Goal: Task Accomplishment & Management: Complete application form

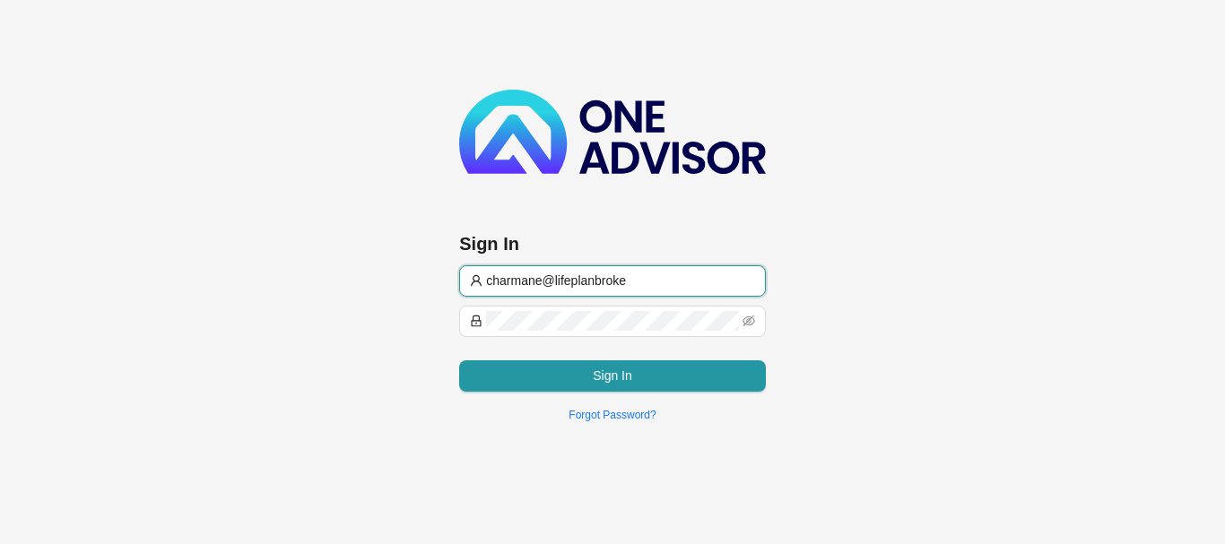
type input "[EMAIL_ADDRESS][DOMAIN_NAME]"
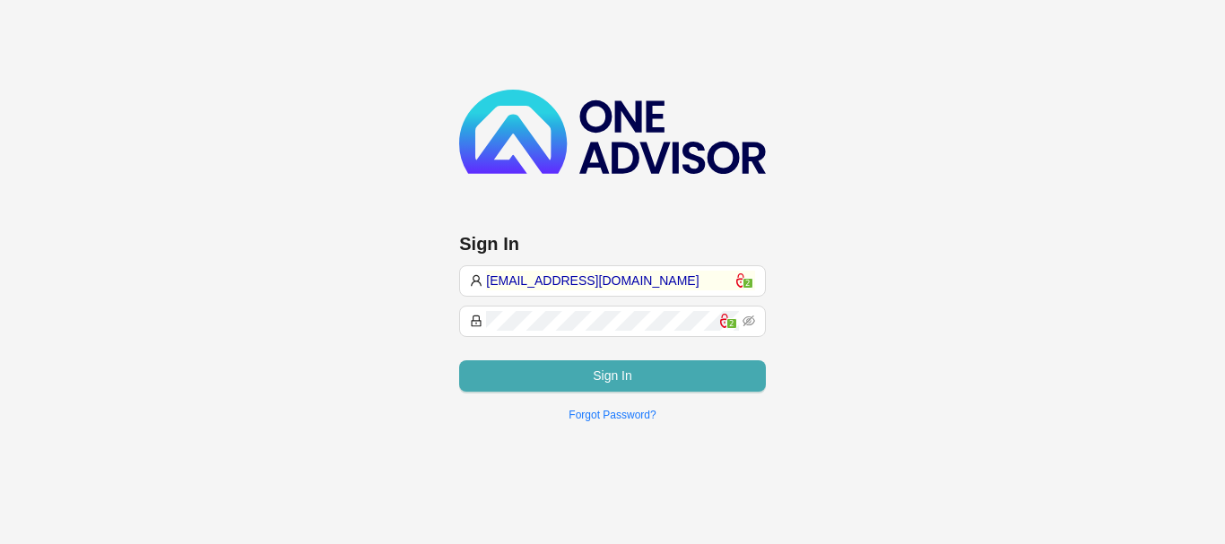
click at [614, 378] on span "Sign In" at bounding box center [612, 376] width 39 height 20
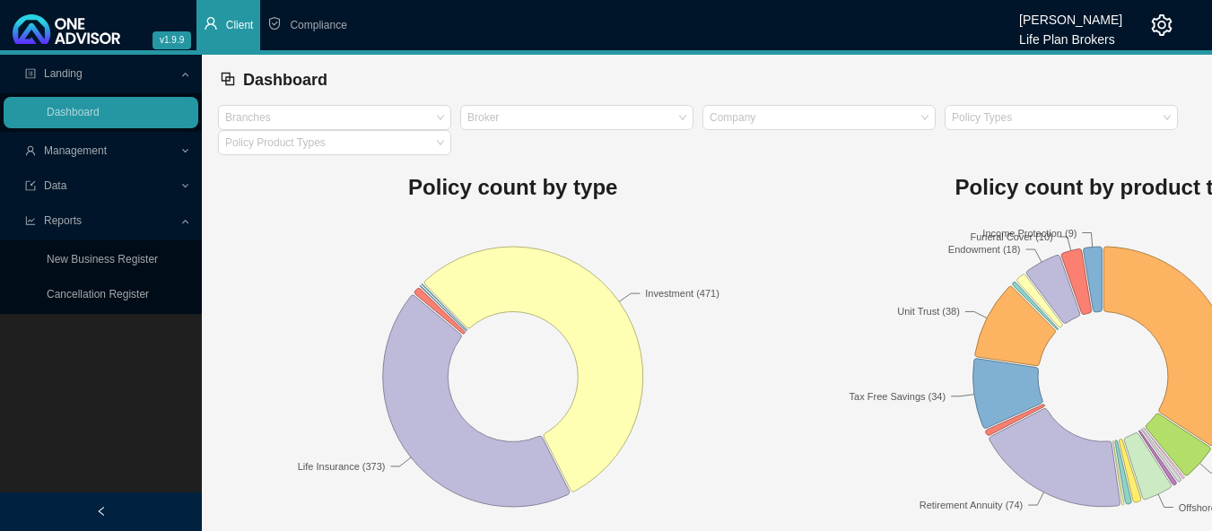
click at [230, 27] on span "Client" at bounding box center [240, 25] width 28 height 13
click at [78, 111] on link "Dashboard" at bounding box center [73, 112] width 53 height 13
click at [72, 152] on span "Management" at bounding box center [75, 150] width 63 height 13
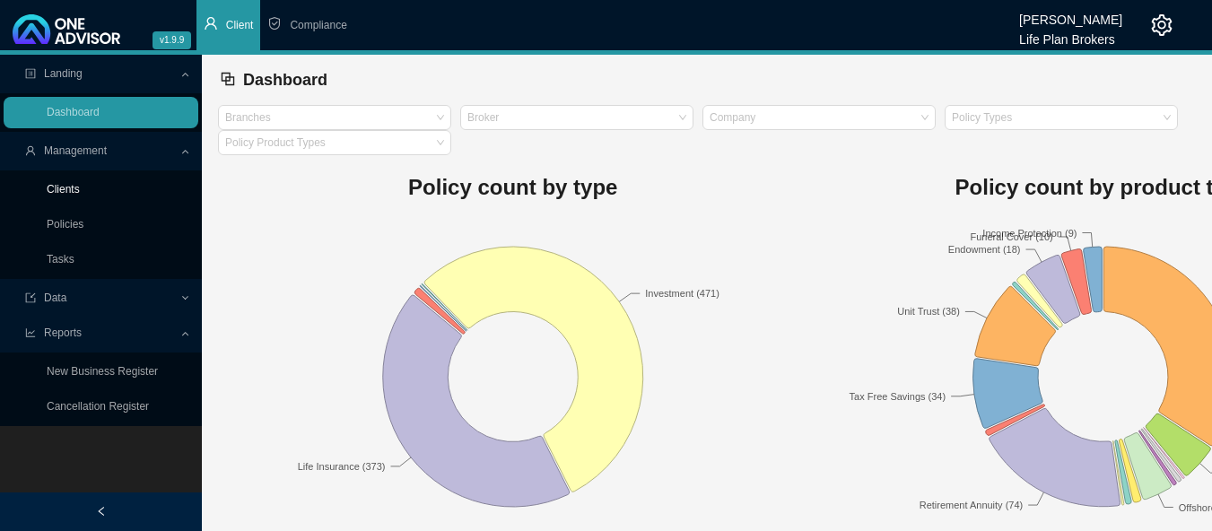
click at [65, 192] on link "Clients" at bounding box center [63, 189] width 33 height 13
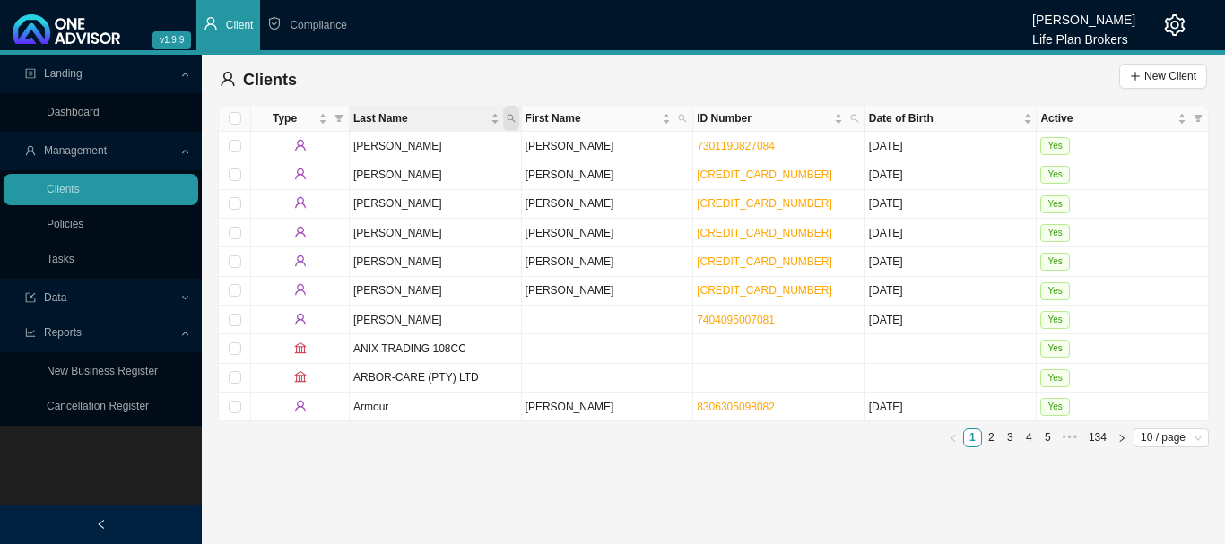
click at [510, 119] on icon "search" at bounding box center [511, 118] width 9 height 9
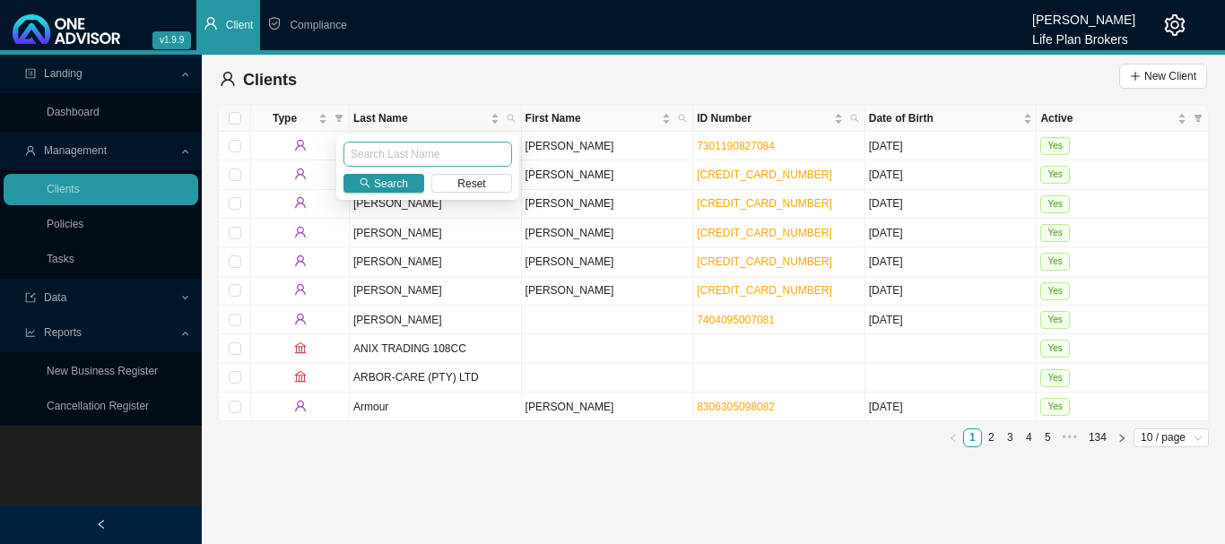
click at [495, 153] on input "text" at bounding box center [428, 154] width 169 height 25
type input "[PERSON_NAME]"
click at [387, 177] on span "Search" at bounding box center [391, 184] width 34 height 18
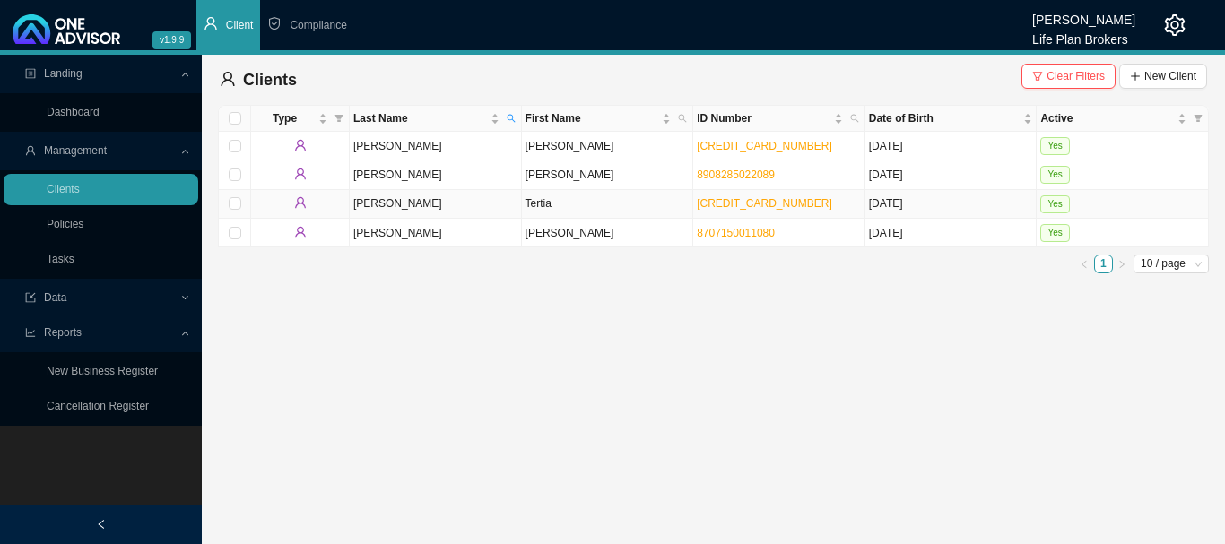
click at [1124, 208] on td "Yes" at bounding box center [1123, 204] width 172 height 29
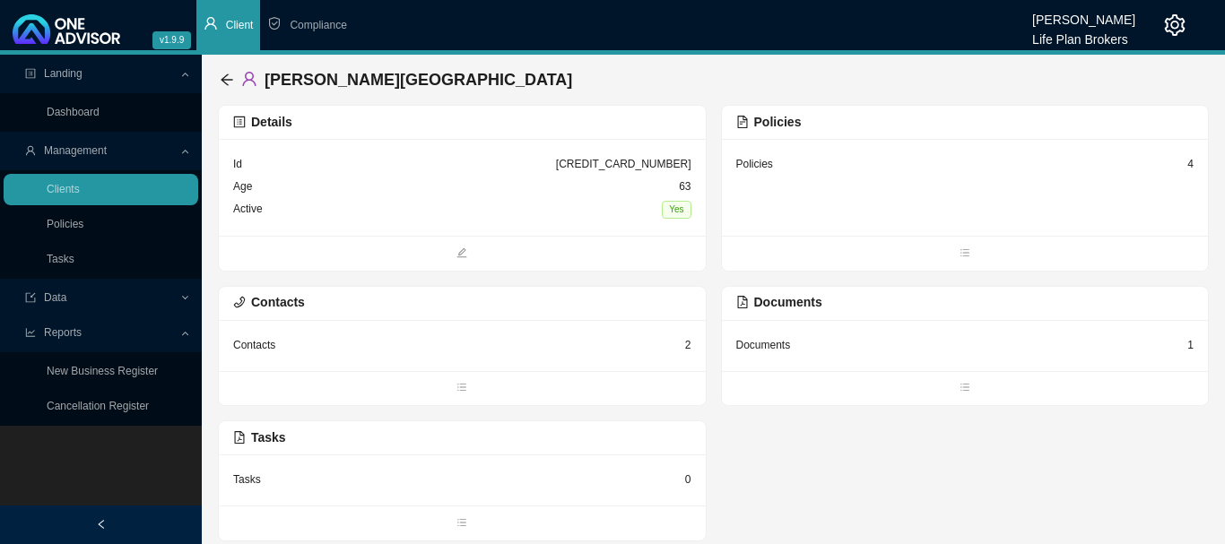
click at [791, 205] on div "Policies 4" at bounding box center [965, 187] width 487 height 97
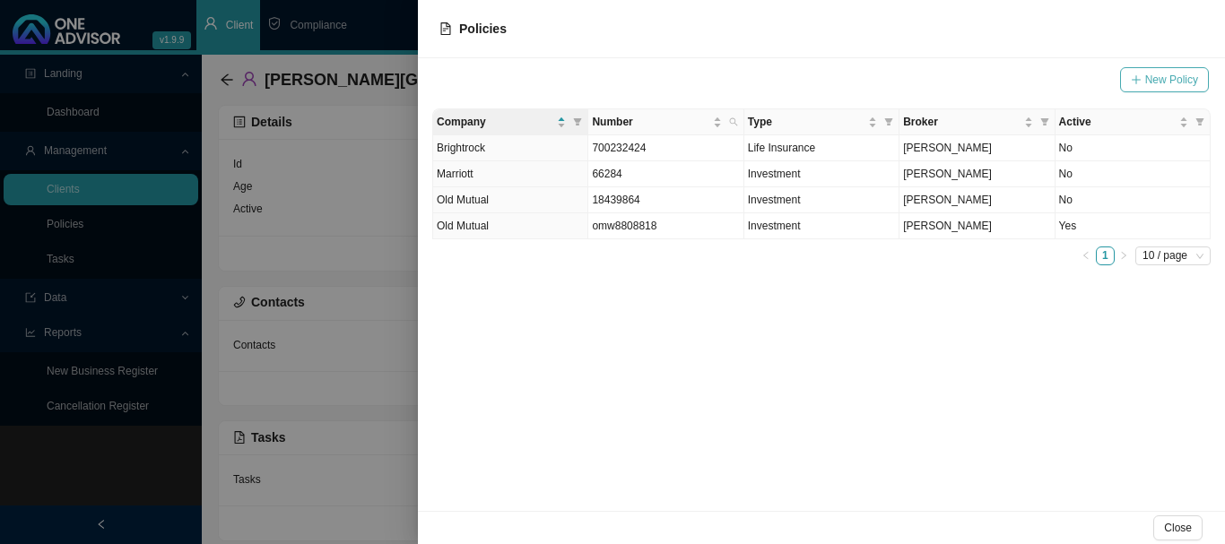
click at [1154, 80] on span "New Policy" at bounding box center [1171, 80] width 53 height 18
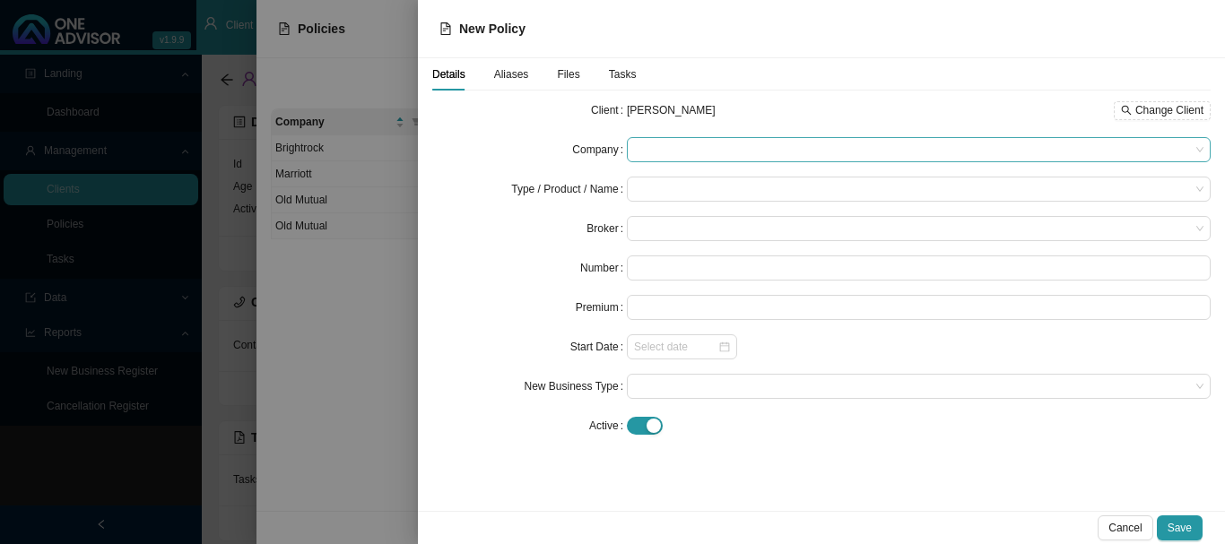
click at [706, 153] on span at bounding box center [919, 149] width 570 height 23
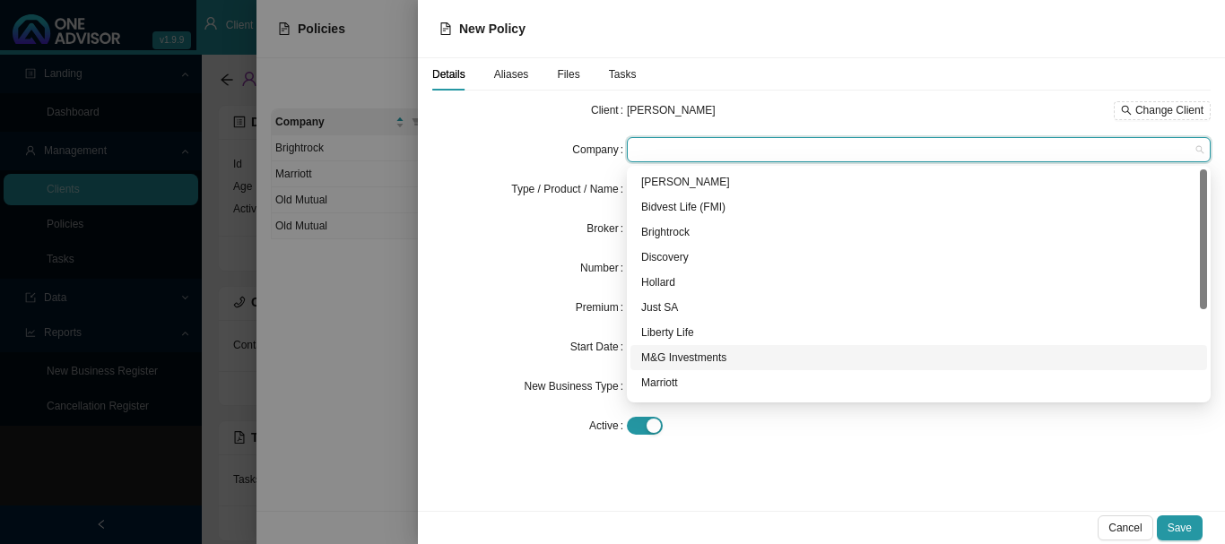
scroll to position [90, 0]
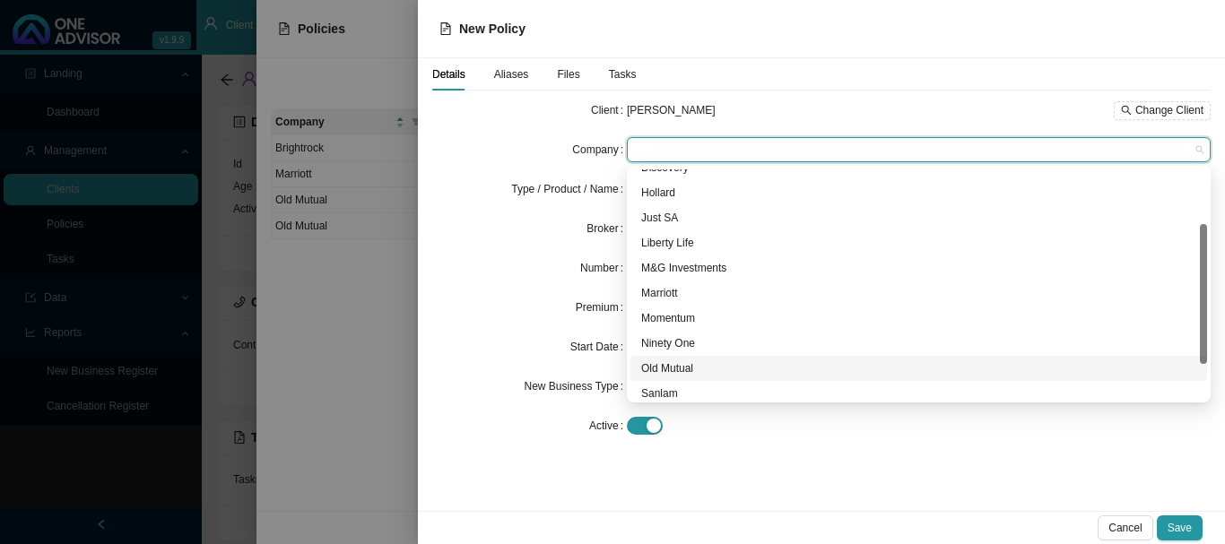
click at [701, 365] on div "Old Mutual" at bounding box center [918, 369] width 555 height 18
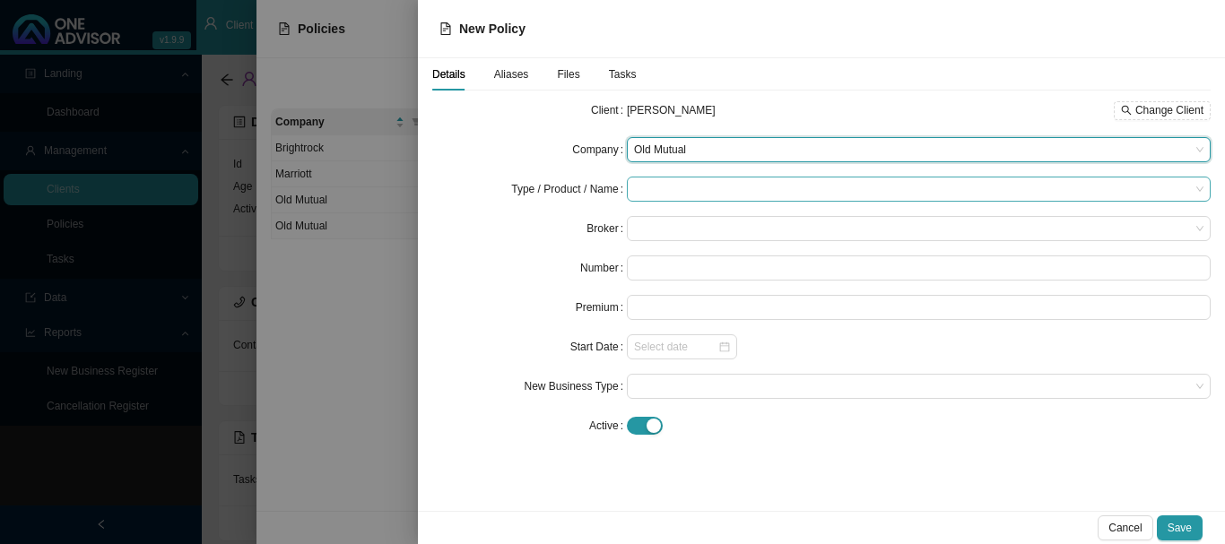
click at [709, 193] on input "search" at bounding box center [912, 189] width 556 height 23
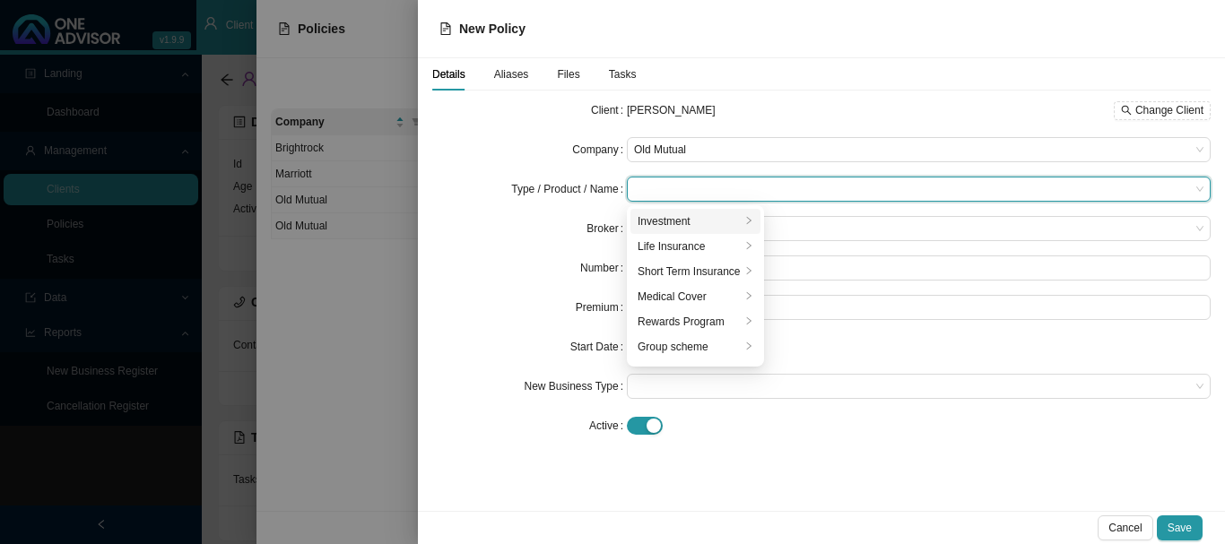
click at [693, 224] on div "Investment" at bounding box center [689, 222] width 103 height 18
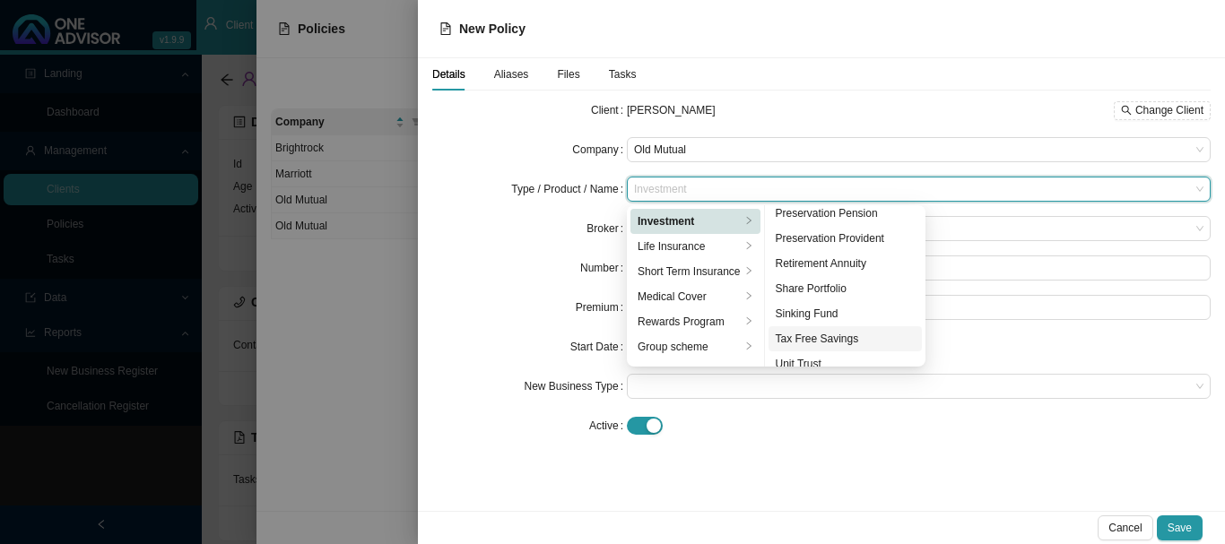
scroll to position [222, 0]
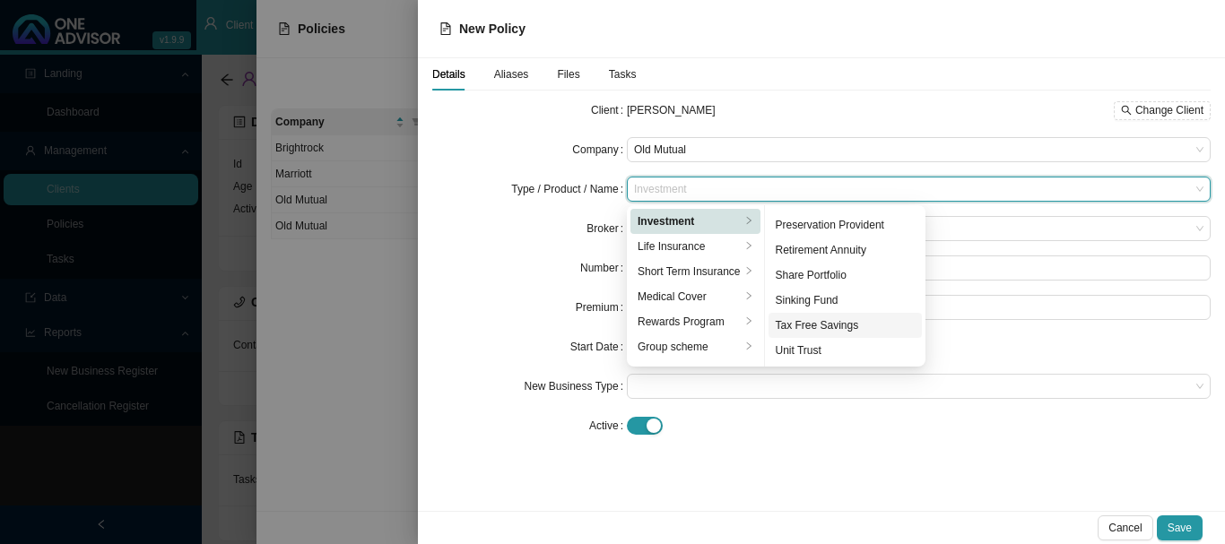
click at [857, 326] on div "Tax Free Savings" at bounding box center [846, 326] width 140 height 18
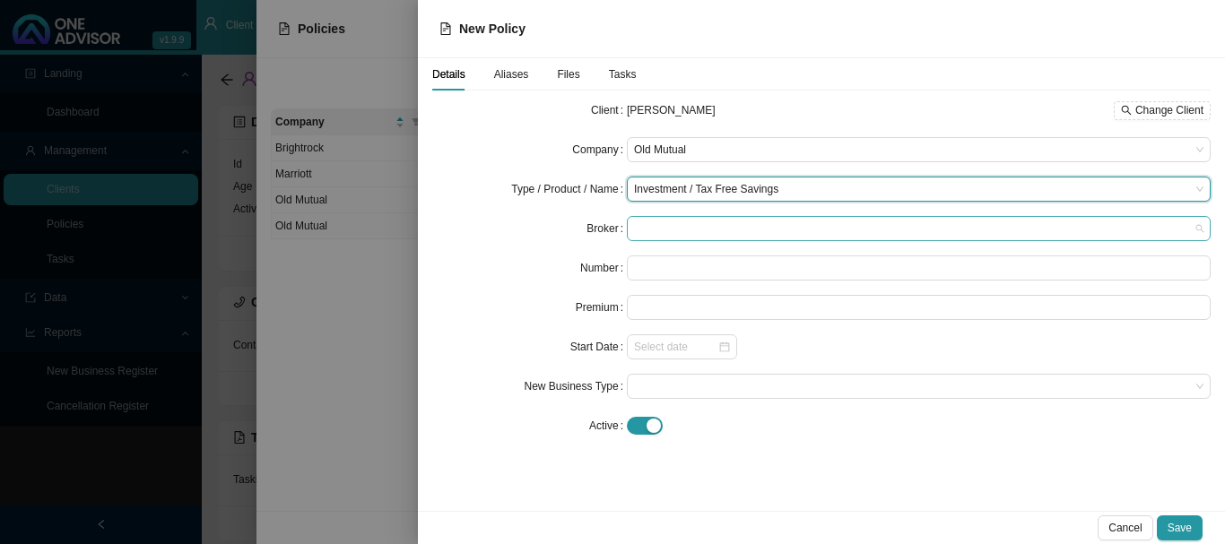
click at [679, 230] on span at bounding box center [919, 228] width 570 height 23
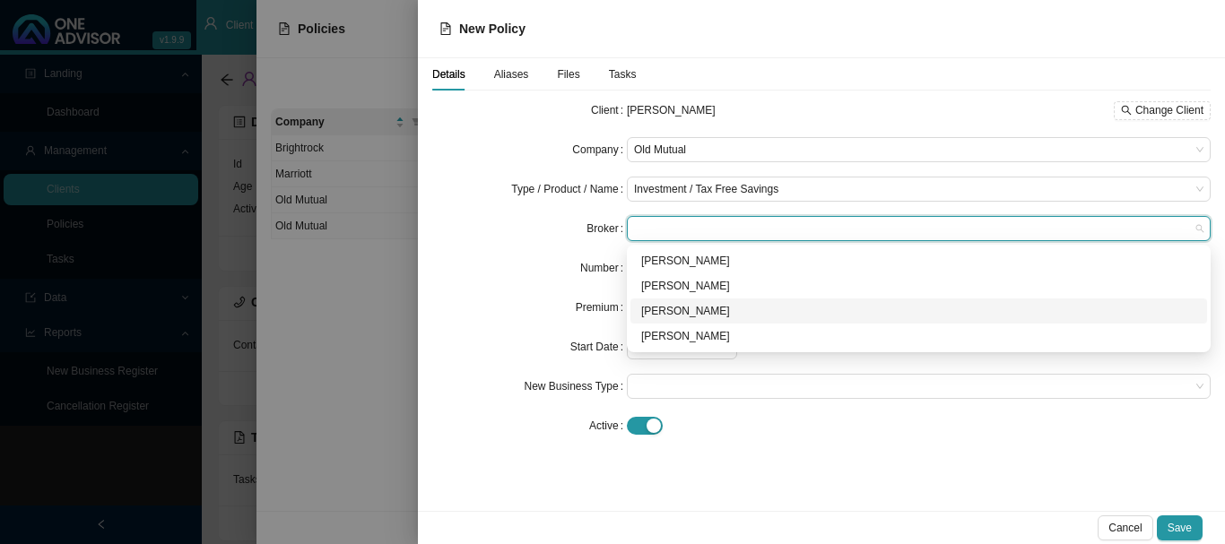
click at [690, 310] on div "[PERSON_NAME]" at bounding box center [918, 311] width 555 height 18
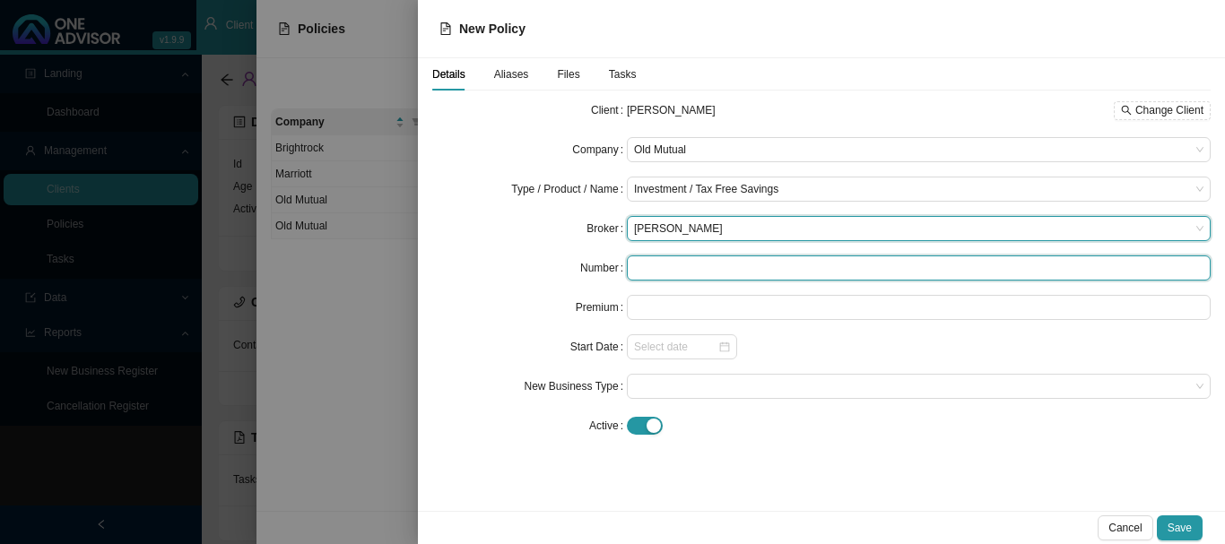
click at [709, 265] on input "text" at bounding box center [919, 268] width 584 height 25
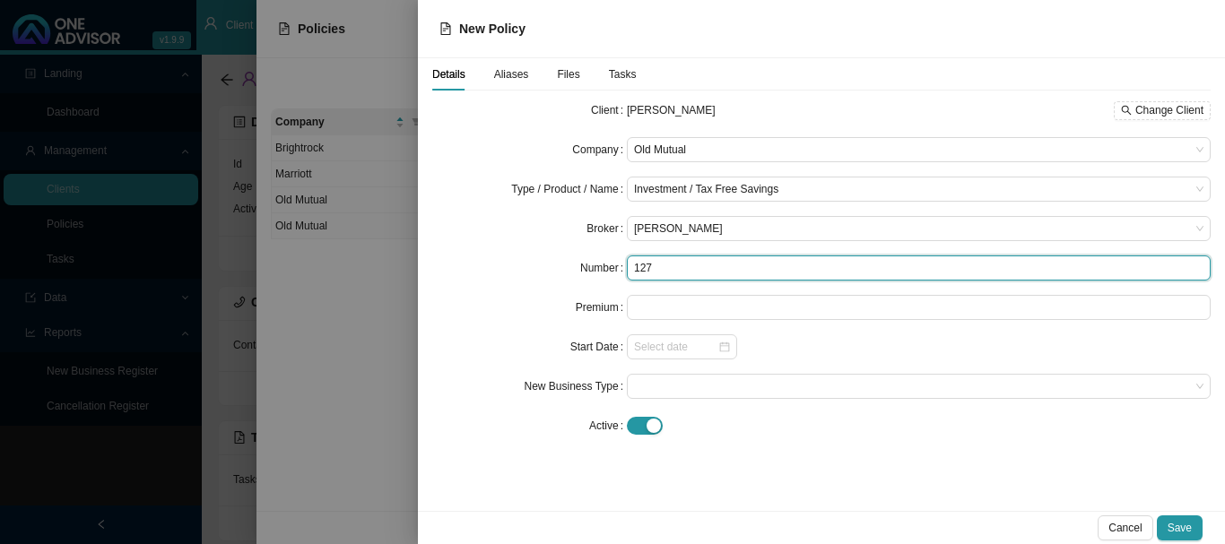
click at [725, 268] on input "127" at bounding box center [919, 268] width 584 height 25
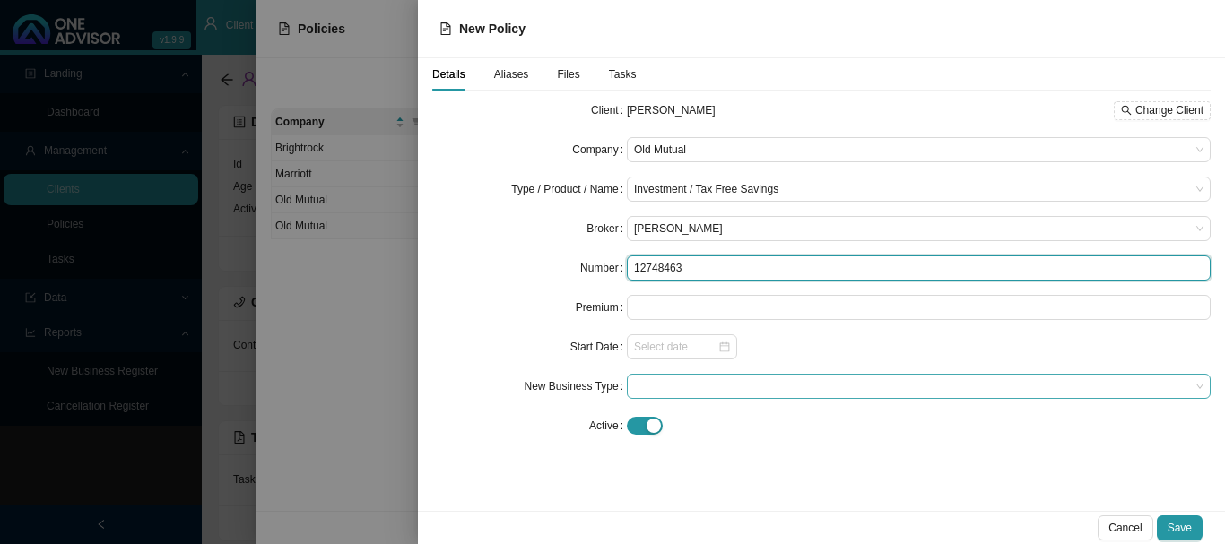
click at [697, 390] on span at bounding box center [919, 386] width 570 height 23
type input "12748463"
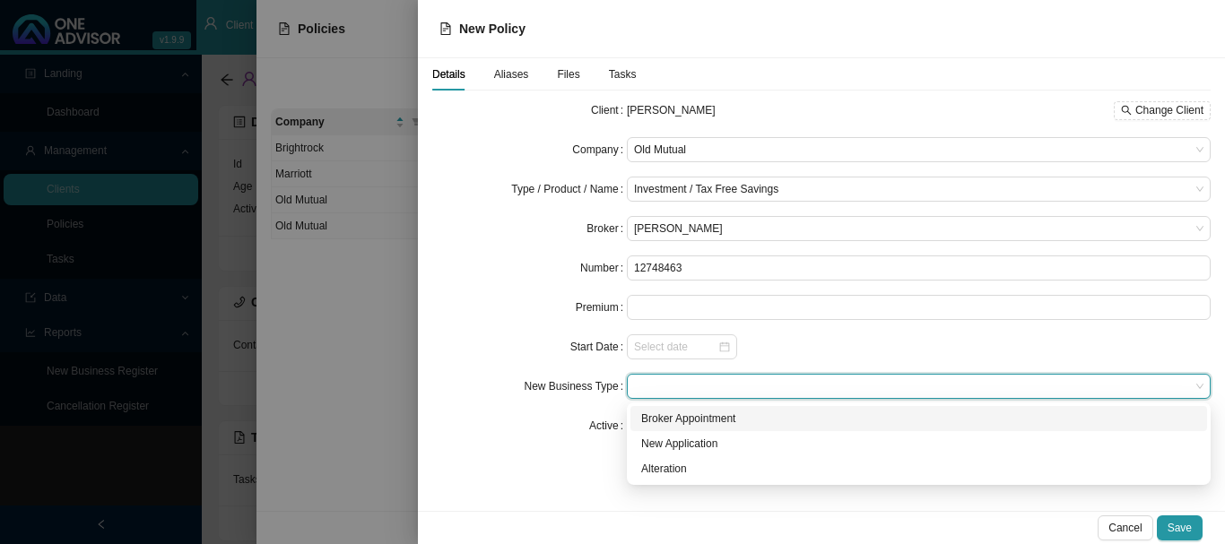
click at [709, 422] on div "Broker Appointment" at bounding box center [918, 419] width 555 height 18
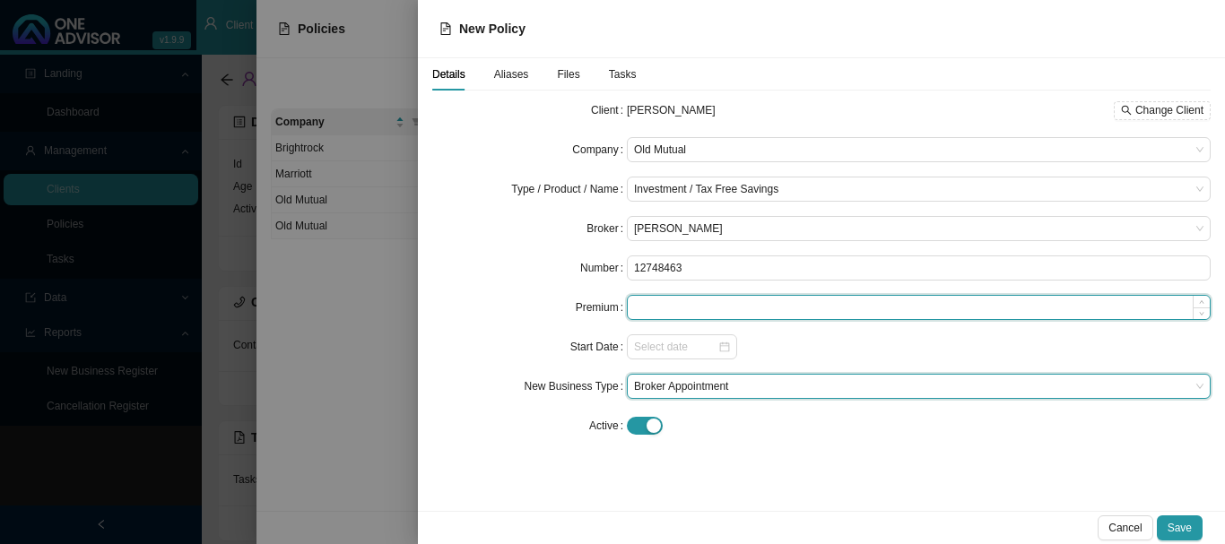
click at [698, 308] on input at bounding box center [919, 307] width 582 height 23
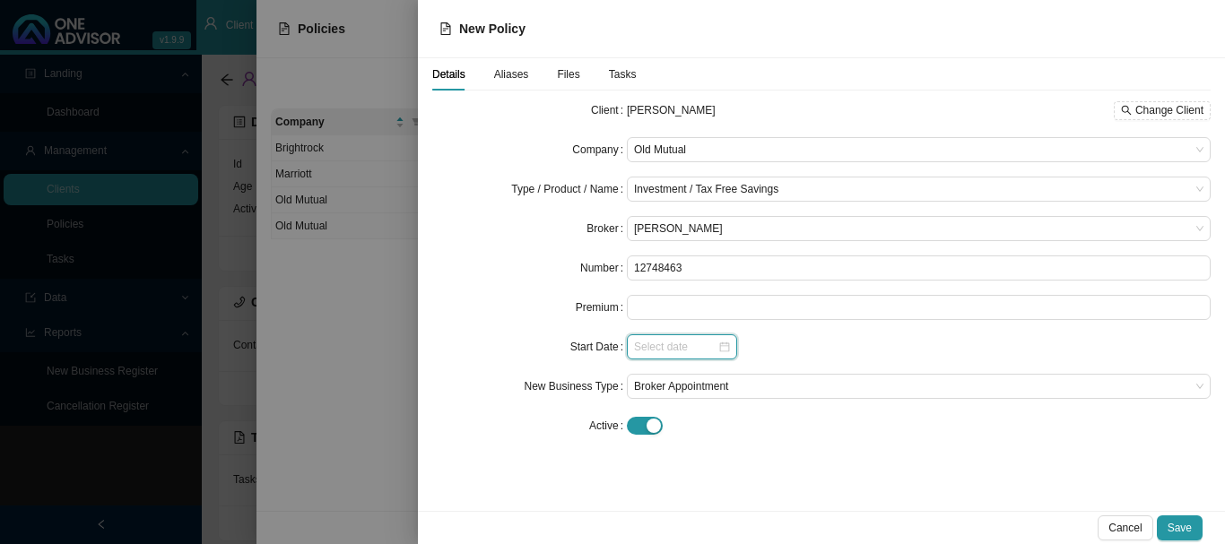
click at [688, 344] on input at bounding box center [675, 347] width 83 height 18
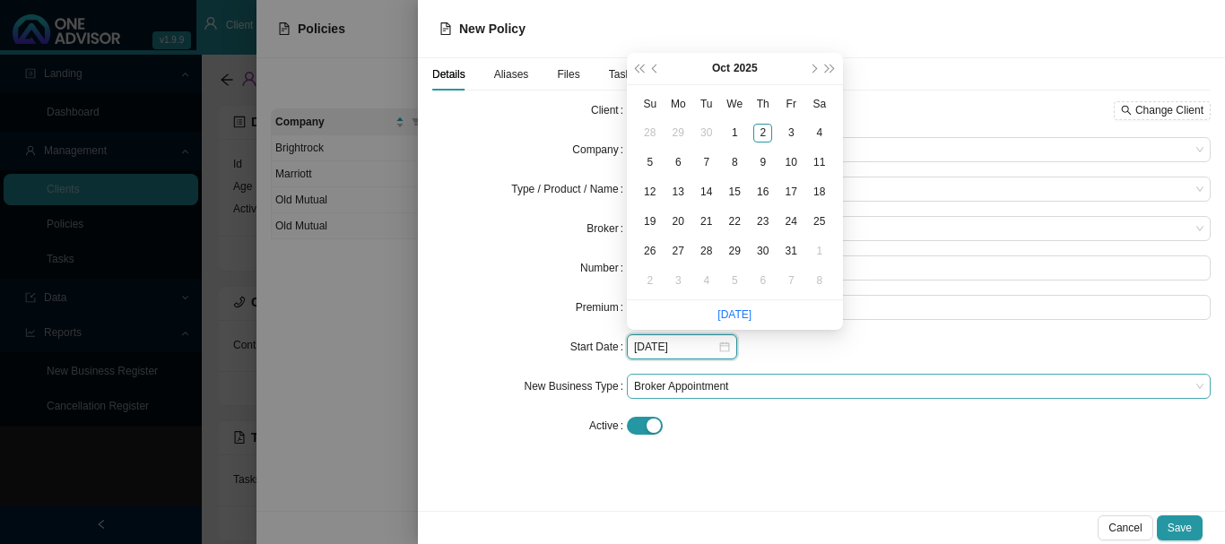
click at [776, 380] on span "Broker Appointment" at bounding box center [919, 386] width 570 height 23
type input "[DATE]"
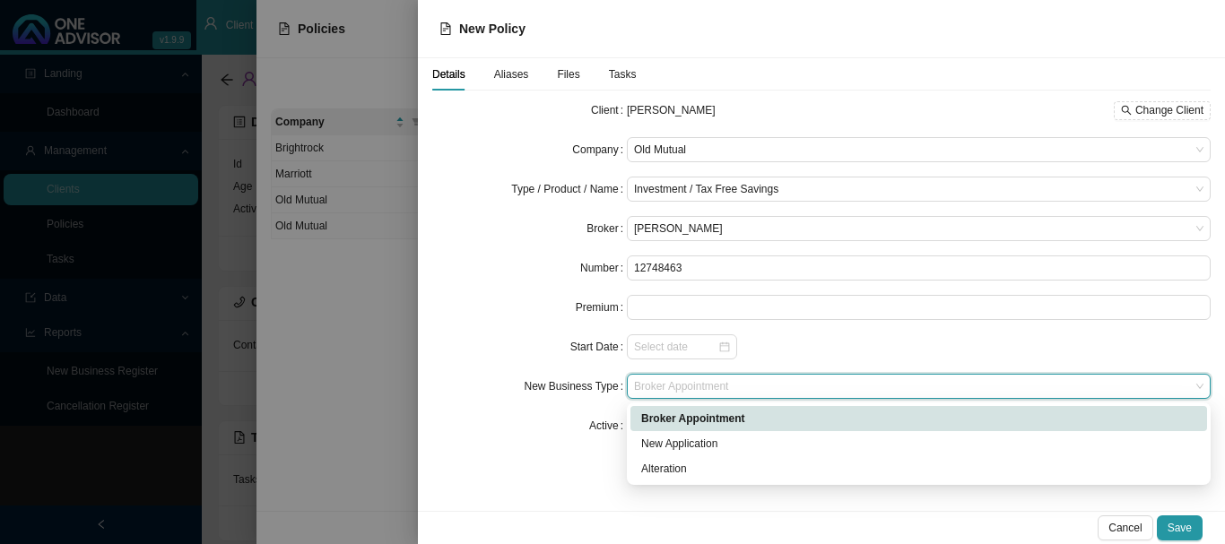
click at [670, 421] on div "Broker Appointment" at bounding box center [918, 419] width 555 height 18
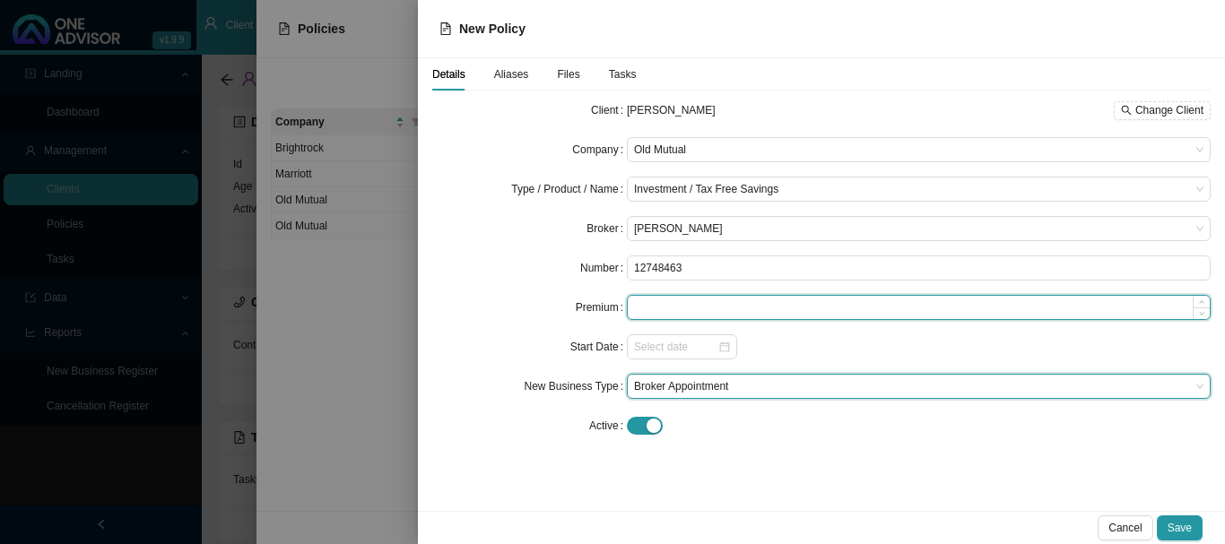
click at [669, 303] on input at bounding box center [919, 307] width 582 height 23
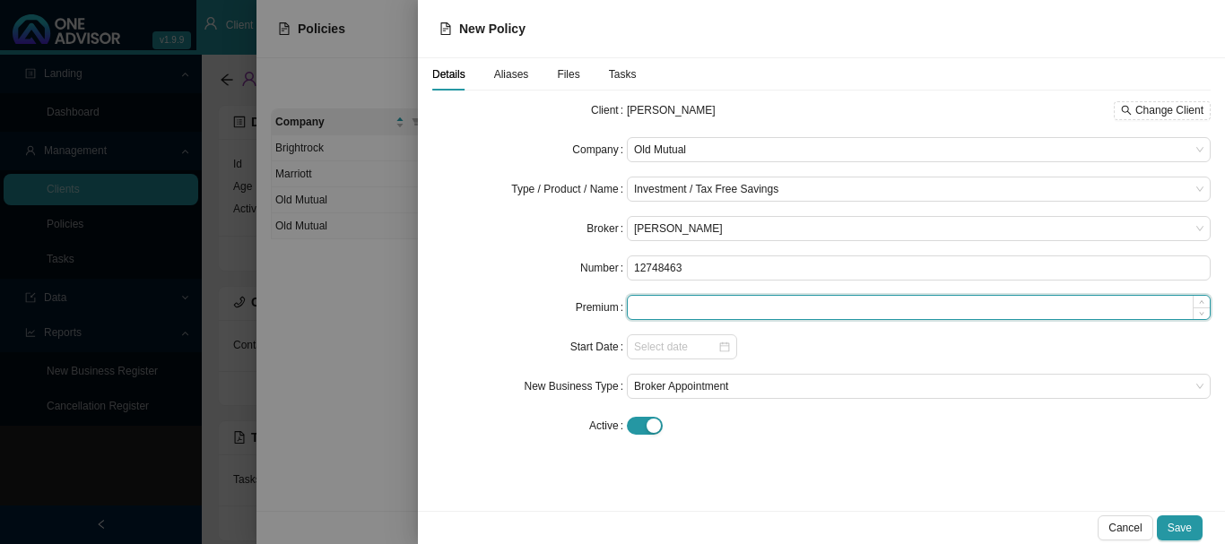
click at [711, 308] on input at bounding box center [919, 307] width 582 height 23
paste input "646498.30"
click at [730, 348] on div at bounding box center [682, 347] width 96 height 18
type input "646498.30"
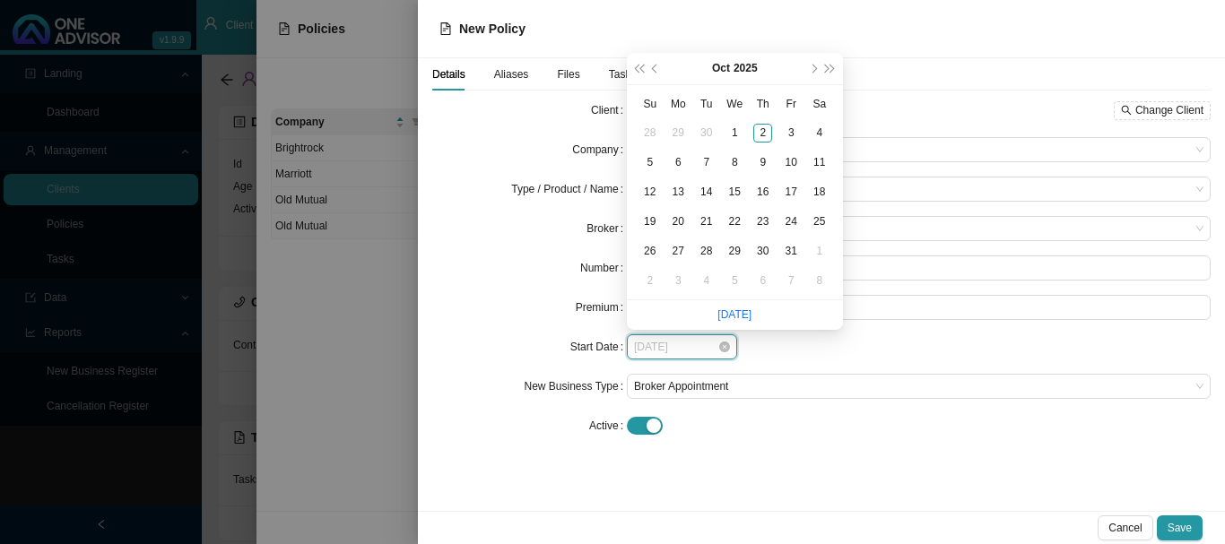
type input "[DATE]"
click at [884, 423] on div at bounding box center [919, 426] width 584 height 19
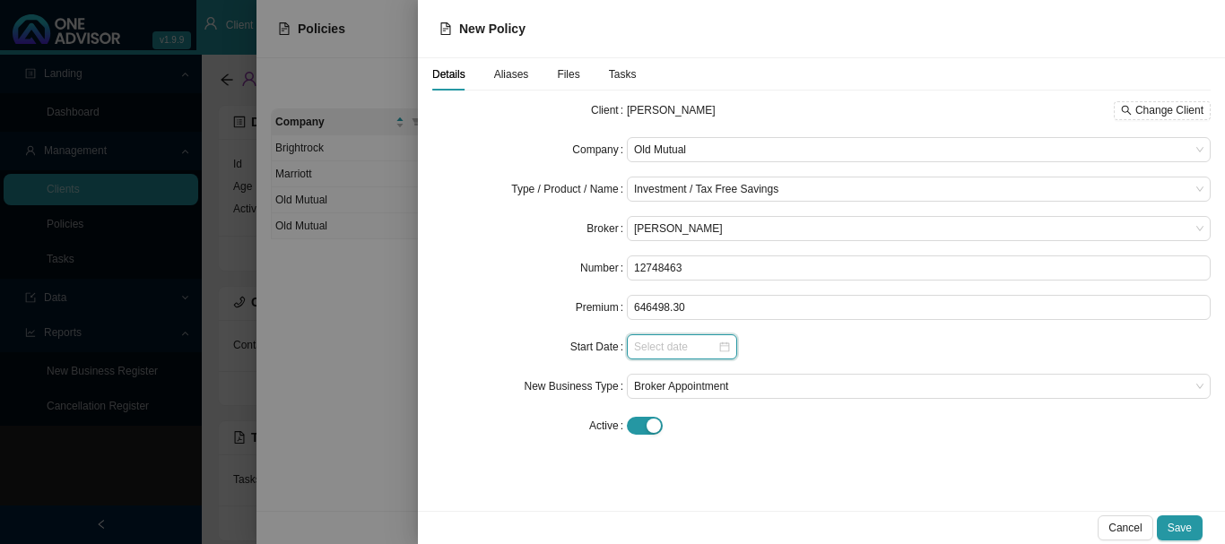
click at [666, 344] on input at bounding box center [675, 347] width 83 height 18
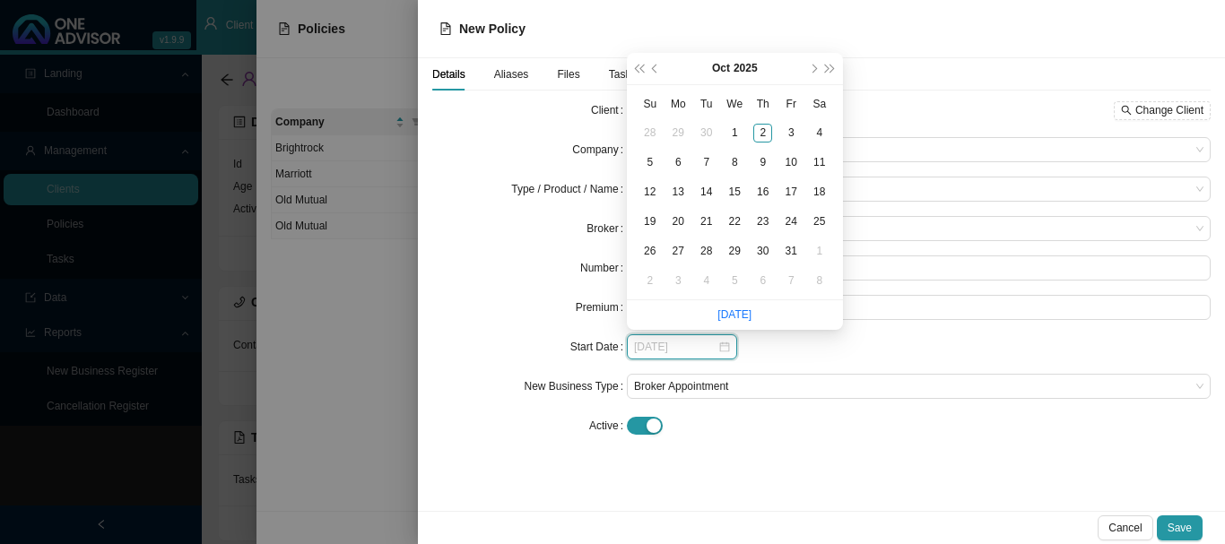
type input "[DATE]"
click at [657, 65] on button "prev-year" at bounding box center [656, 68] width 17 height 31
click at [764, 249] on div "31" at bounding box center [762, 251] width 19 height 19
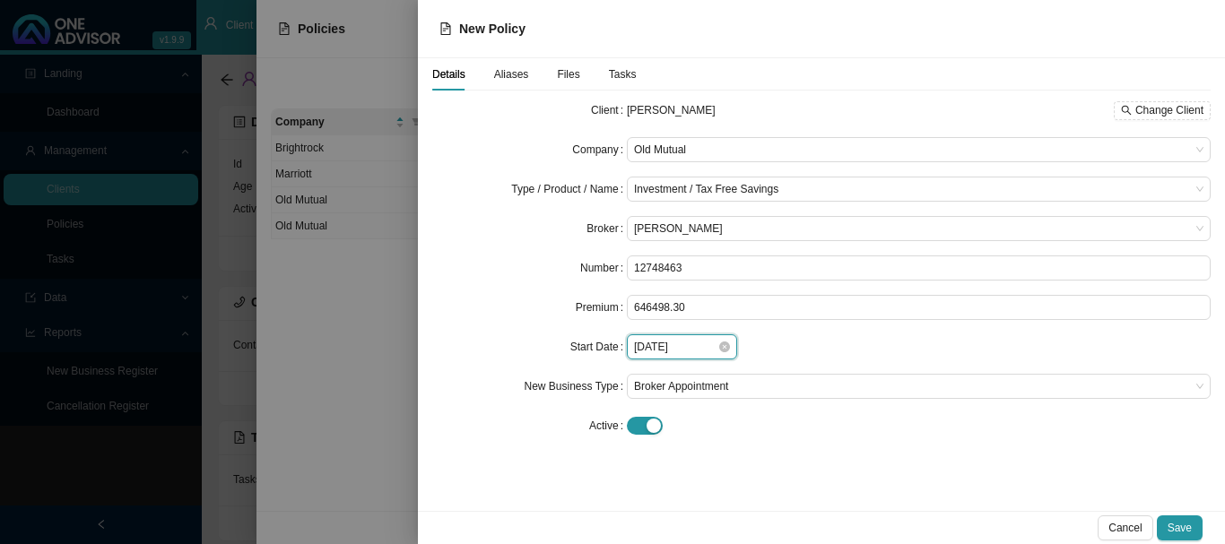
click at [651, 346] on input "[DATE]" at bounding box center [675, 347] width 83 height 18
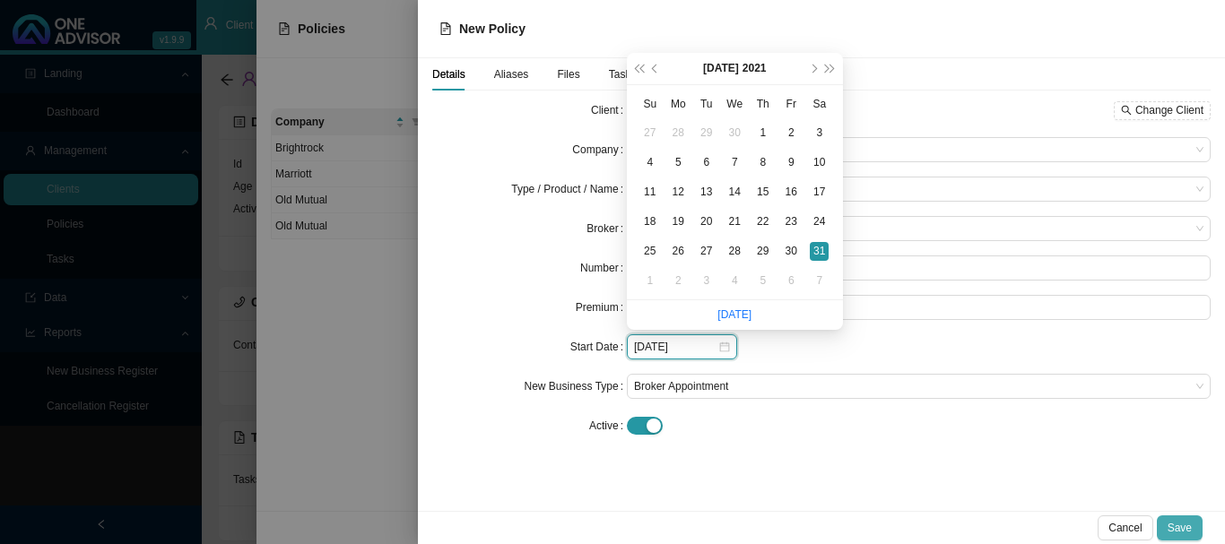
type input "[DATE]"
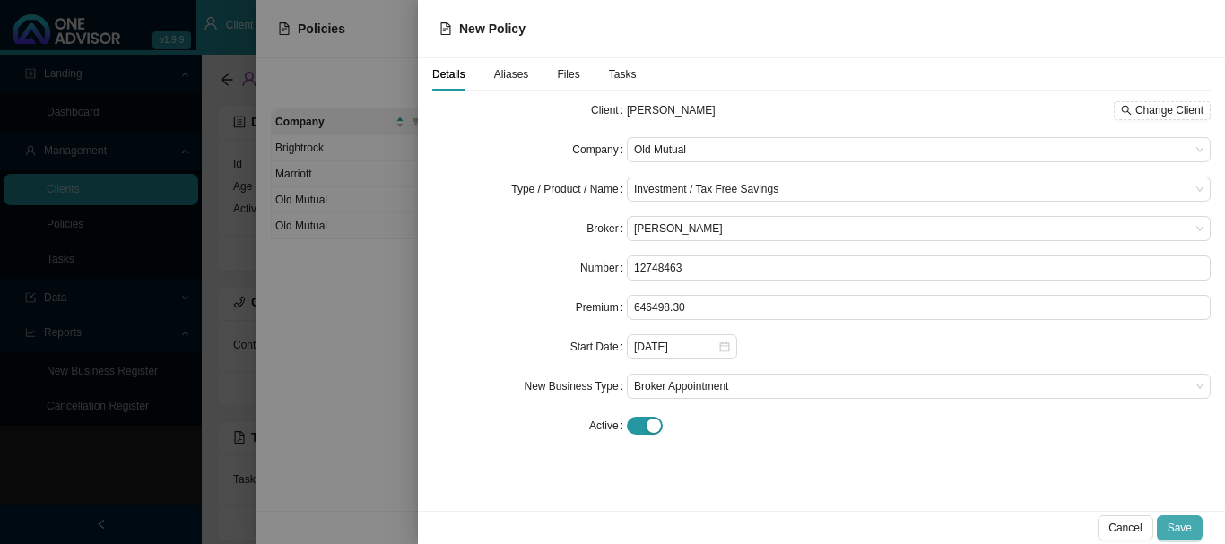
click at [1189, 527] on span "Save" at bounding box center [1180, 528] width 24 height 18
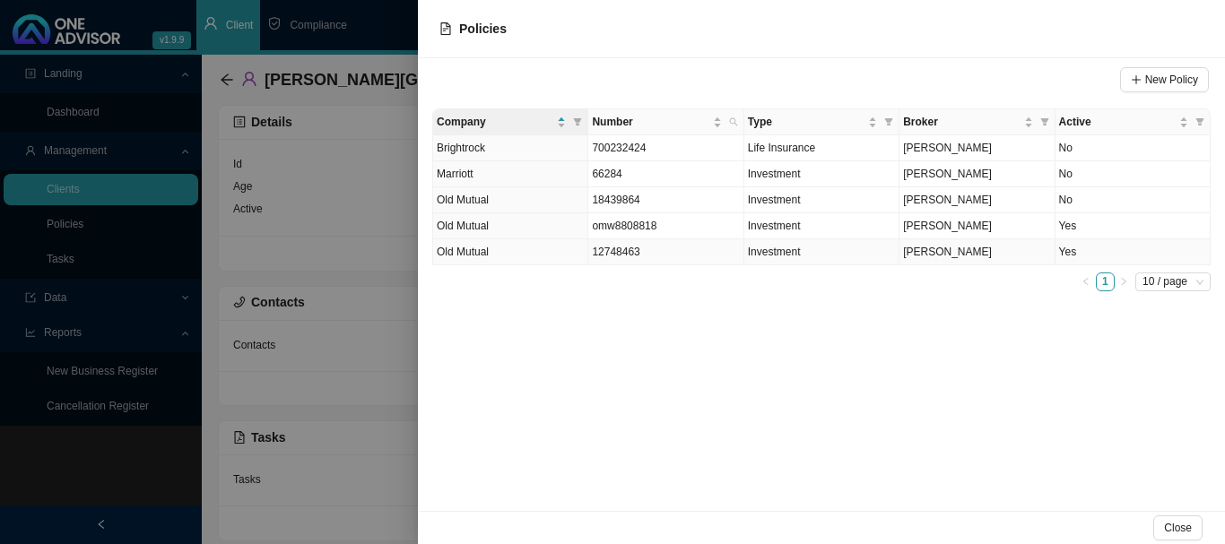
click at [1125, 250] on td "Yes" at bounding box center [1133, 252] width 155 height 26
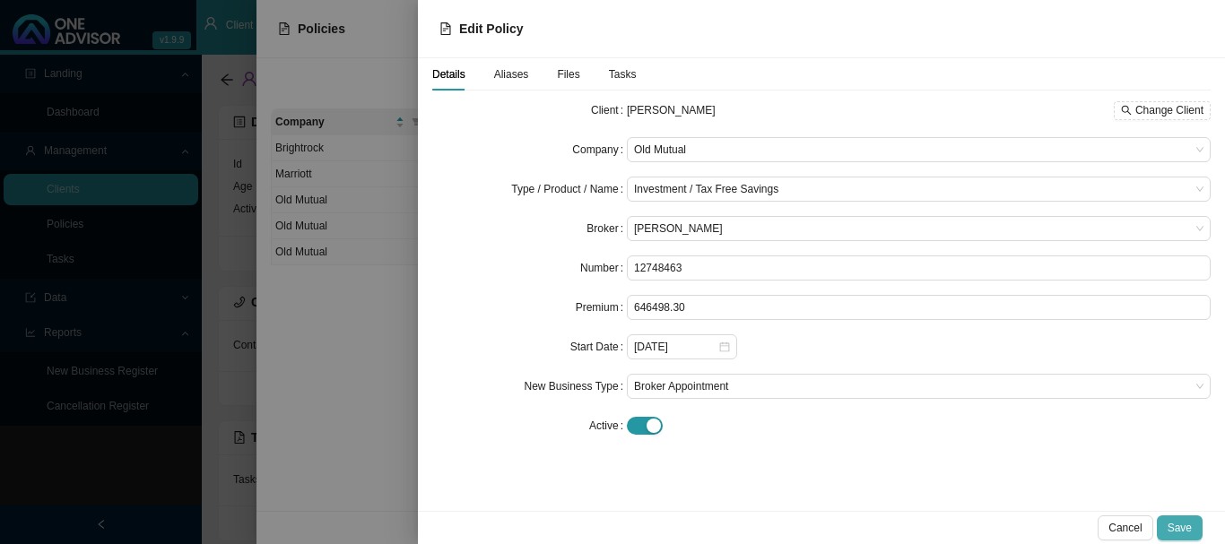
click at [1183, 530] on span "Save" at bounding box center [1180, 528] width 24 height 18
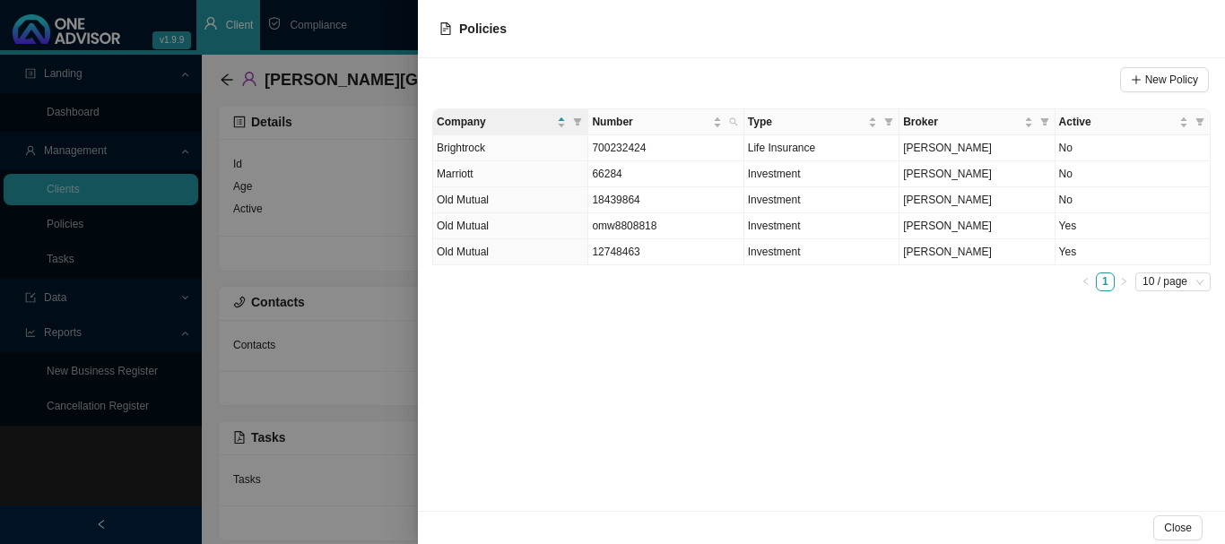
click at [379, 21] on div at bounding box center [612, 272] width 1225 height 544
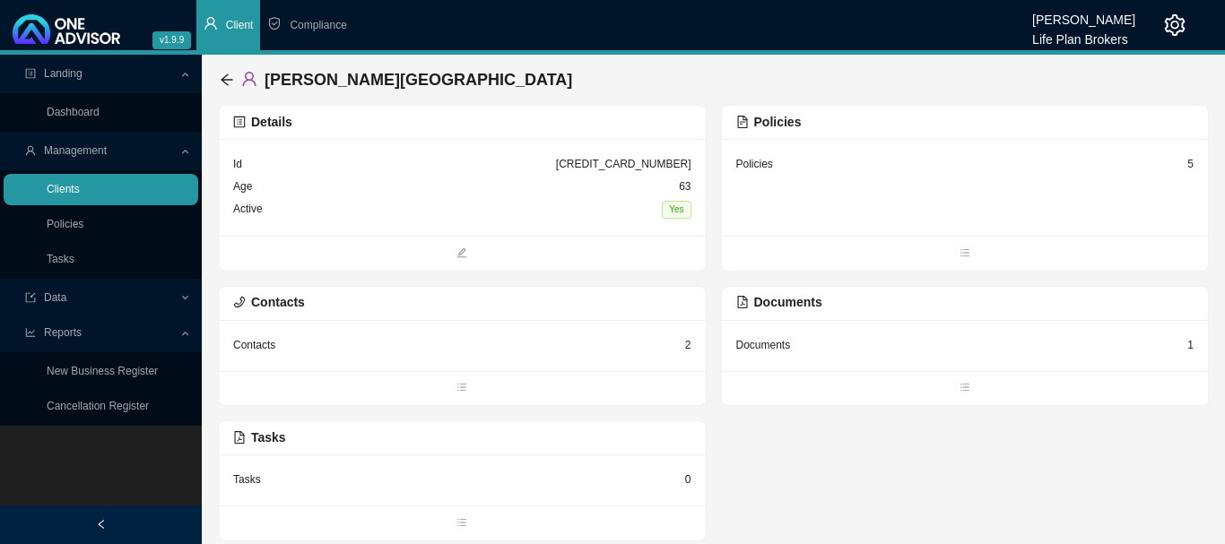
drag, startPoint x: 81, startPoint y: 186, endPoint x: 107, endPoint y: 192, distance: 26.8
click at [80, 186] on link "Clients" at bounding box center [63, 189] width 33 height 13
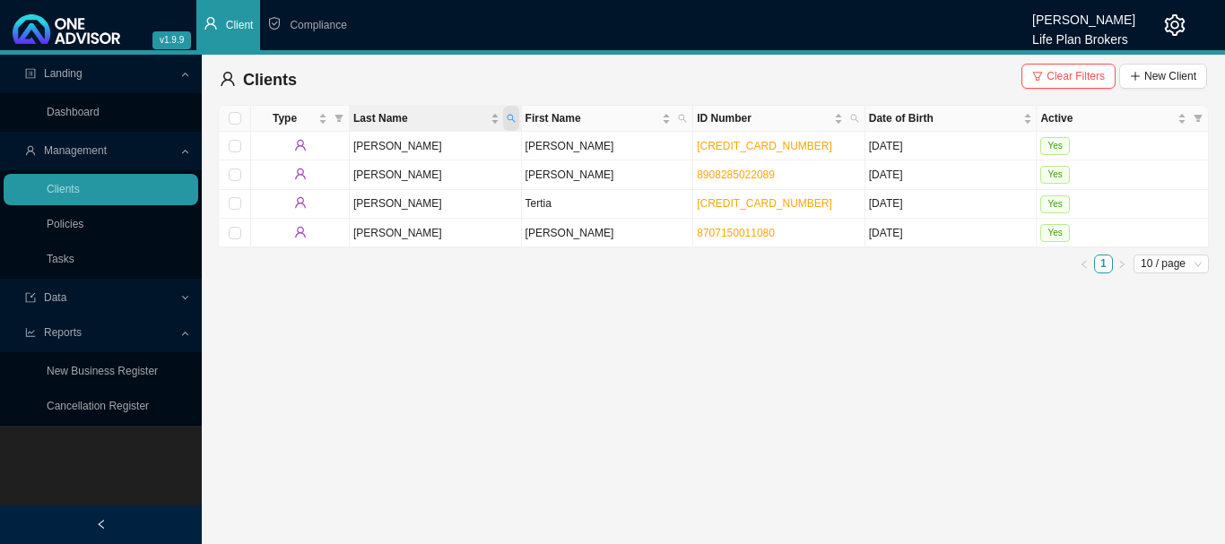
click at [510, 116] on icon "search" at bounding box center [511, 118] width 9 height 9
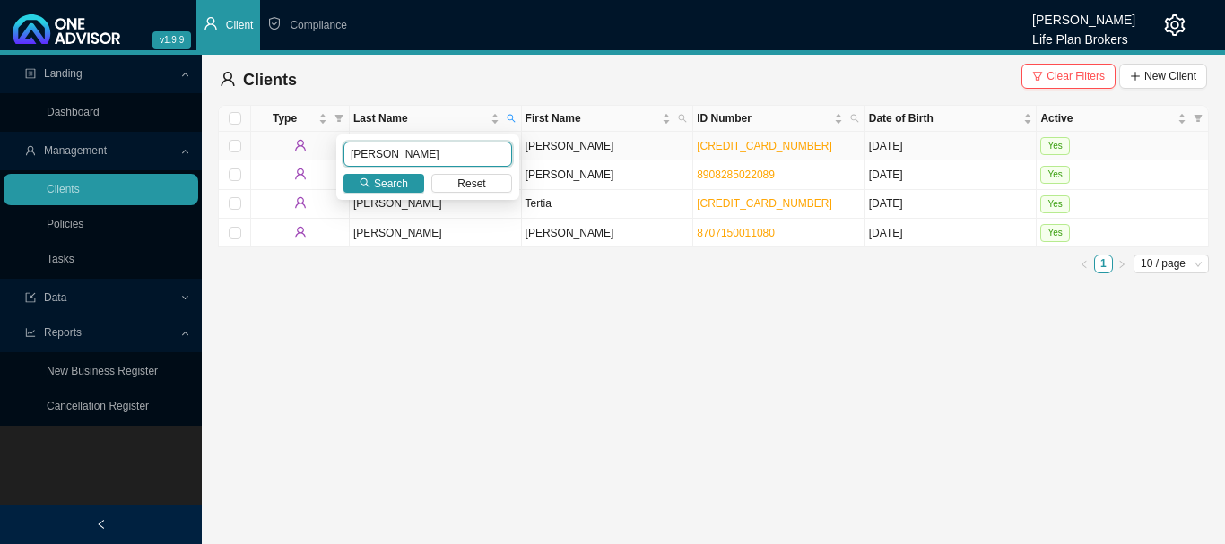
type input "[PERSON_NAME]"
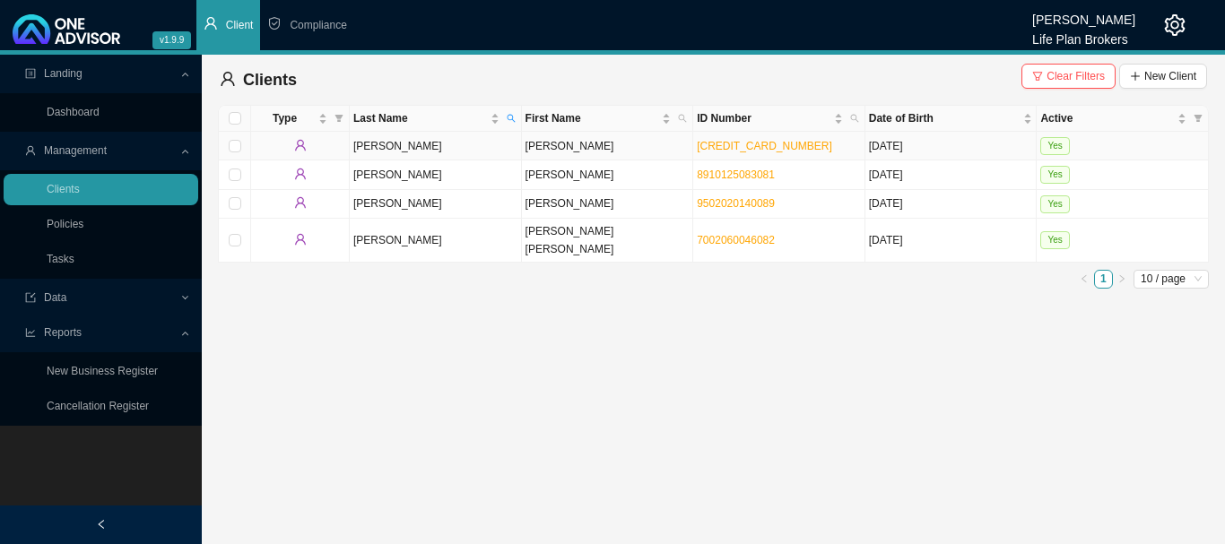
click at [1160, 143] on td "Yes" at bounding box center [1123, 146] width 172 height 29
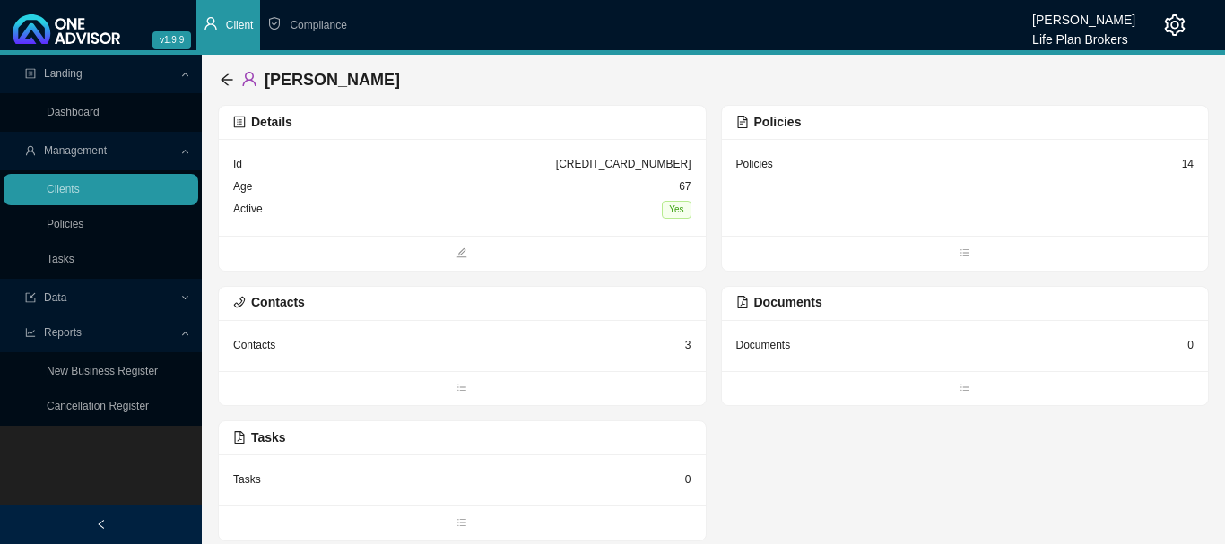
click at [859, 210] on div "Policies 14" at bounding box center [965, 187] width 487 height 97
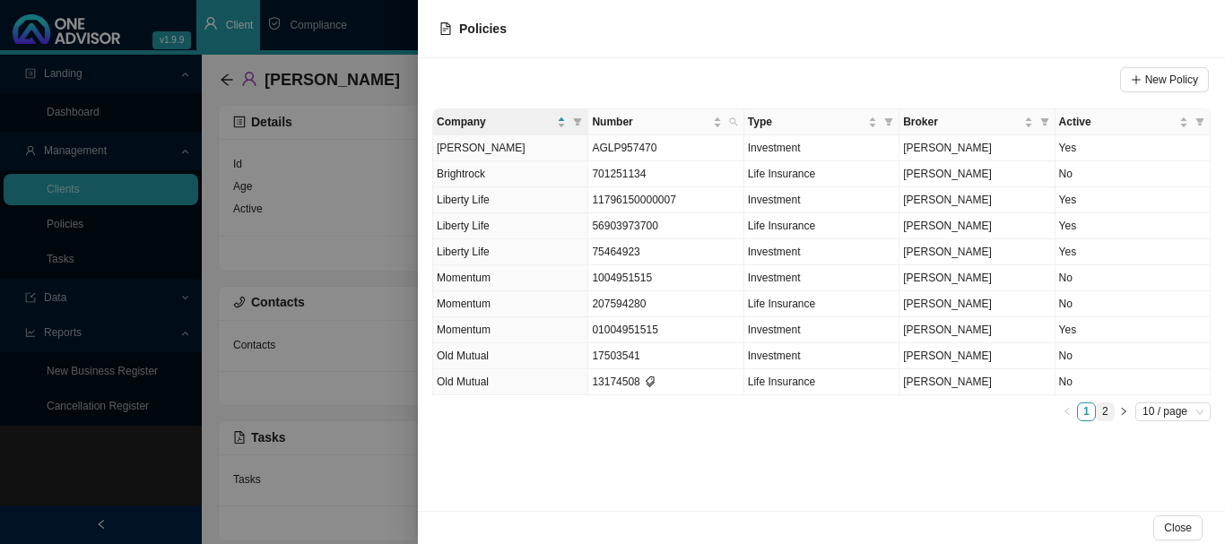
click at [1107, 410] on link "2" at bounding box center [1105, 412] width 17 height 17
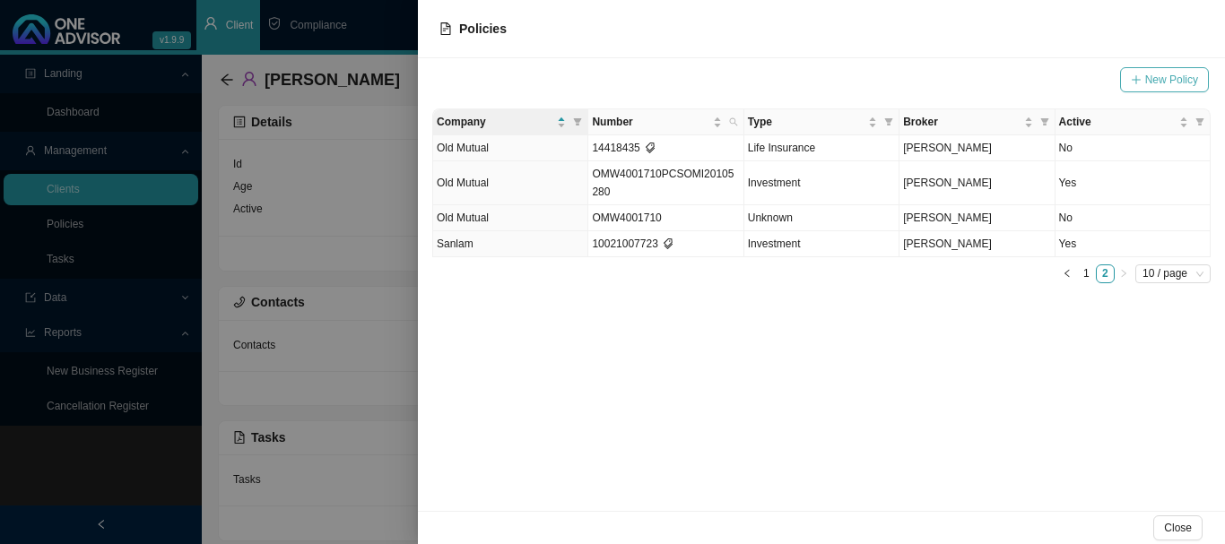
click at [1175, 78] on span "New Policy" at bounding box center [1171, 80] width 53 height 18
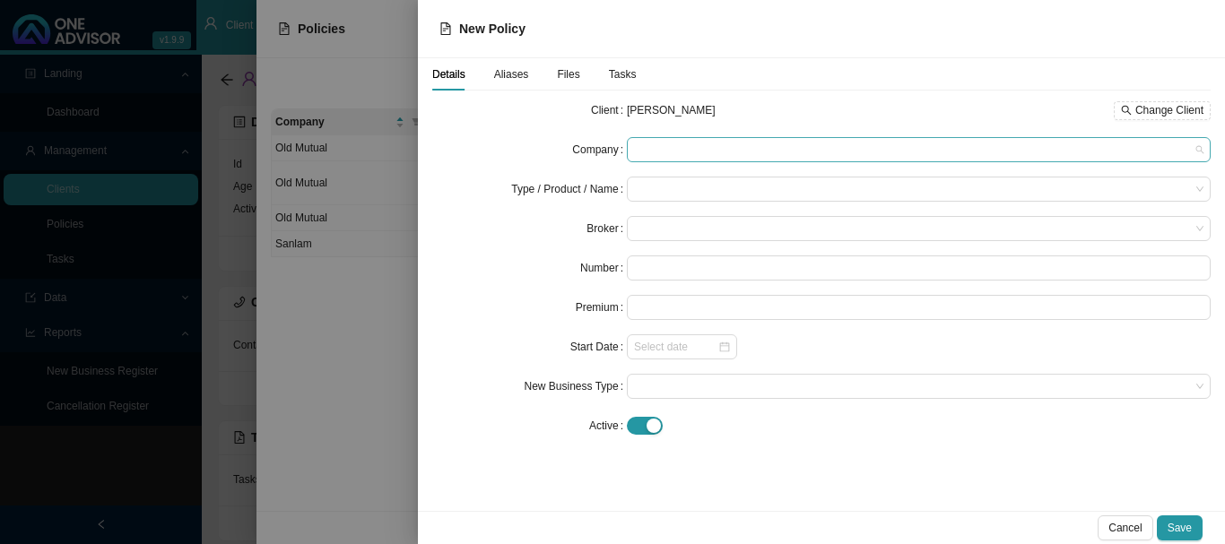
click at [678, 149] on span at bounding box center [919, 149] width 570 height 23
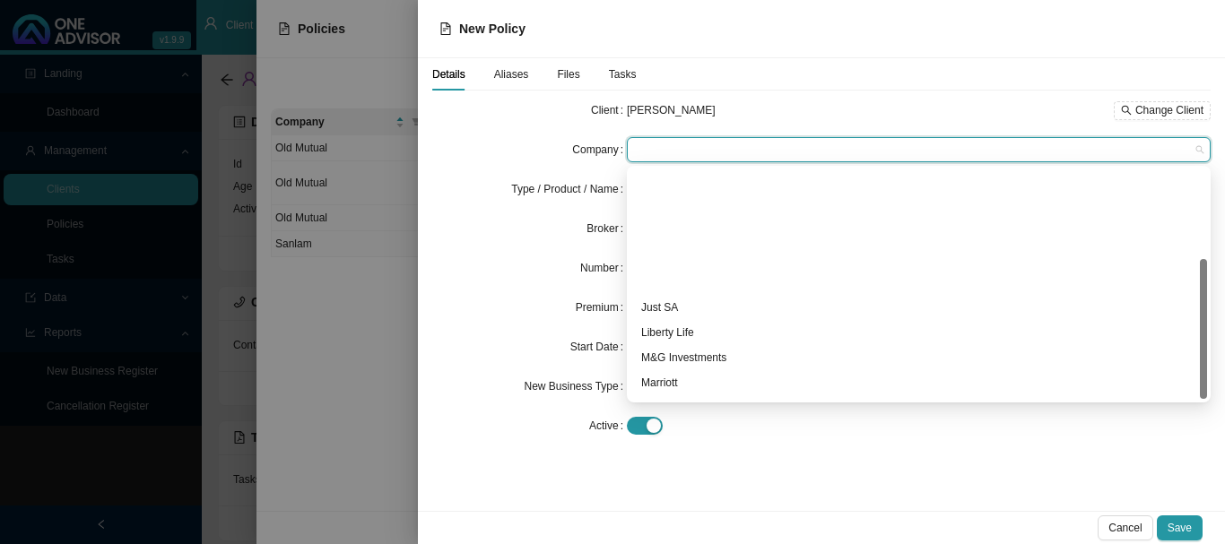
scroll to position [147, 0]
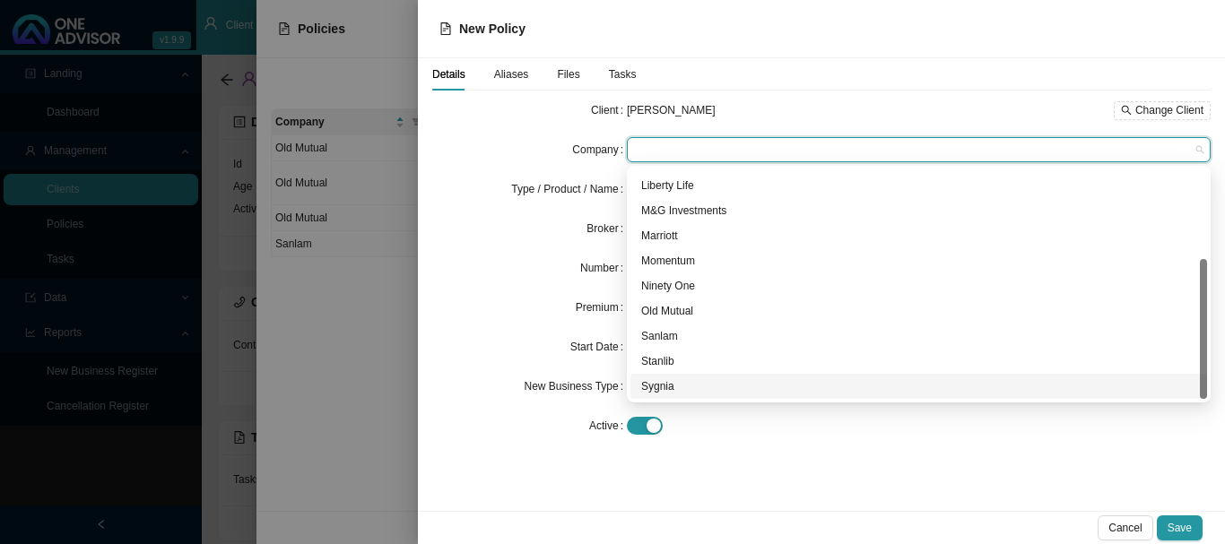
click at [662, 387] on div "Sygnia" at bounding box center [918, 387] width 555 height 18
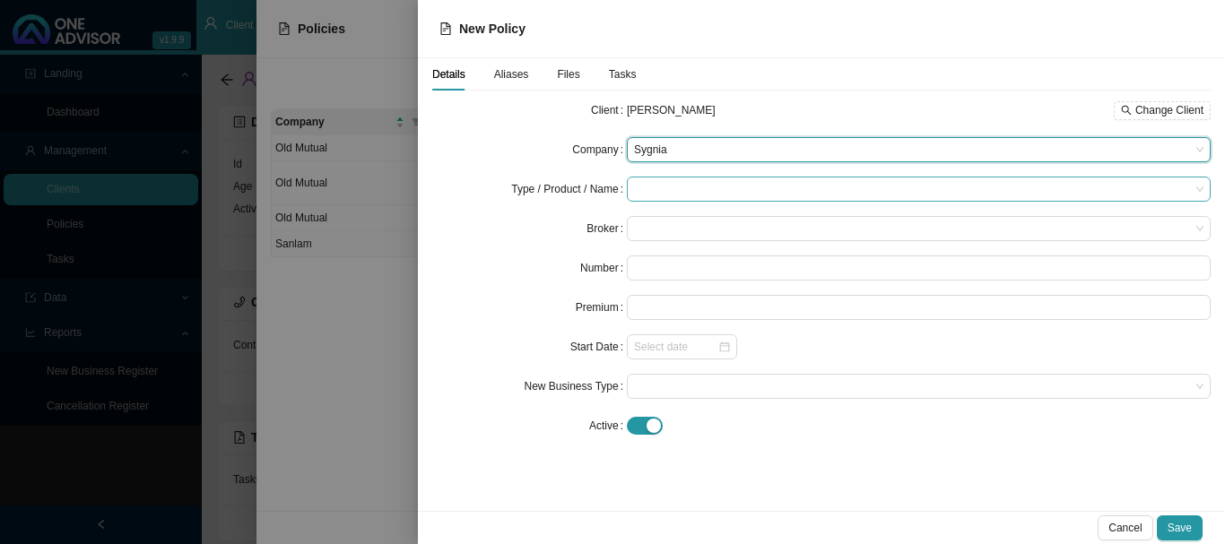
click at [666, 181] on input "search" at bounding box center [912, 189] width 556 height 23
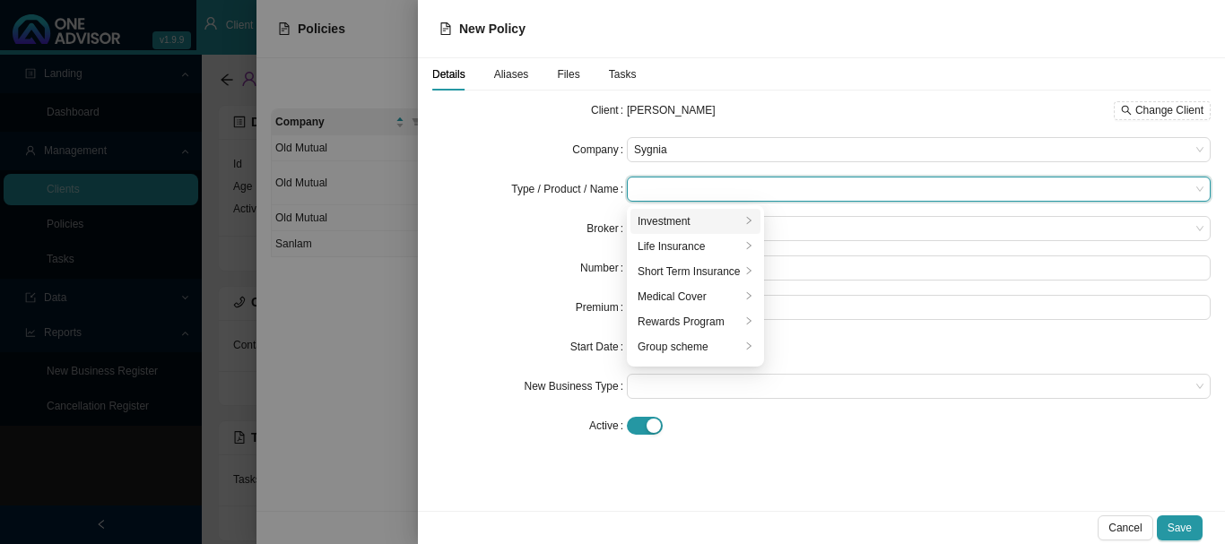
click at [666, 223] on div "Investment" at bounding box center [689, 222] width 103 height 18
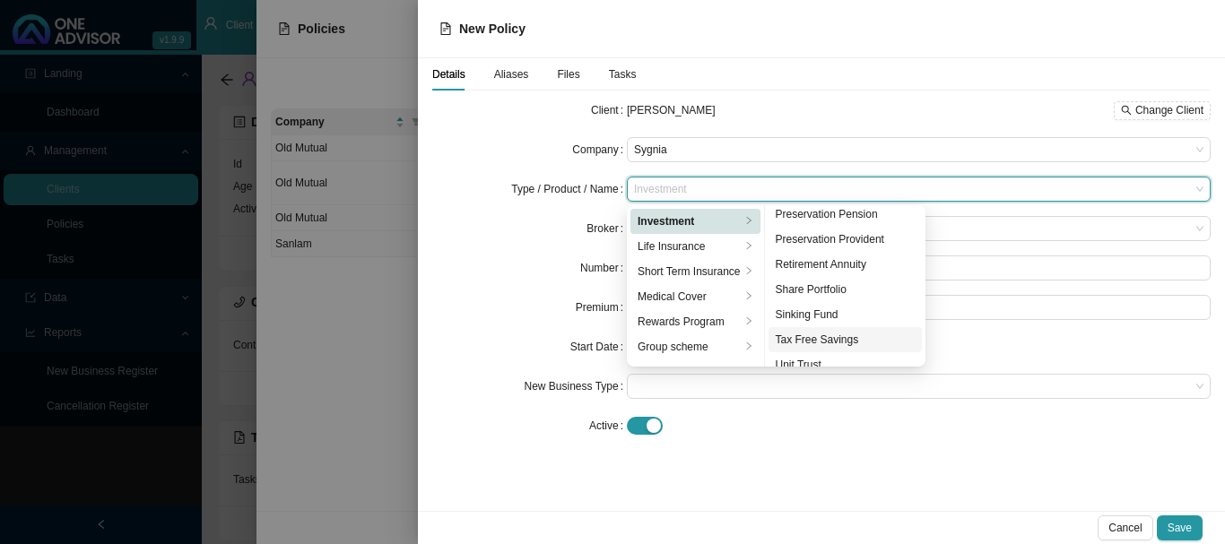
scroll to position [222, 0]
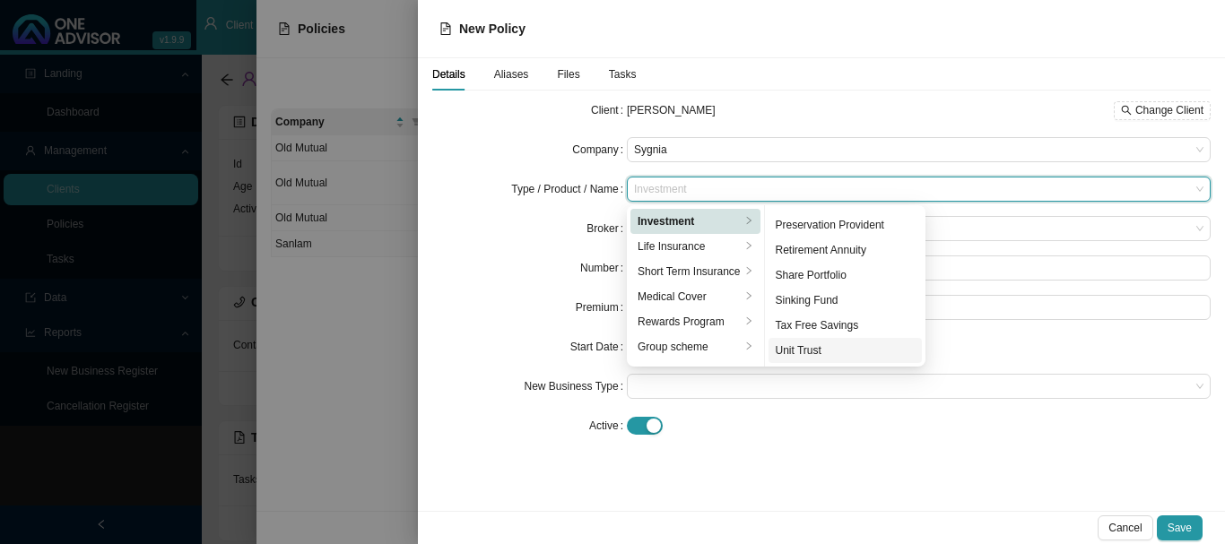
click at [818, 351] on div "Unit Trust" at bounding box center [846, 351] width 140 height 18
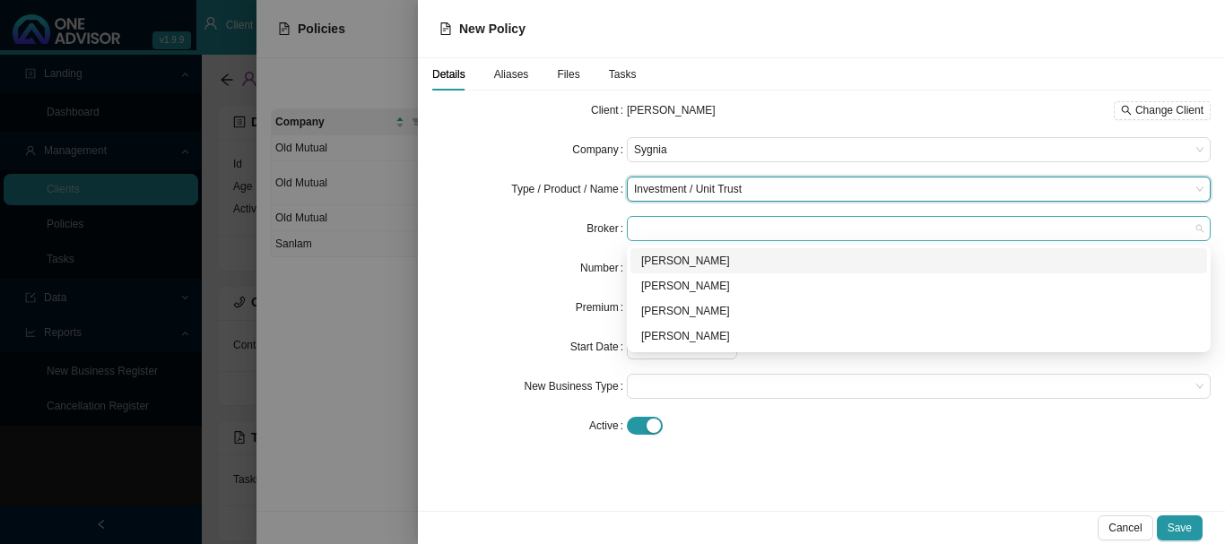
click at [711, 225] on span at bounding box center [919, 228] width 570 height 23
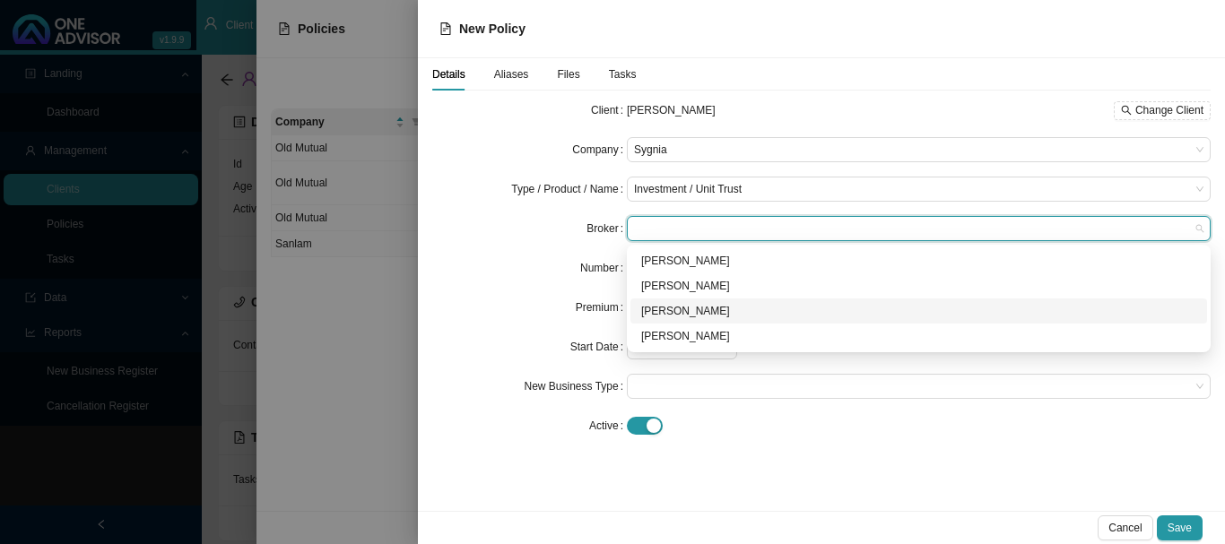
click at [708, 308] on div "[PERSON_NAME]" at bounding box center [918, 311] width 555 height 18
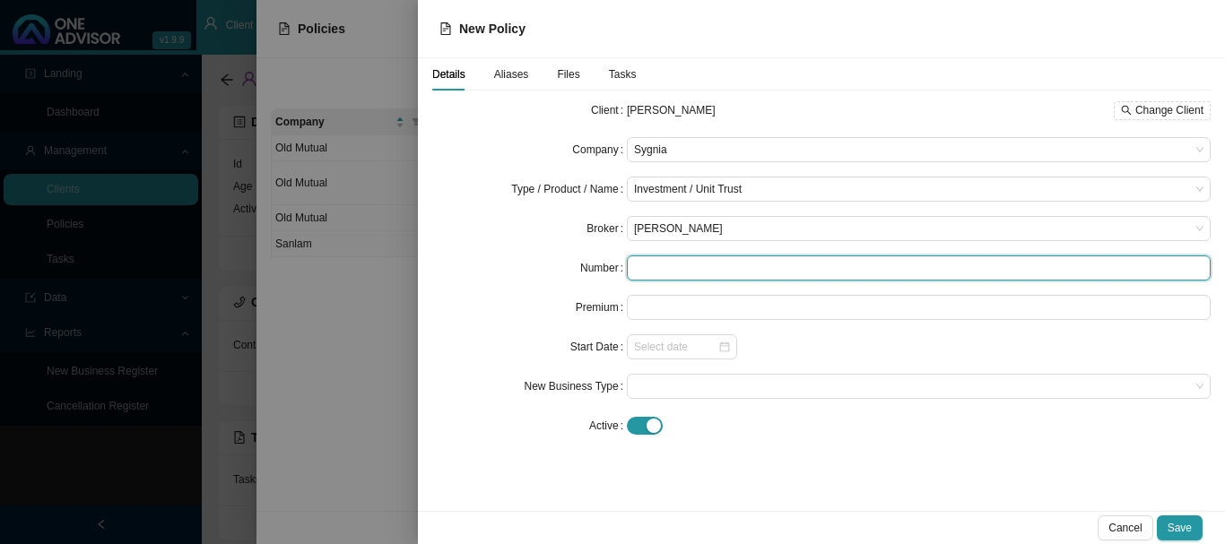
click at [727, 268] on input "text" at bounding box center [919, 268] width 584 height 25
type input "SYGD40780"
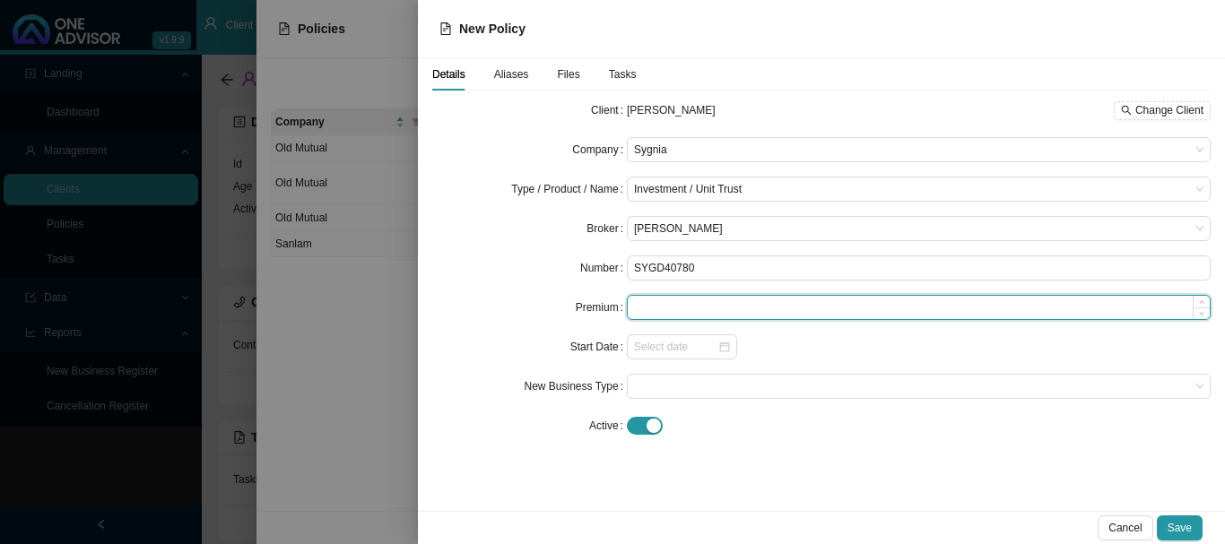
click at [713, 303] on input at bounding box center [919, 307] width 582 height 23
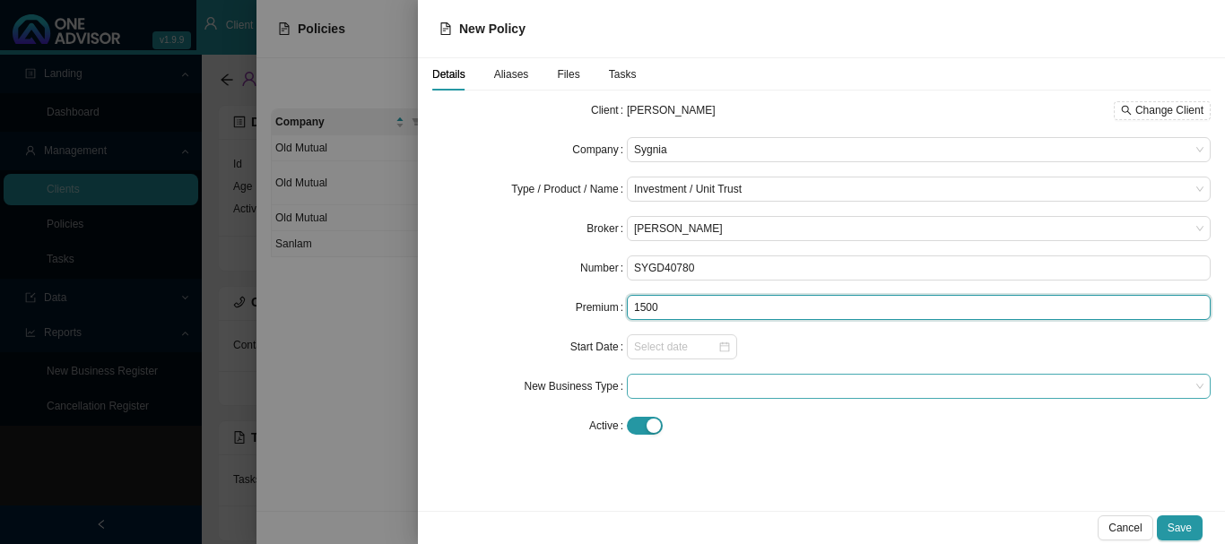
click at [658, 393] on span at bounding box center [919, 386] width 570 height 23
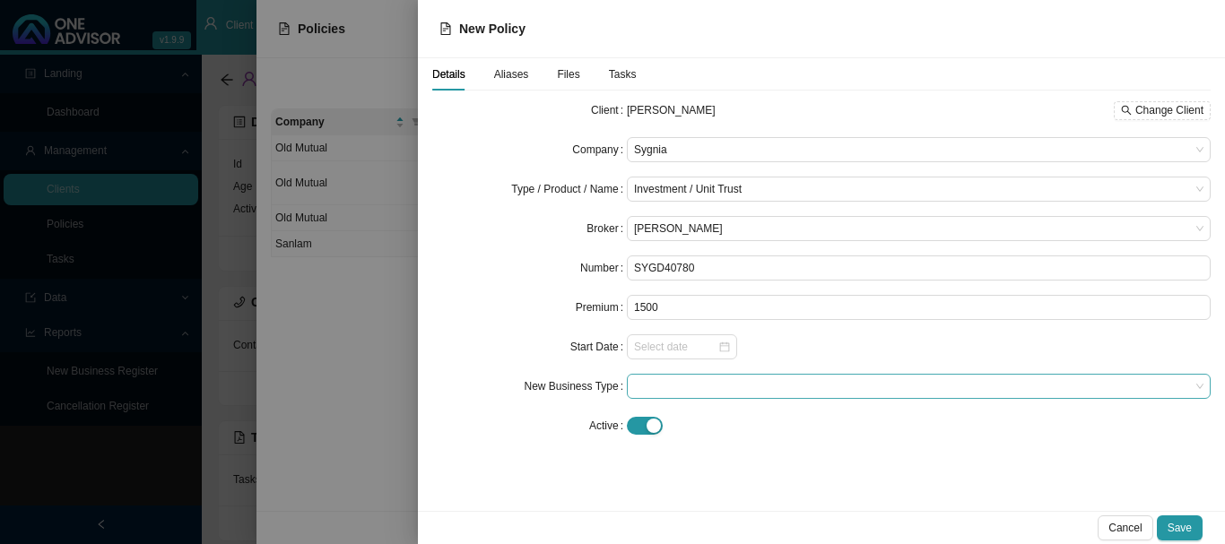
type input "1500.00"
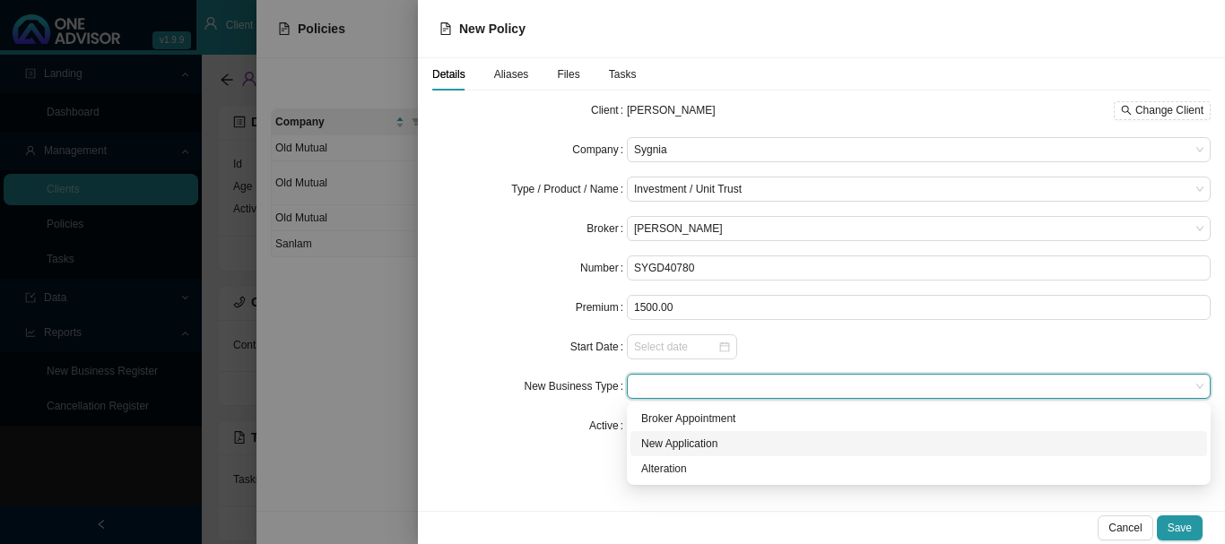
click at [668, 444] on div "New Application" at bounding box center [918, 444] width 555 height 18
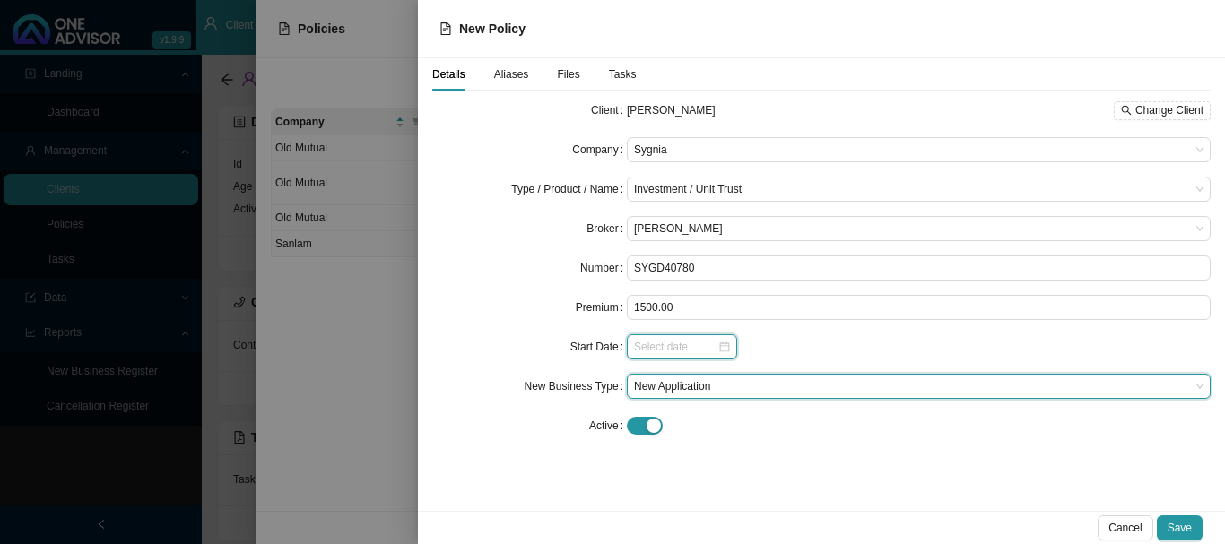
click at [653, 348] on input at bounding box center [675, 347] width 83 height 18
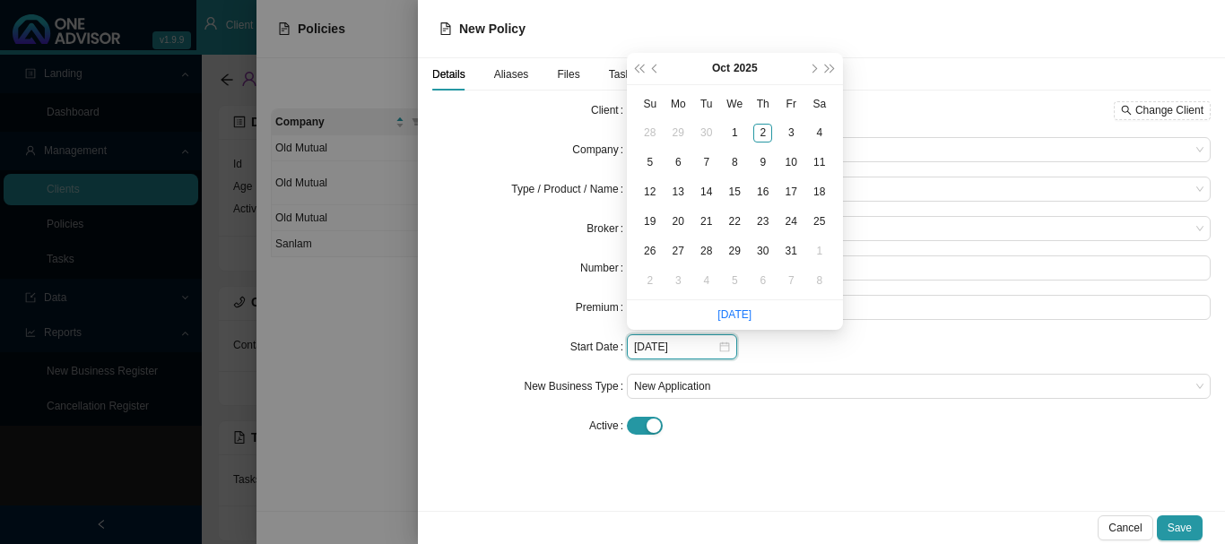
type input "[DATE]"
drag, startPoint x: 851, startPoint y: 486, endPoint x: 868, endPoint y: 483, distance: 17.3
click at [852, 486] on div "Details Aliases Files Tasks Client [PERSON_NAME] Change Client Company Sygnia T…" at bounding box center [821, 284] width 807 height 453
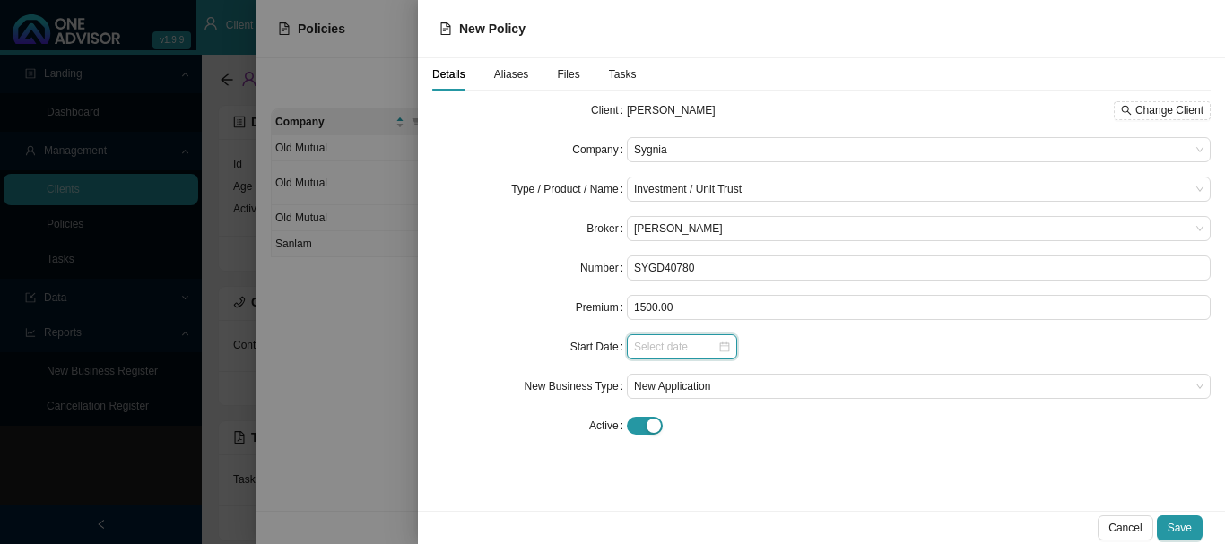
click at [693, 342] on input at bounding box center [675, 347] width 83 height 18
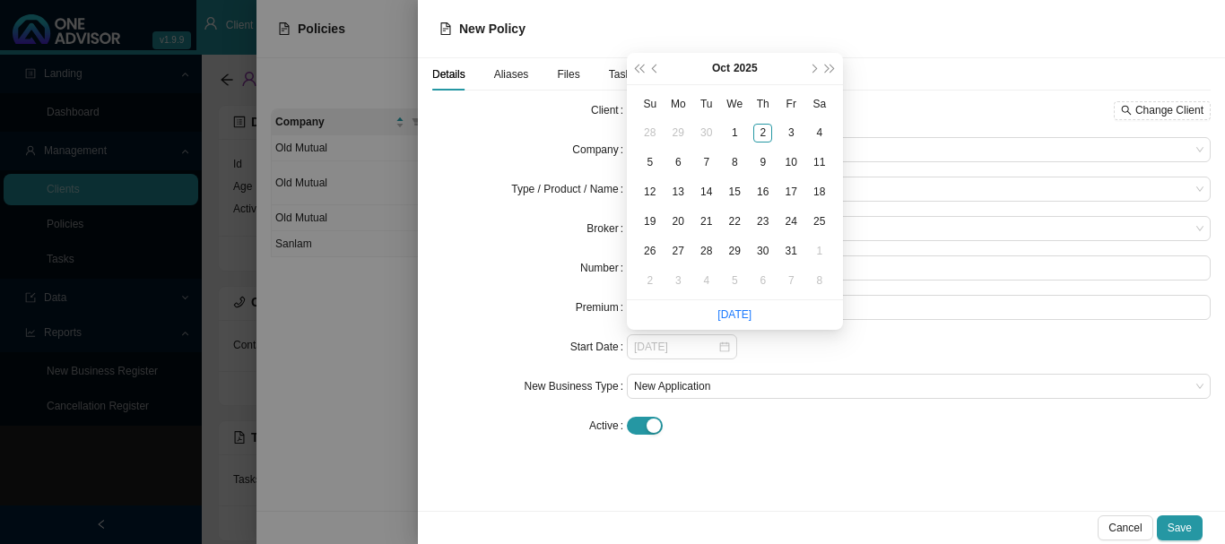
drag, startPoint x: 761, startPoint y: 128, endPoint x: 750, endPoint y: 162, distance: 35.7
click at [760, 129] on div "2" at bounding box center [762, 133] width 19 height 19
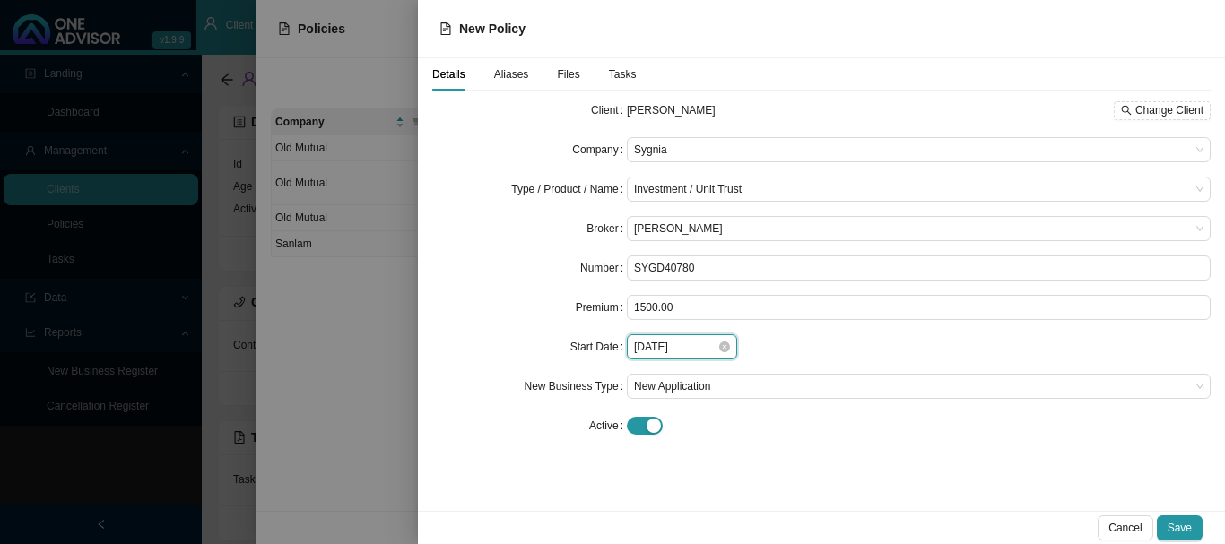
click at [649, 349] on input "[DATE]" at bounding box center [675, 347] width 83 height 18
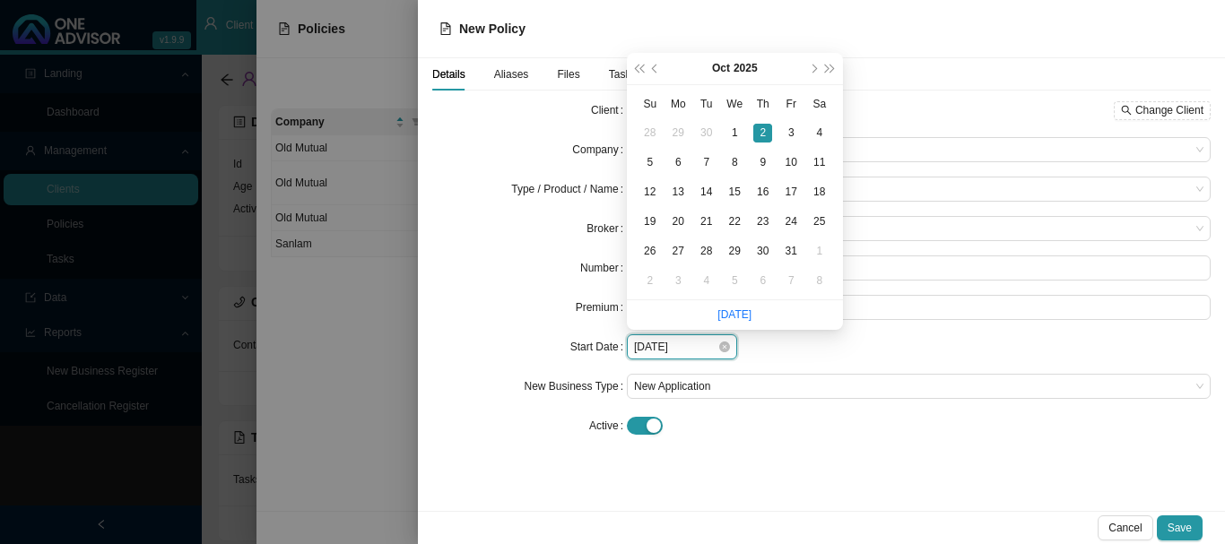
click at [664, 347] on input "[DATE]" at bounding box center [675, 347] width 83 height 18
click at [675, 348] on input "[DATE]" at bounding box center [675, 347] width 83 height 18
click at [672, 351] on input "2025-0718" at bounding box center [675, 347] width 83 height 18
type input "[DATE]"
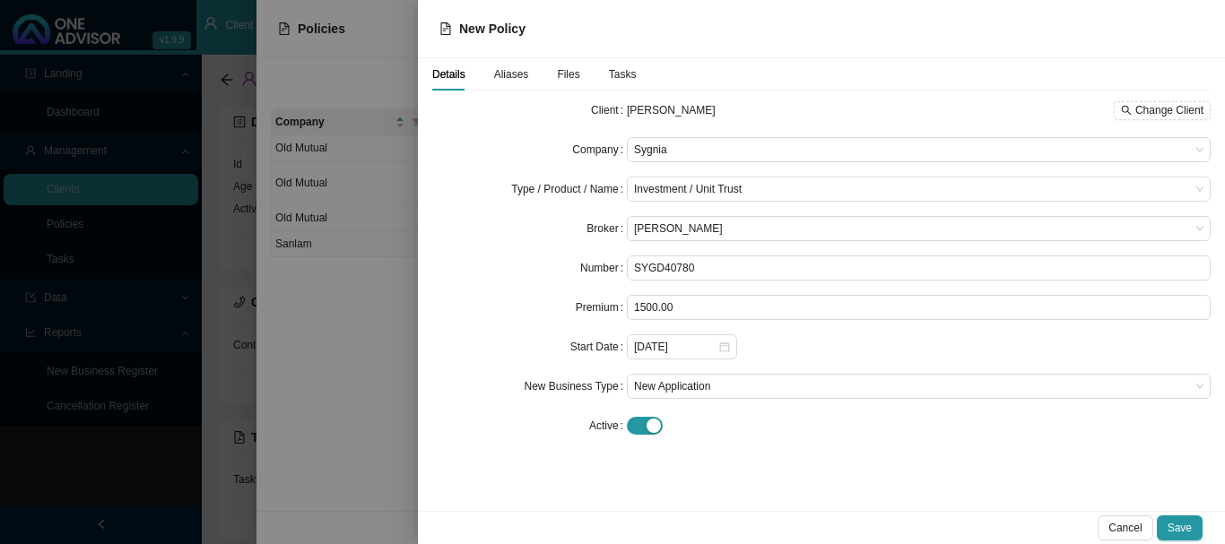
click at [817, 474] on div "Details Aliases Files Tasks Client [PERSON_NAME] Change Client Company Sygnia T…" at bounding box center [821, 284] width 807 height 453
click at [1179, 527] on span "Save" at bounding box center [1180, 528] width 24 height 18
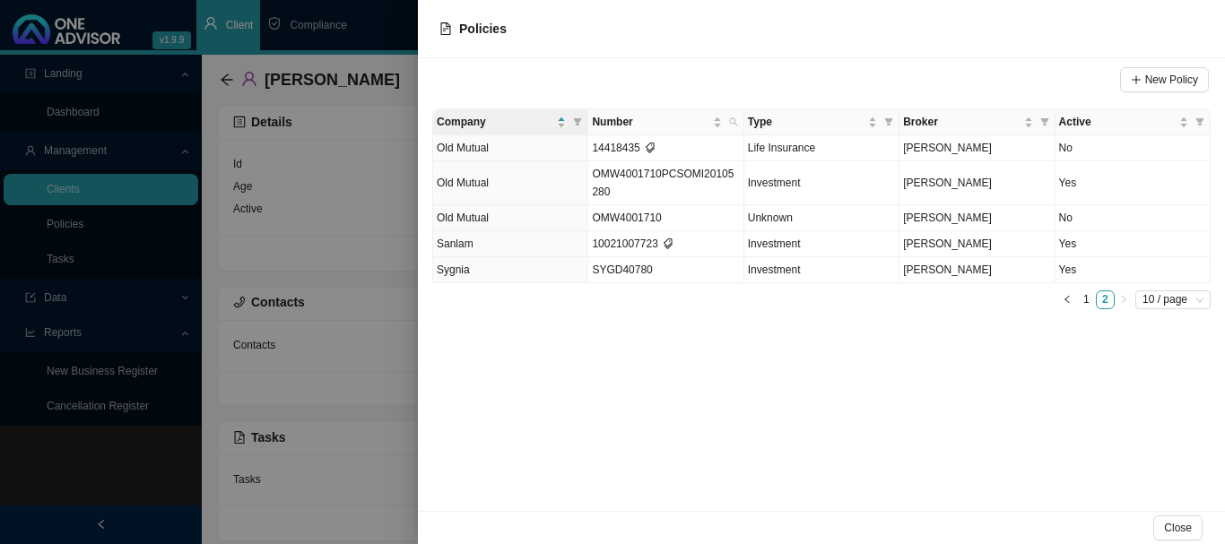
click at [69, 190] on div at bounding box center [612, 272] width 1225 height 544
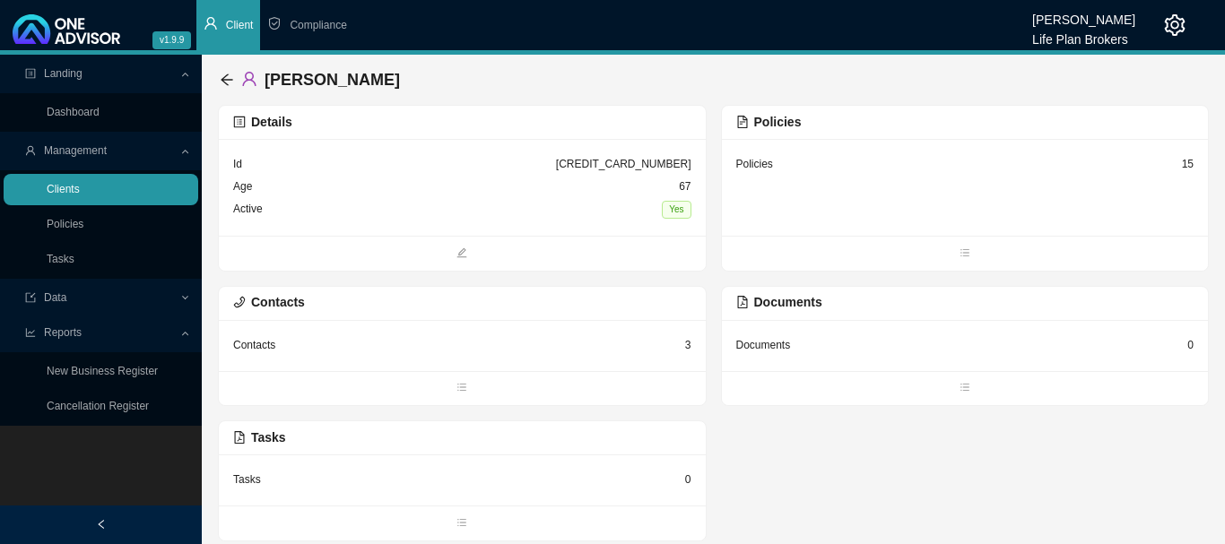
click at [63, 183] on link "Clients" at bounding box center [63, 189] width 33 height 13
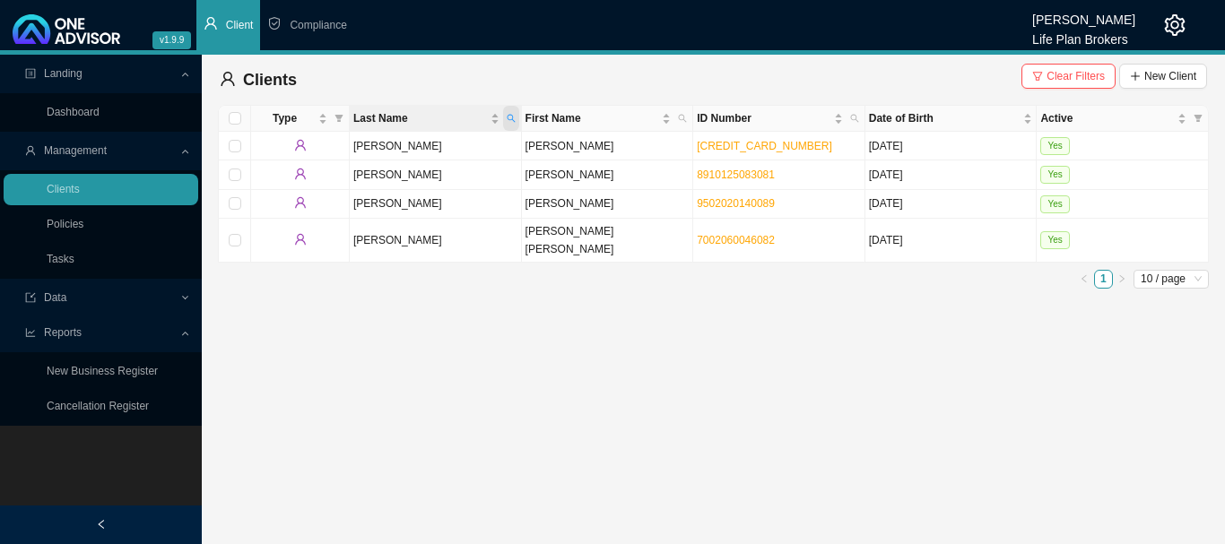
click at [512, 118] on icon "search" at bounding box center [511, 118] width 9 height 9
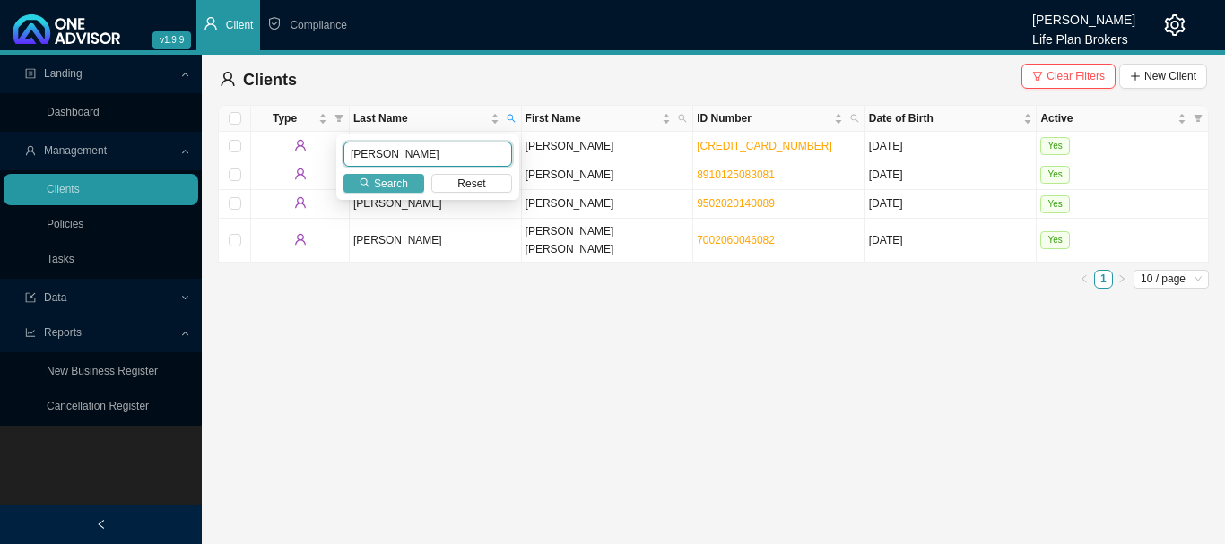
type input "[PERSON_NAME]"
click at [388, 187] on span "Search" at bounding box center [391, 184] width 34 height 18
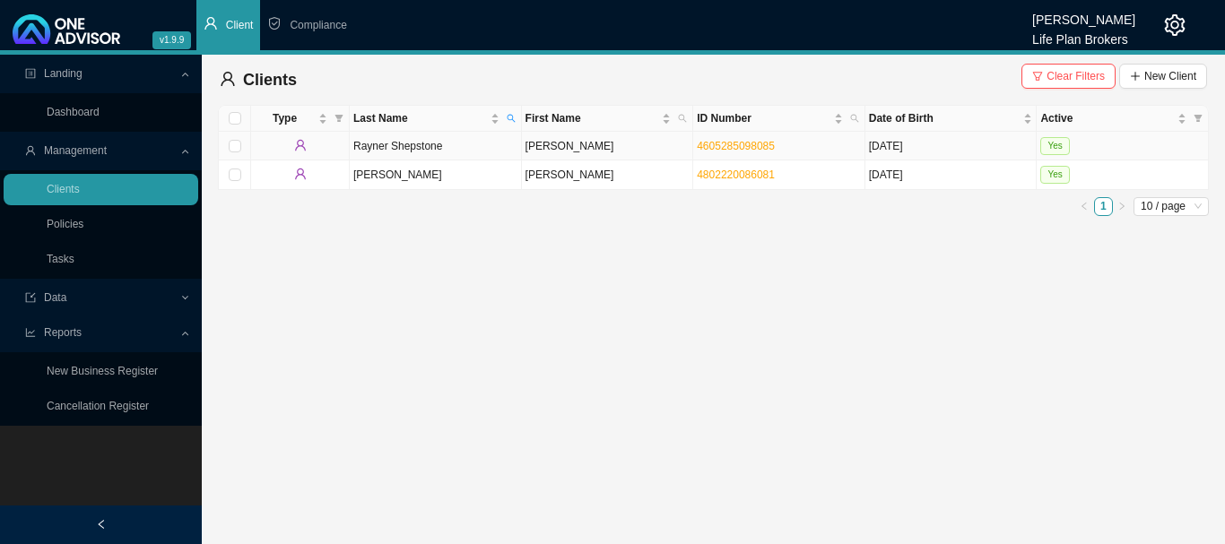
click at [1160, 144] on td "Yes" at bounding box center [1123, 146] width 172 height 29
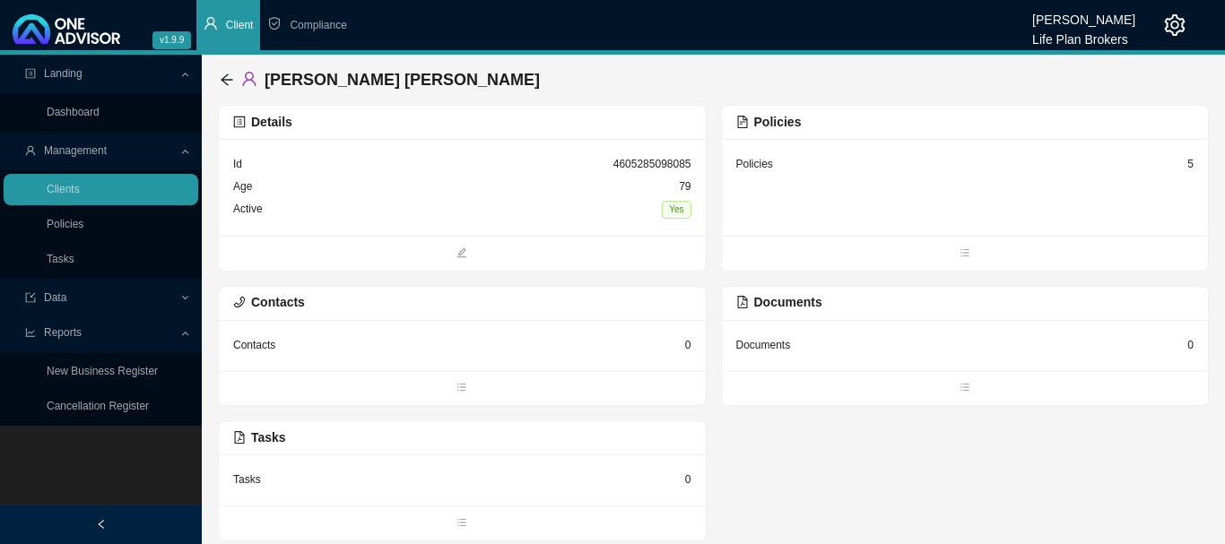
click at [823, 203] on div "Policies 5" at bounding box center [965, 187] width 487 height 97
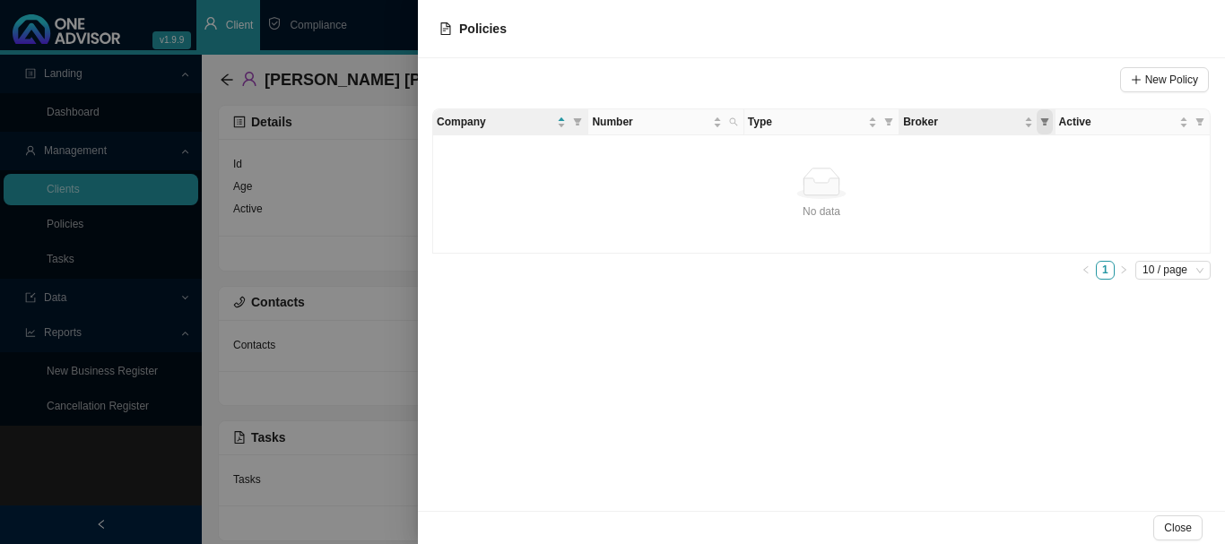
click at [1049, 122] on icon "filter" at bounding box center [1044, 122] width 9 height 9
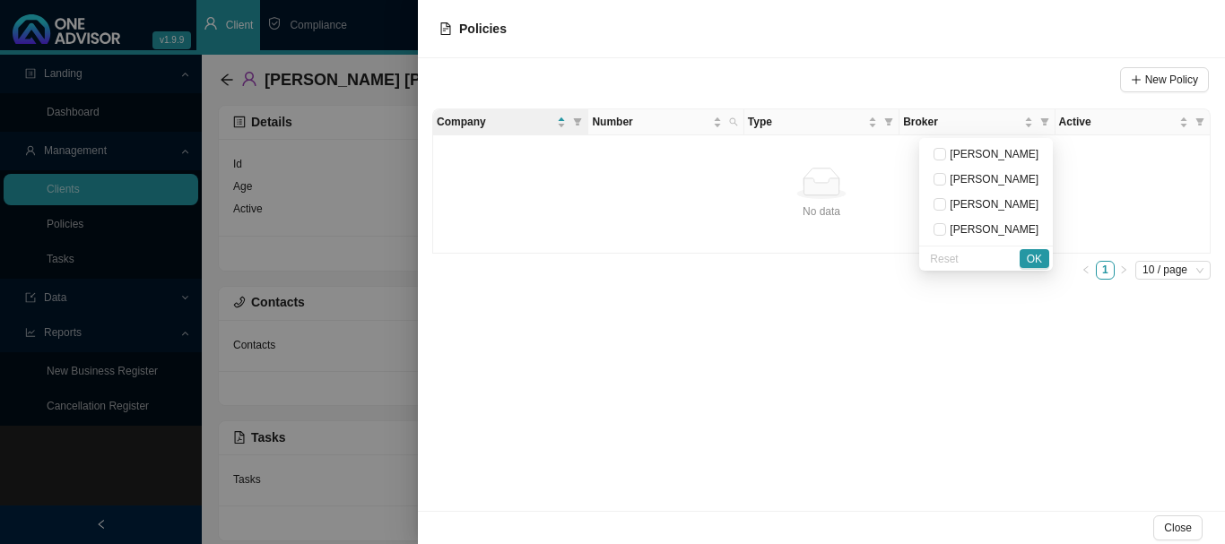
click at [1165, 185] on div "No data" at bounding box center [821, 183] width 762 height 31
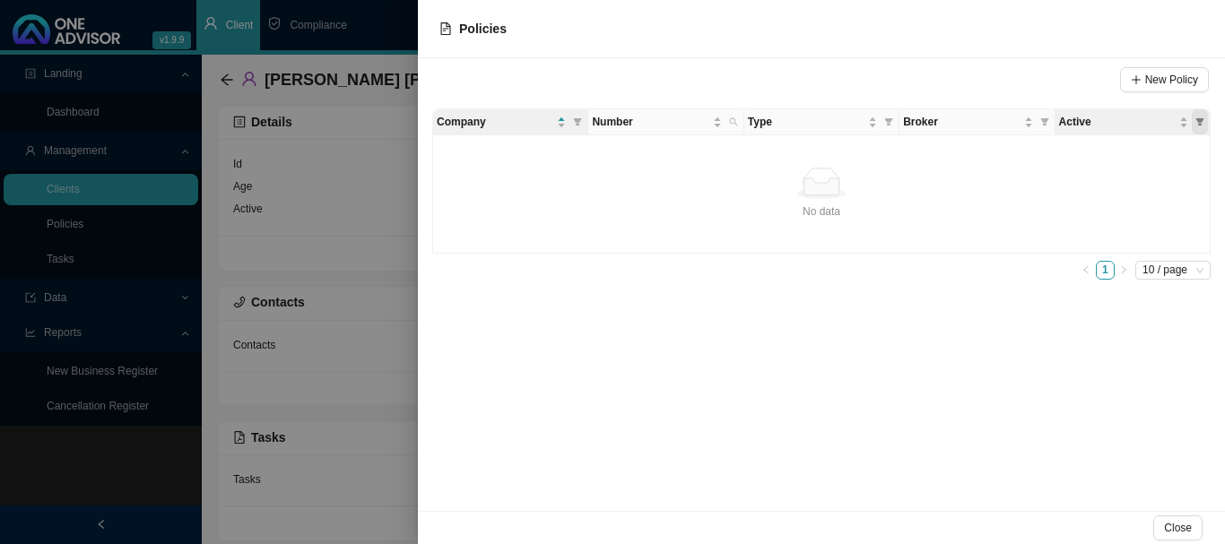
click at [1203, 121] on icon "filter" at bounding box center [1200, 122] width 9 height 9
click at [1117, 182] on li "No" at bounding box center [1154, 179] width 100 height 25
checkbox input "true"
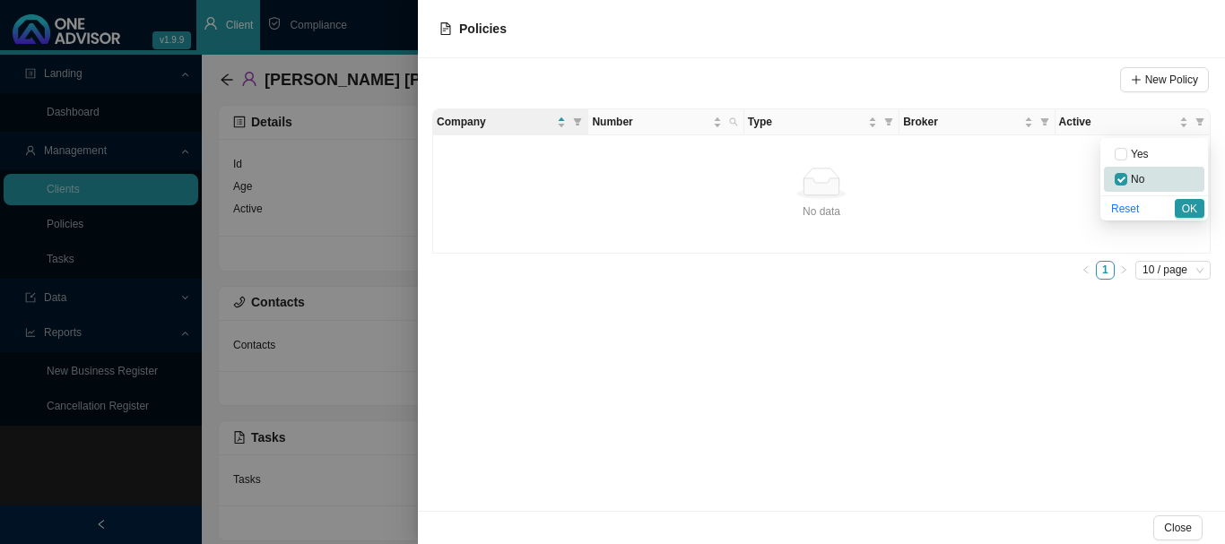
click at [1192, 206] on span "OK" at bounding box center [1189, 209] width 15 height 18
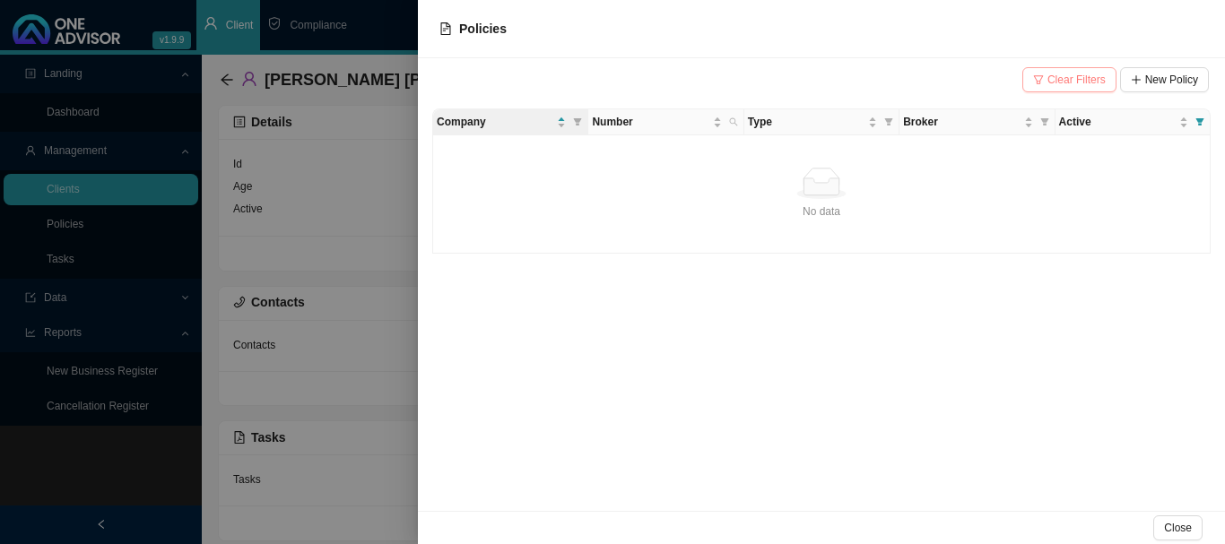
click at [1065, 73] on span "Clear Filters" at bounding box center [1077, 80] width 58 height 18
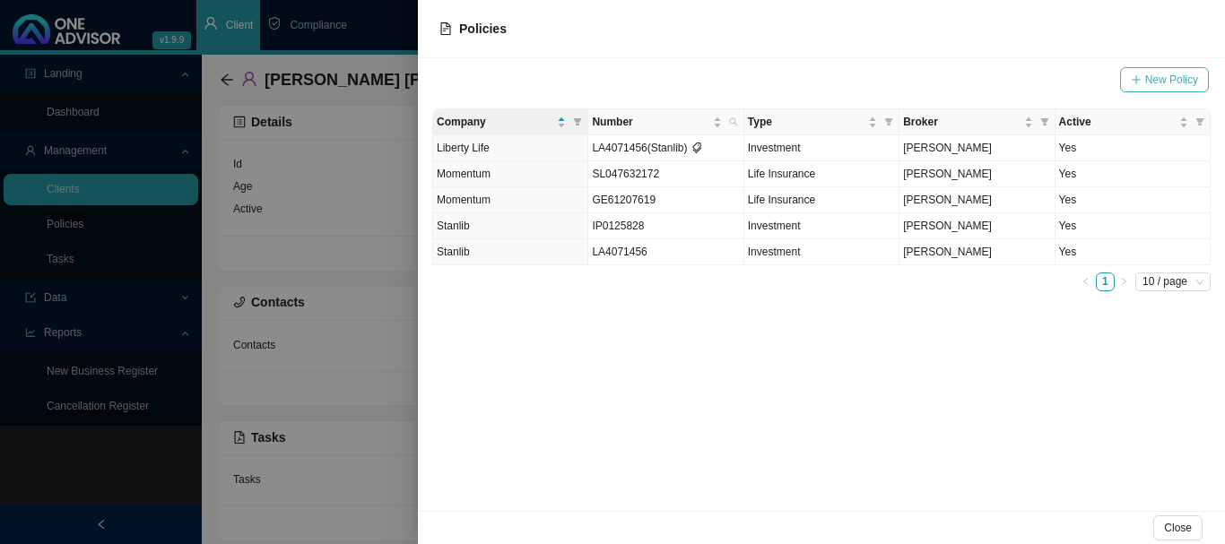
click at [1159, 78] on span "New Policy" at bounding box center [1171, 80] width 53 height 18
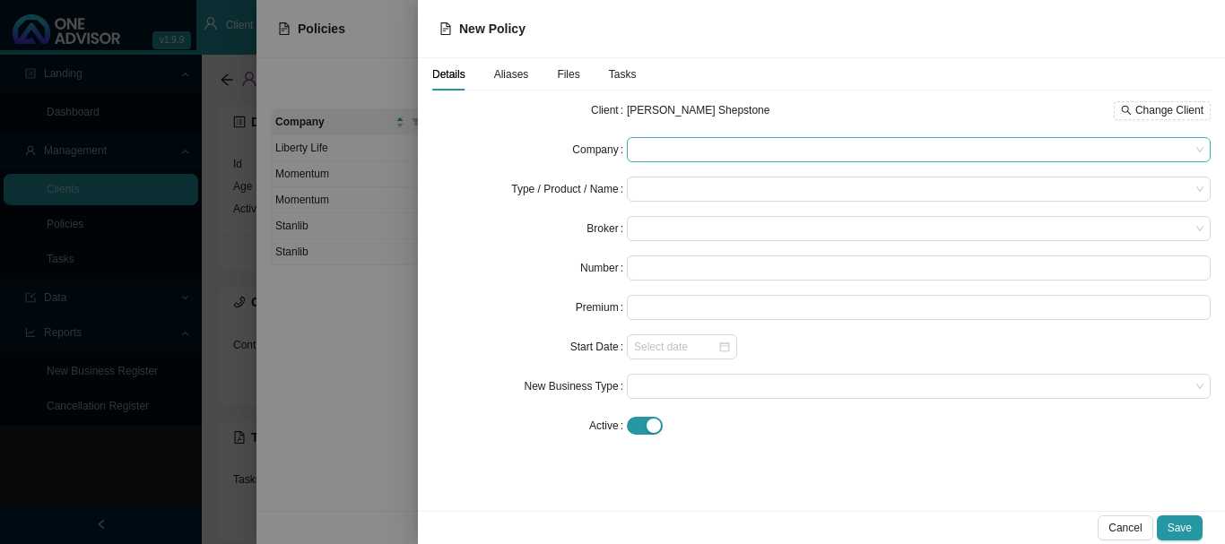
click at [719, 144] on span at bounding box center [919, 149] width 570 height 23
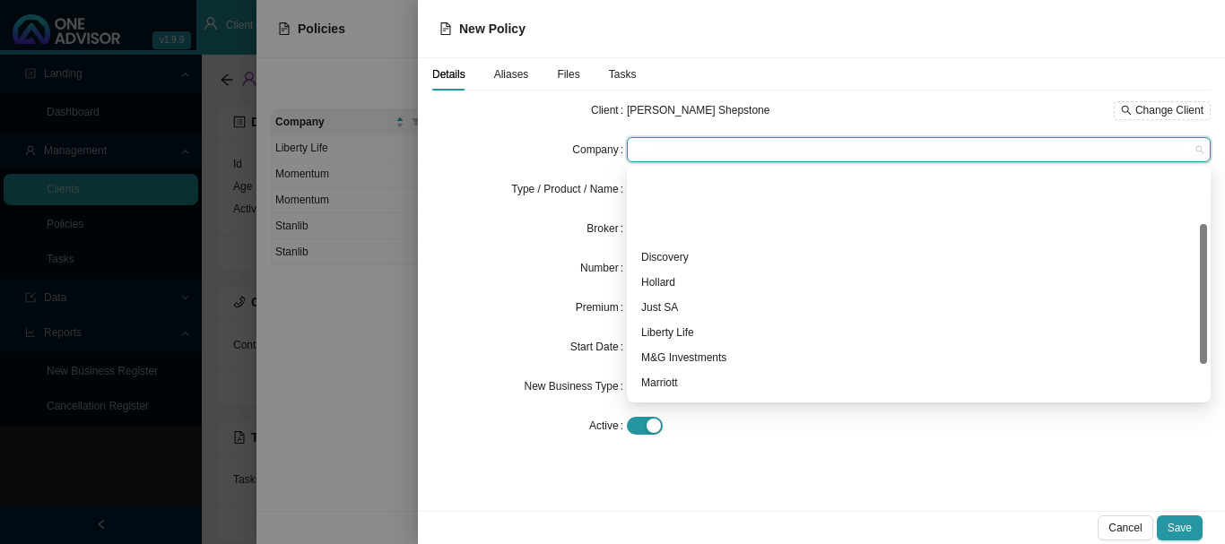
scroll to position [90, 0]
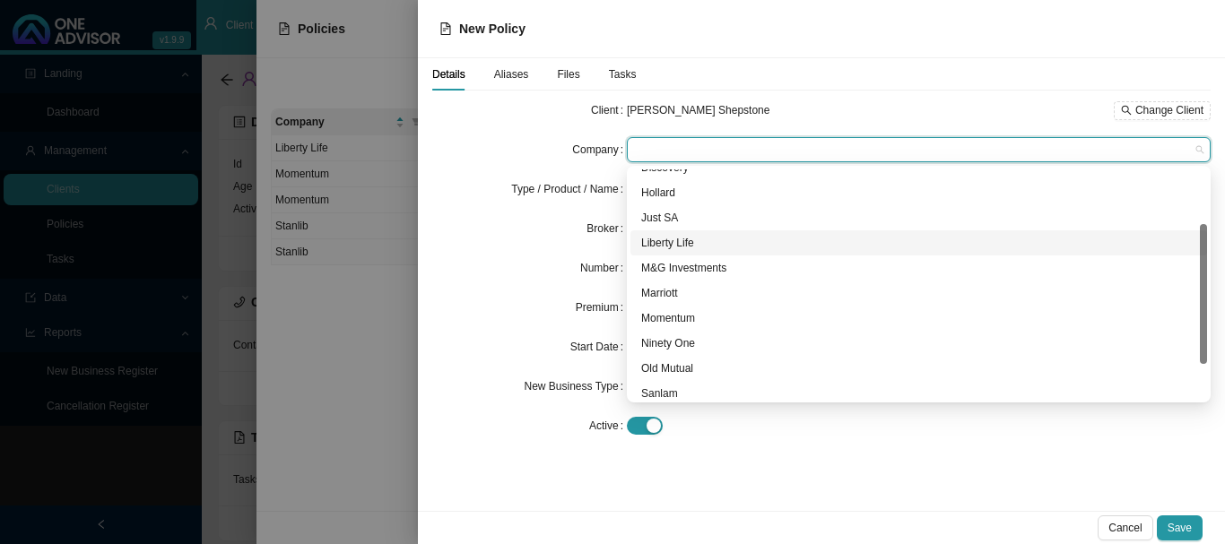
click at [692, 239] on div "Liberty Life" at bounding box center [918, 243] width 555 height 18
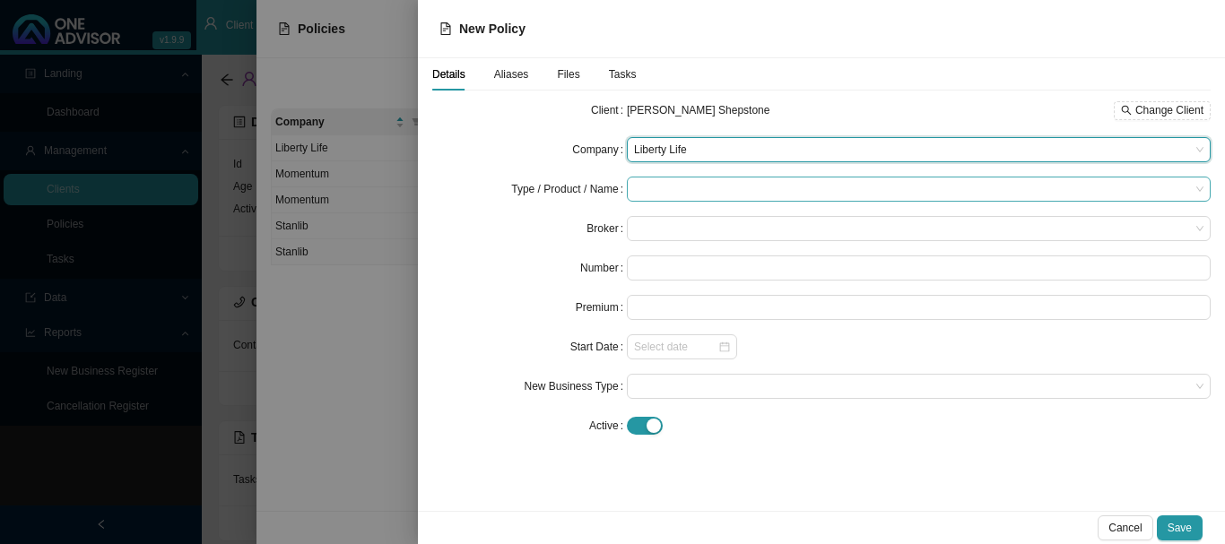
click at [693, 184] on input "search" at bounding box center [912, 189] width 556 height 23
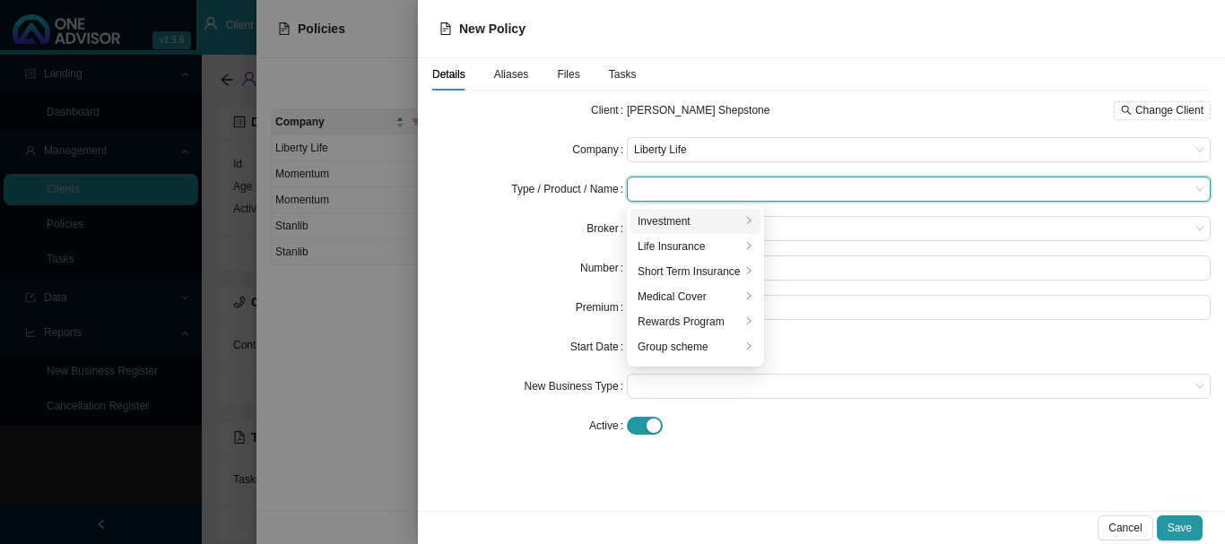
click at [686, 222] on div "Investment" at bounding box center [689, 222] width 103 height 18
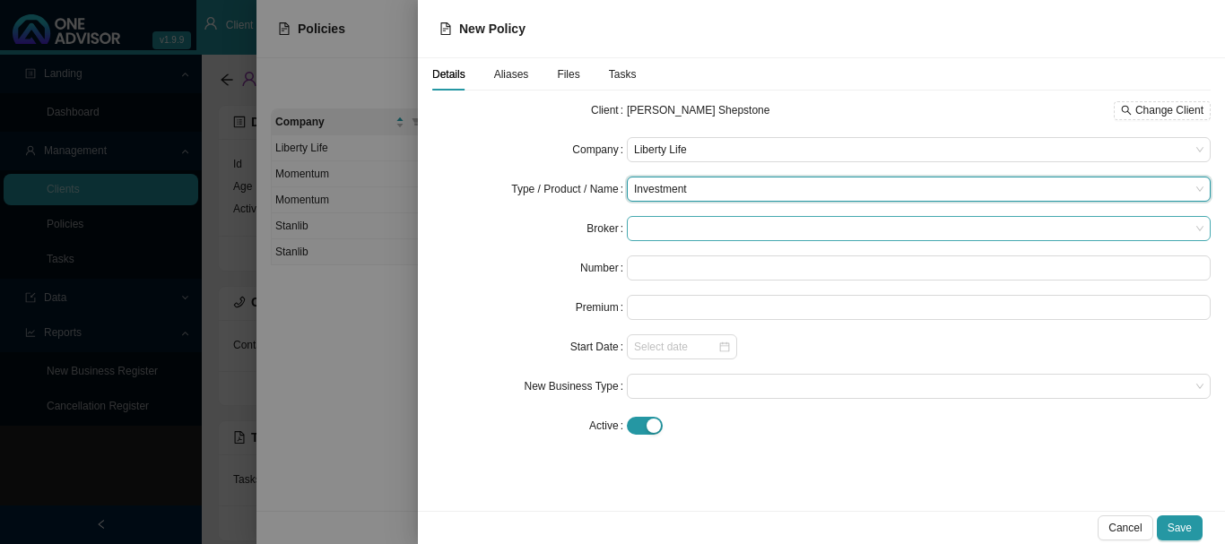
click at [690, 231] on span at bounding box center [919, 228] width 570 height 23
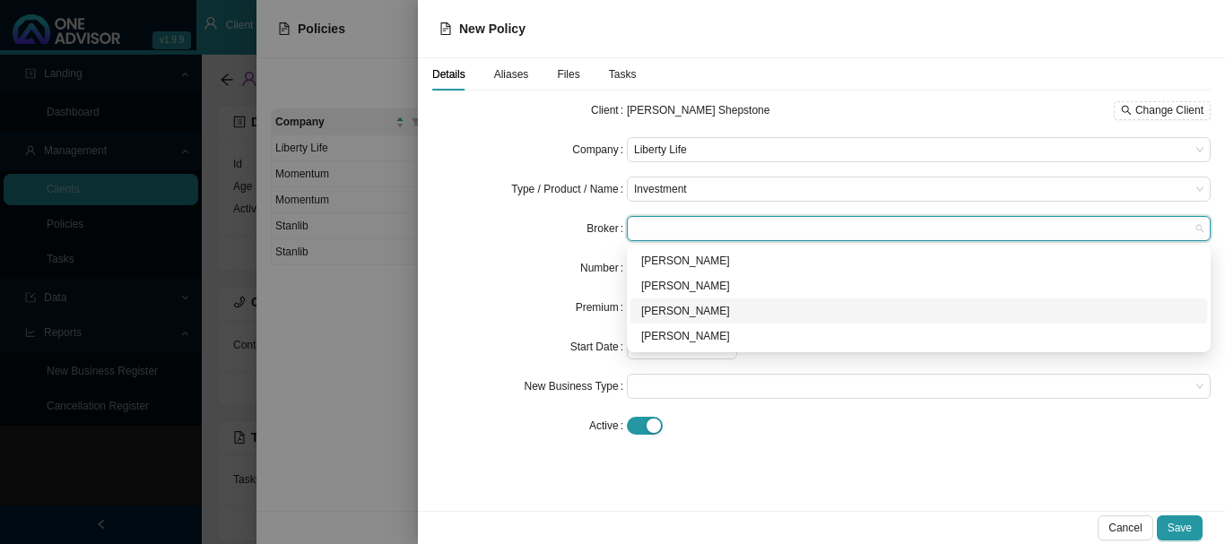
click at [690, 313] on div "[PERSON_NAME]" at bounding box center [918, 311] width 555 height 18
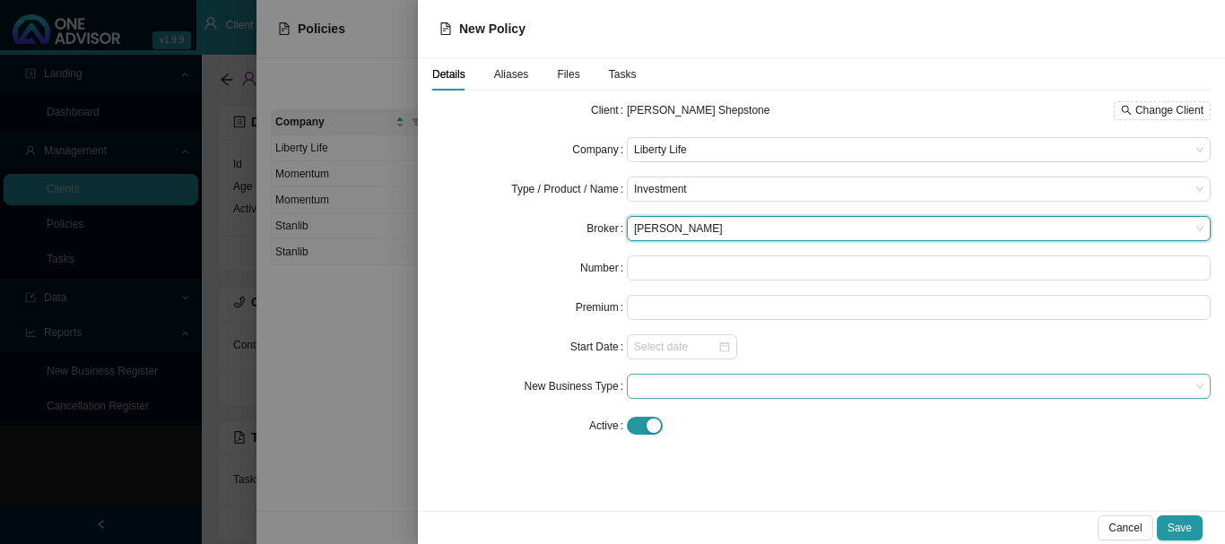
click at [677, 387] on span at bounding box center [919, 386] width 570 height 23
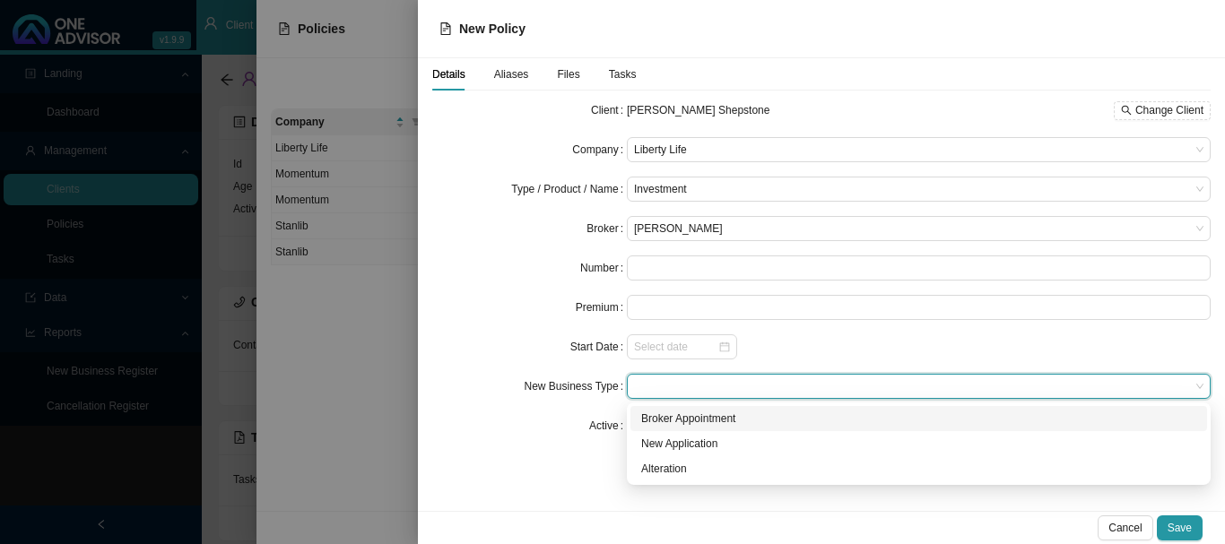
click at [683, 421] on div "Broker Appointment" at bounding box center [918, 419] width 555 height 18
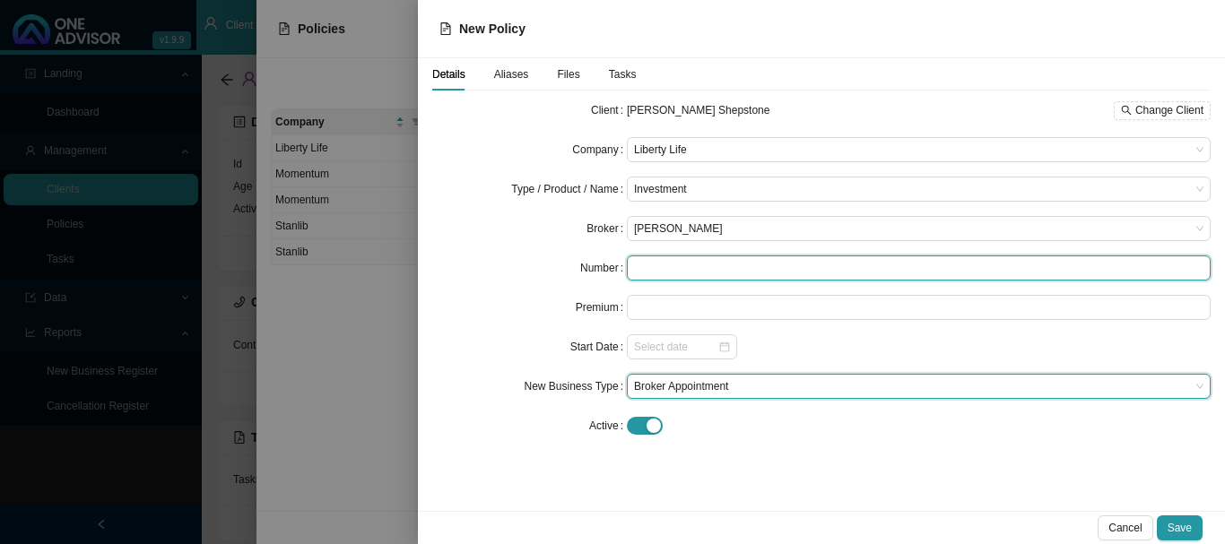
click at [685, 265] on input "text" at bounding box center [919, 268] width 584 height 25
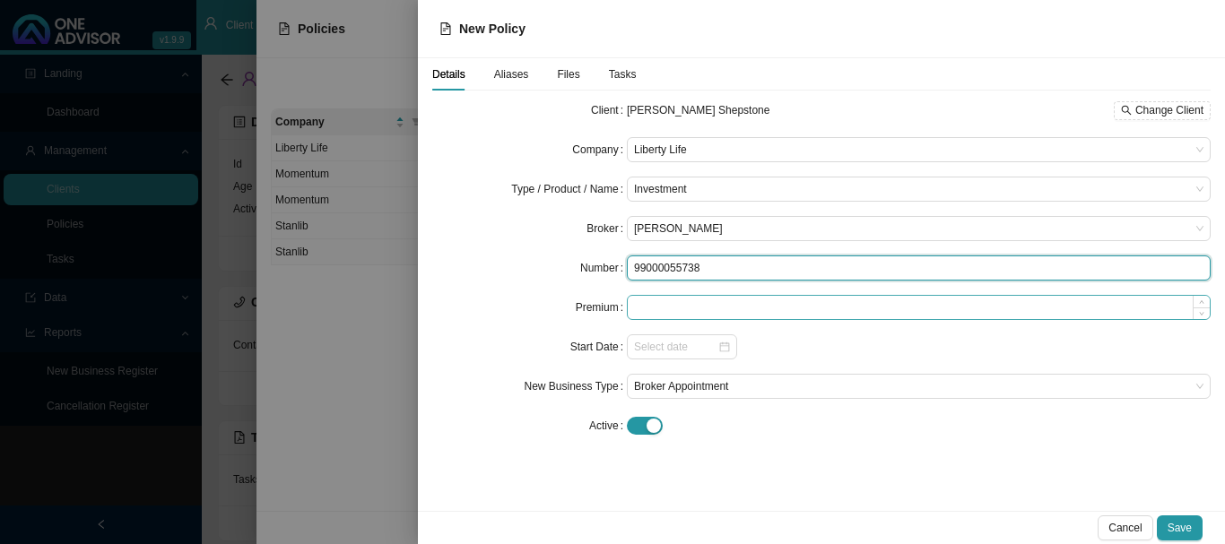
type input "99000055738"
click at [717, 311] on input at bounding box center [919, 307] width 582 height 23
type input "70668.20"
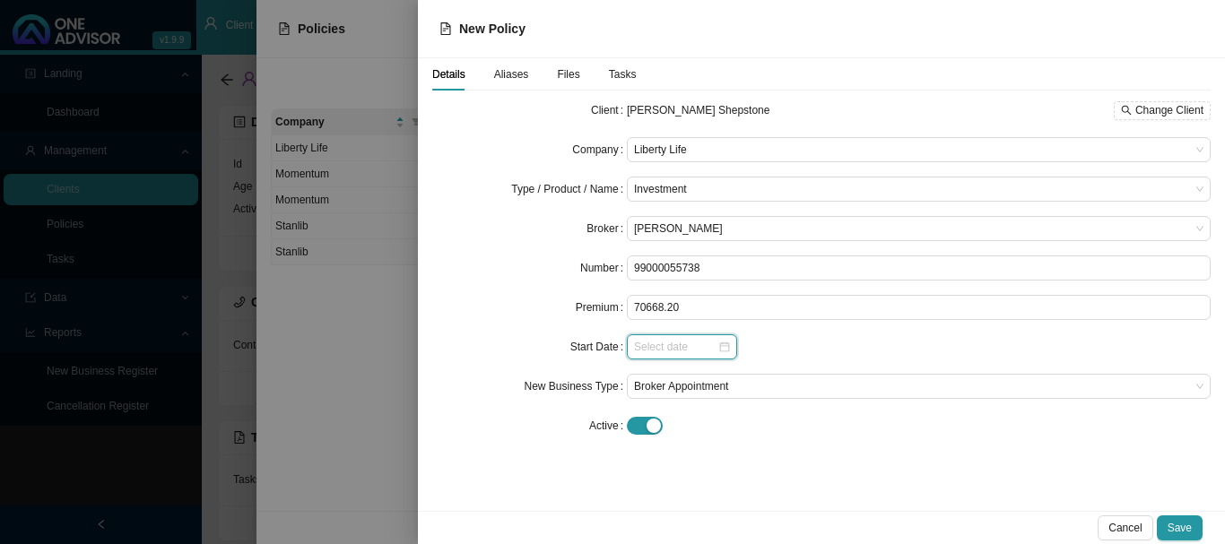
click at [688, 343] on input at bounding box center [675, 347] width 83 height 18
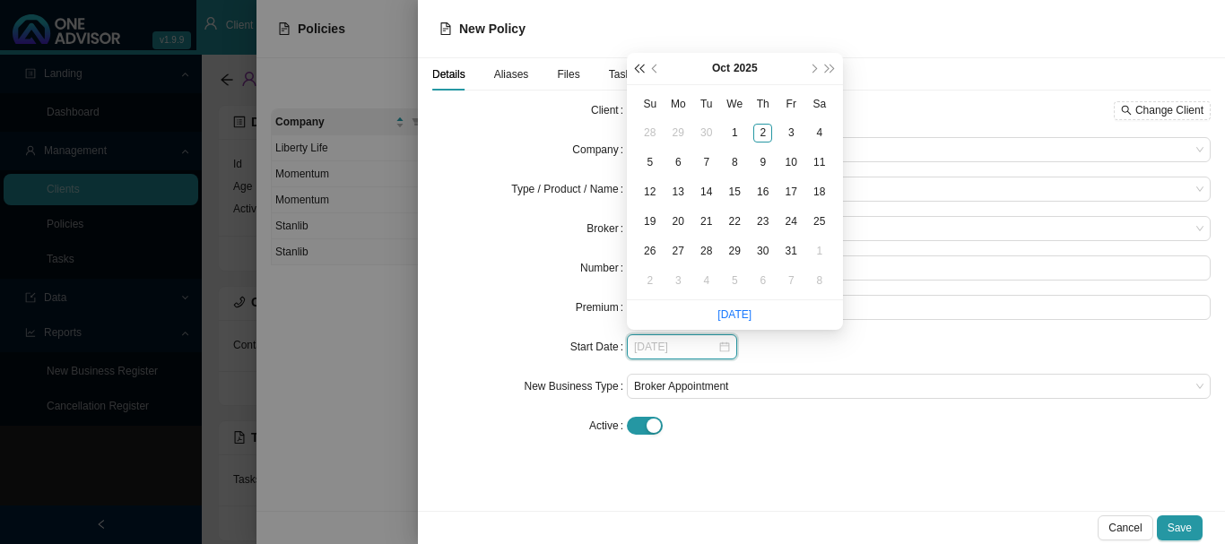
type input "[DATE]"
click at [657, 65] on button "prev-year" at bounding box center [656, 68] width 17 height 31
type input "[DATE]"
click at [704, 189] on div "16" at bounding box center [706, 192] width 19 height 19
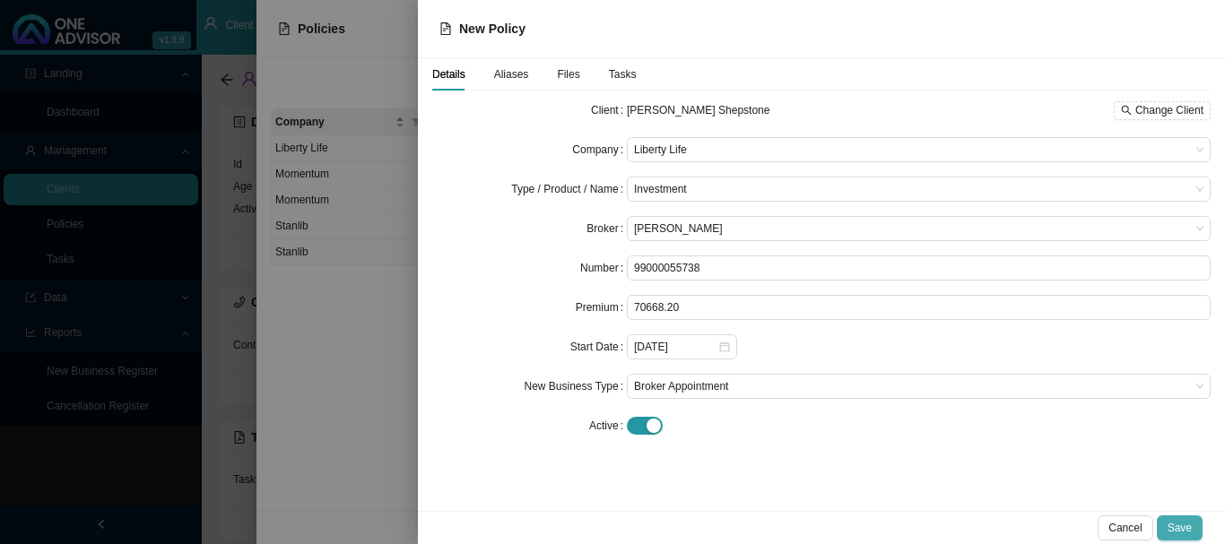
click at [1183, 529] on span "Save" at bounding box center [1180, 528] width 24 height 18
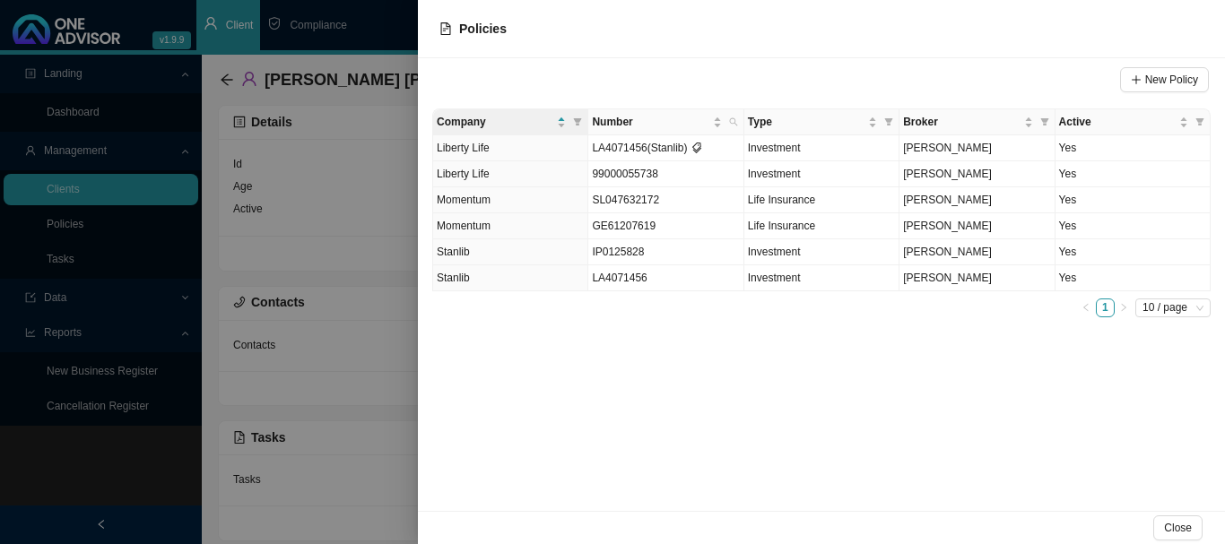
click at [397, 20] on div at bounding box center [612, 272] width 1225 height 544
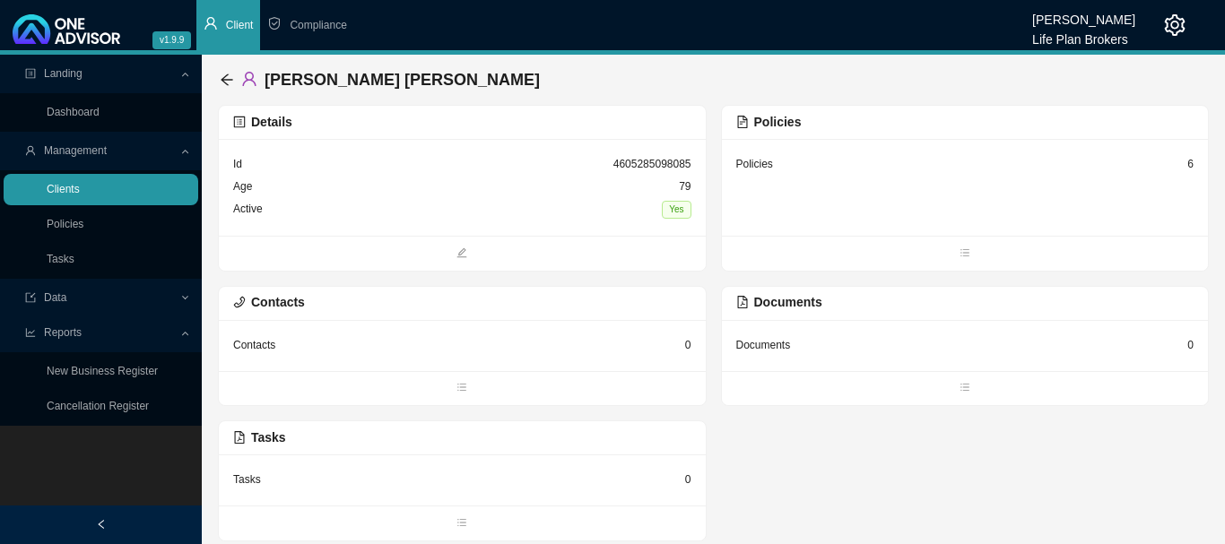
click at [72, 185] on link "Clients" at bounding box center [63, 189] width 33 height 13
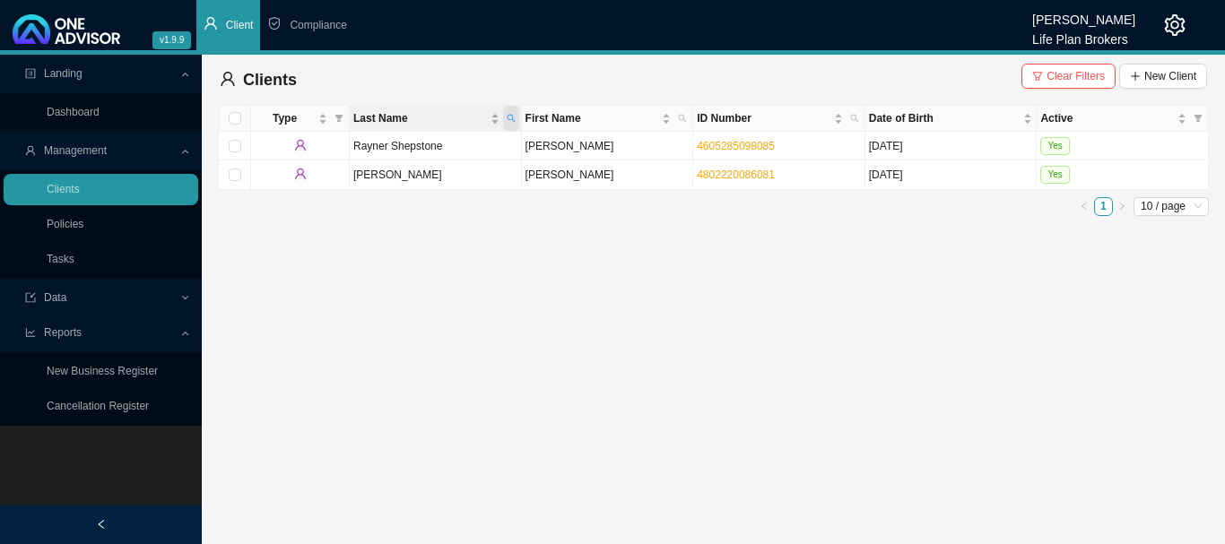
click at [512, 119] on icon "search" at bounding box center [511, 119] width 8 height 8
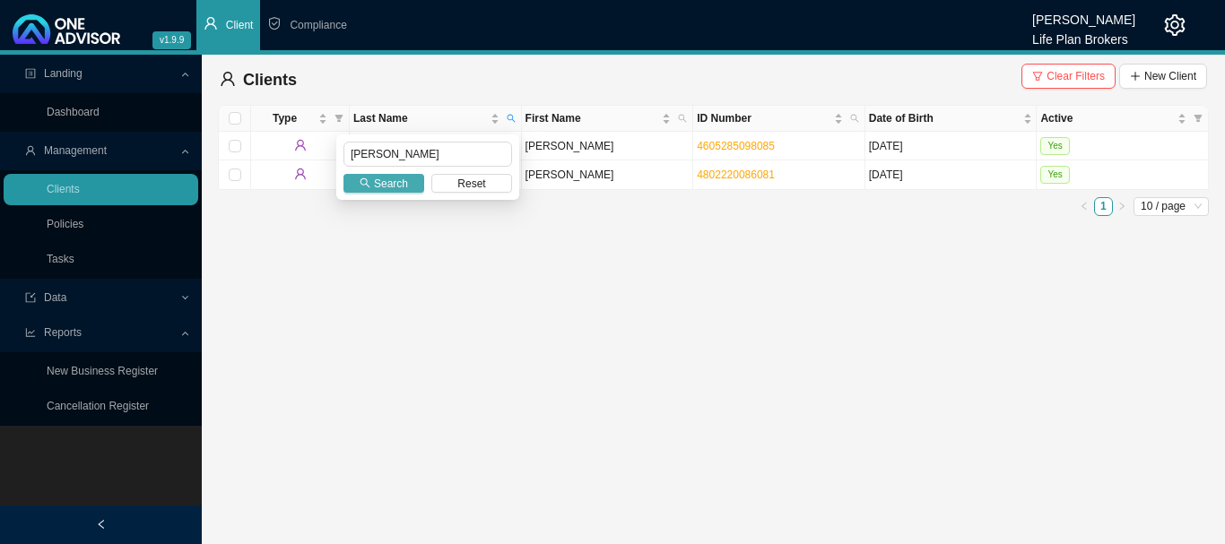
type input "[PERSON_NAME]"
click at [390, 180] on span "Search" at bounding box center [391, 184] width 34 height 18
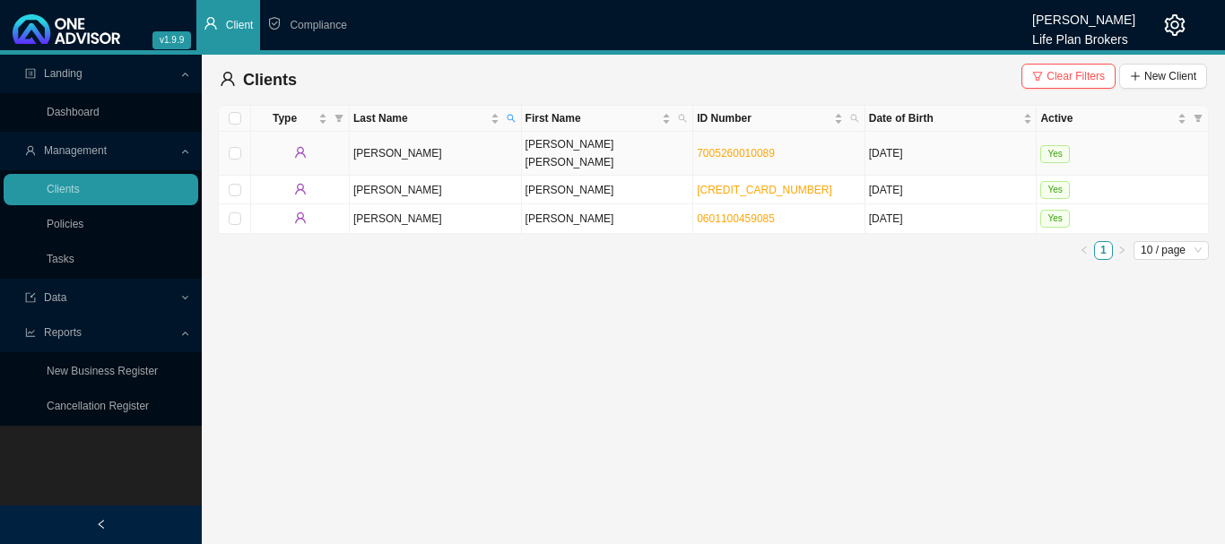
click at [1130, 144] on td "Yes" at bounding box center [1123, 154] width 172 height 44
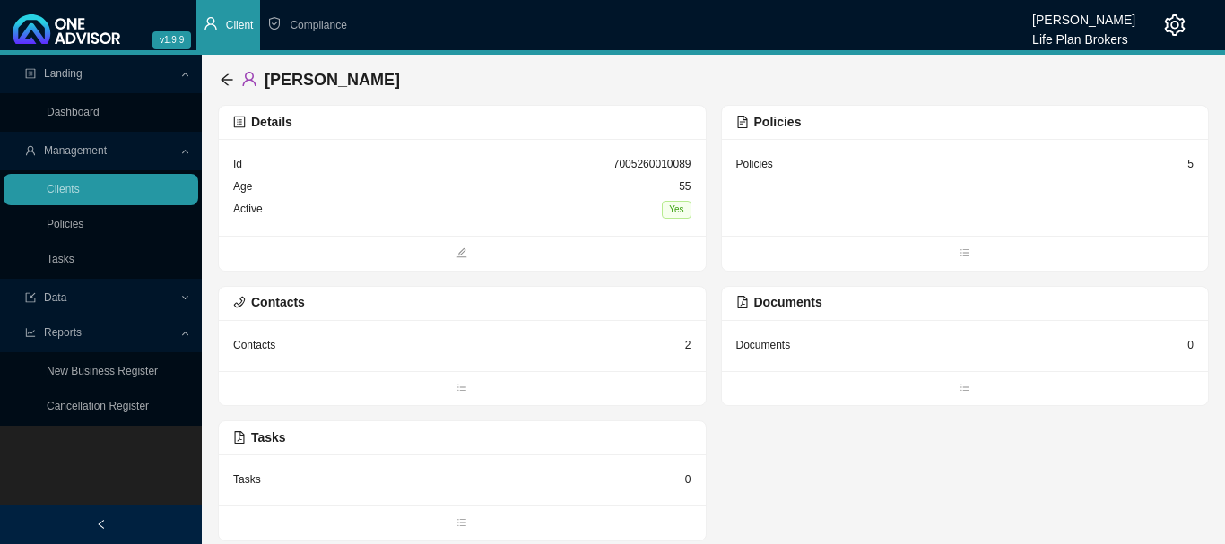
click at [810, 198] on div "Policies 5" at bounding box center [965, 187] width 487 height 97
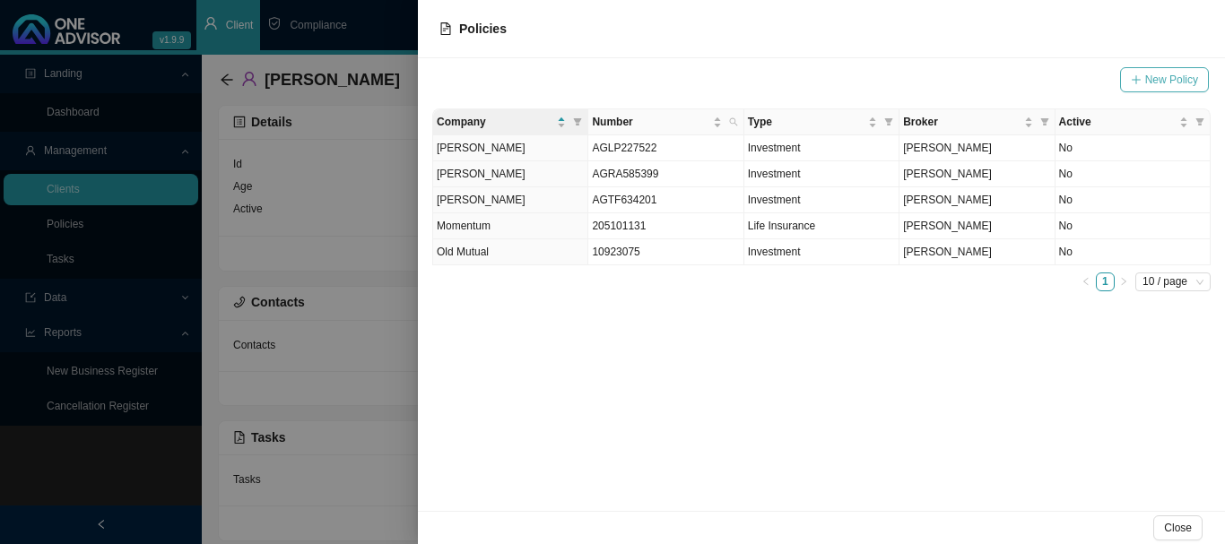
click at [1167, 74] on span "New Policy" at bounding box center [1171, 80] width 53 height 18
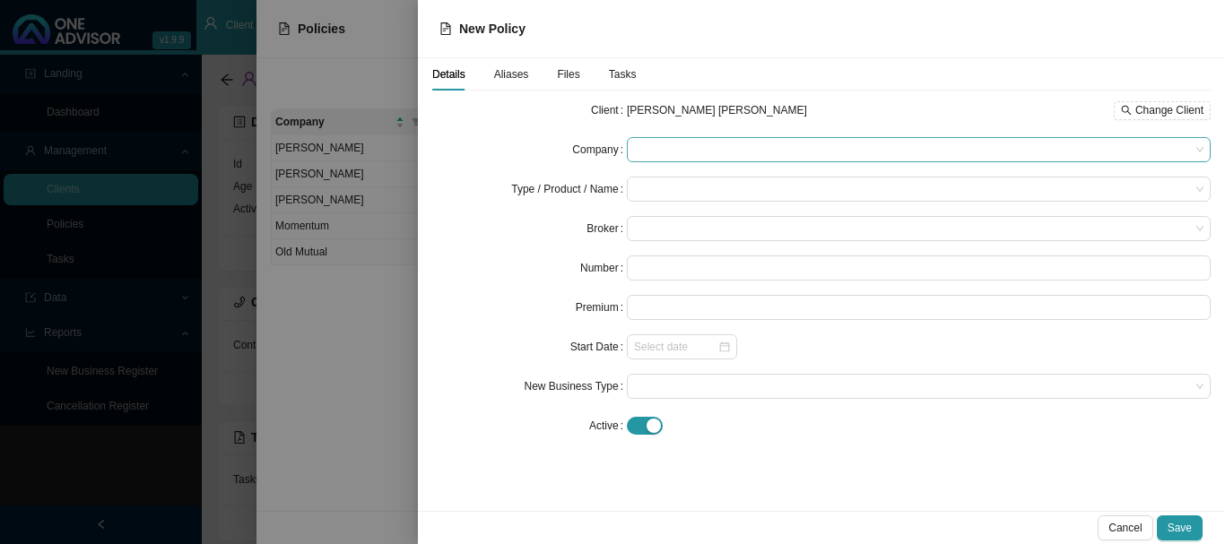
click at [657, 148] on span at bounding box center [919, 149] width 570 height 23
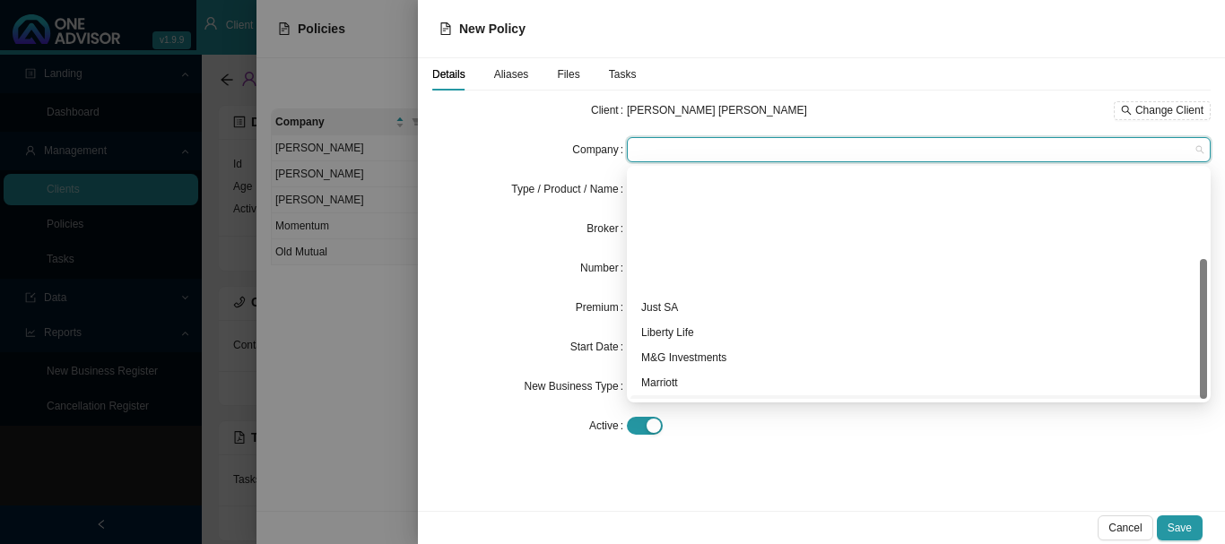
scroll to position [147, 0]
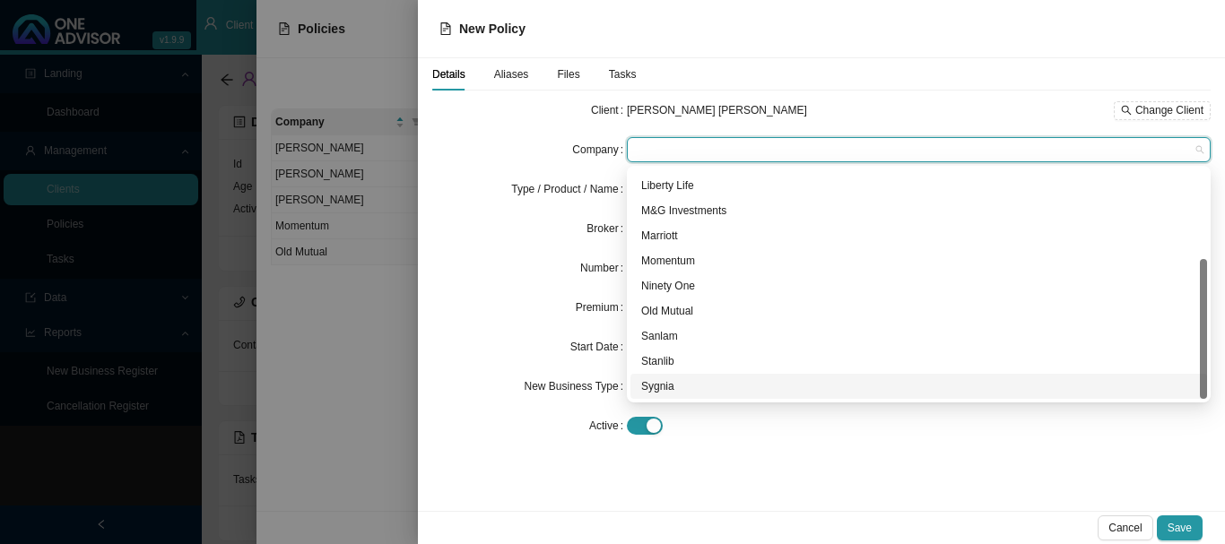
click at [665, 387] on div "Sygnia" at bounding box center [918, 387] width 555 height 18
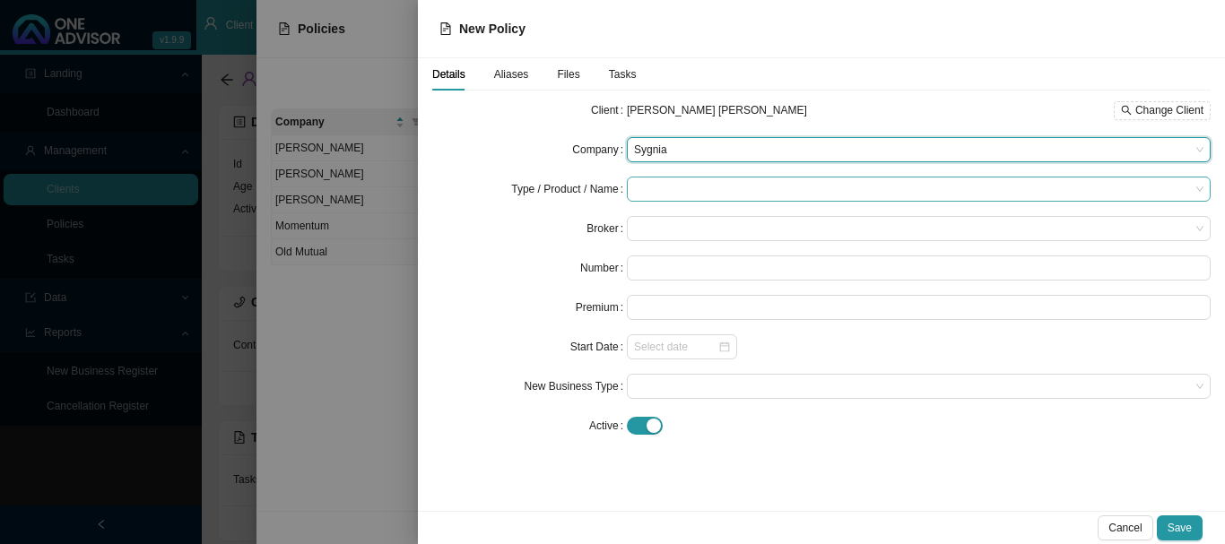
click at [667, 185] on input "search" at bounding box center [912, 189] width 556 height 23
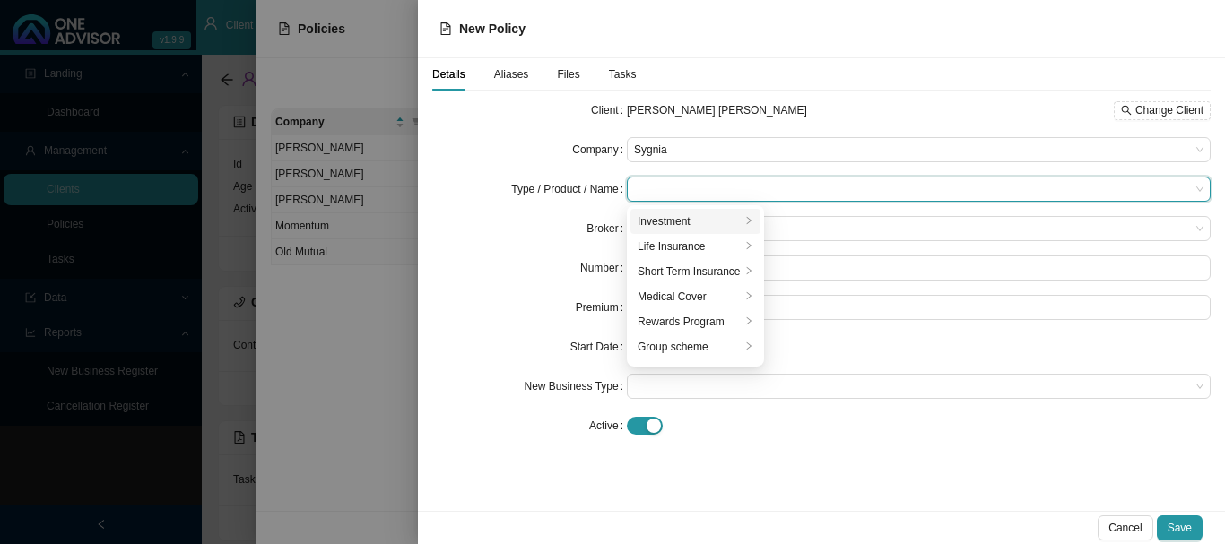
click at [682, 214] on div "Investment" at bounding box center [689, 222] width 103 height 18
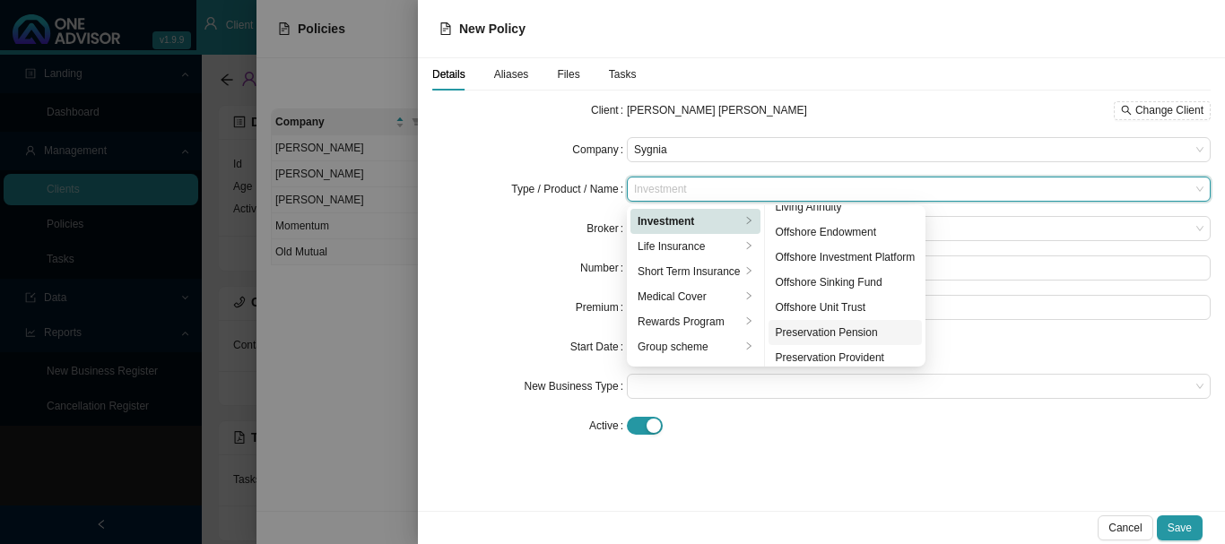
scroll to position [179, 0]
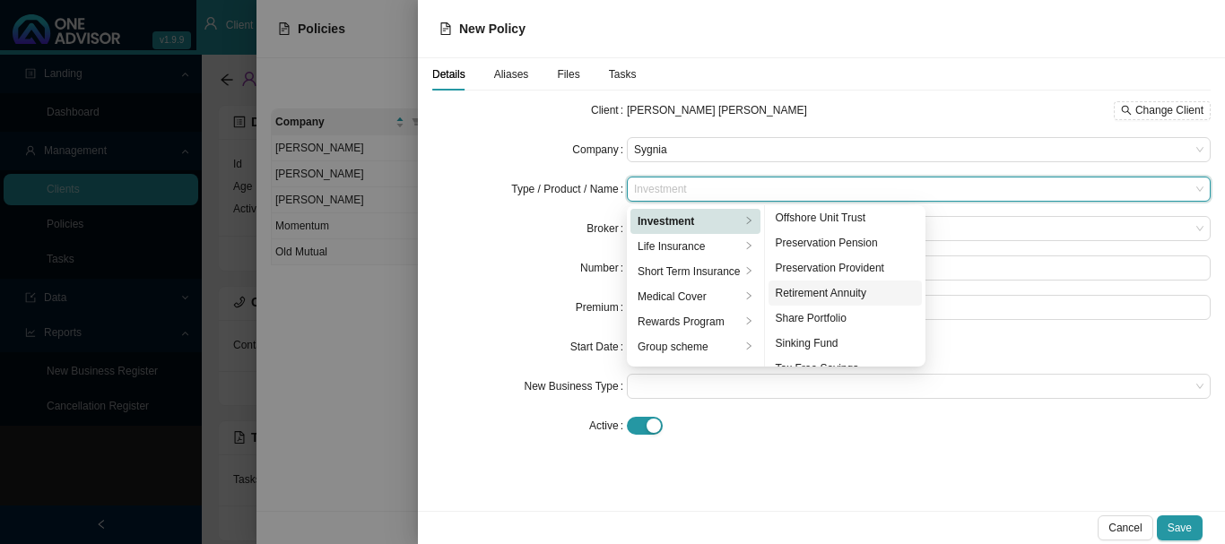
click at [857, 289] on div "Retirement Annuity" at bounding box center [846, 293] width 140 height 18
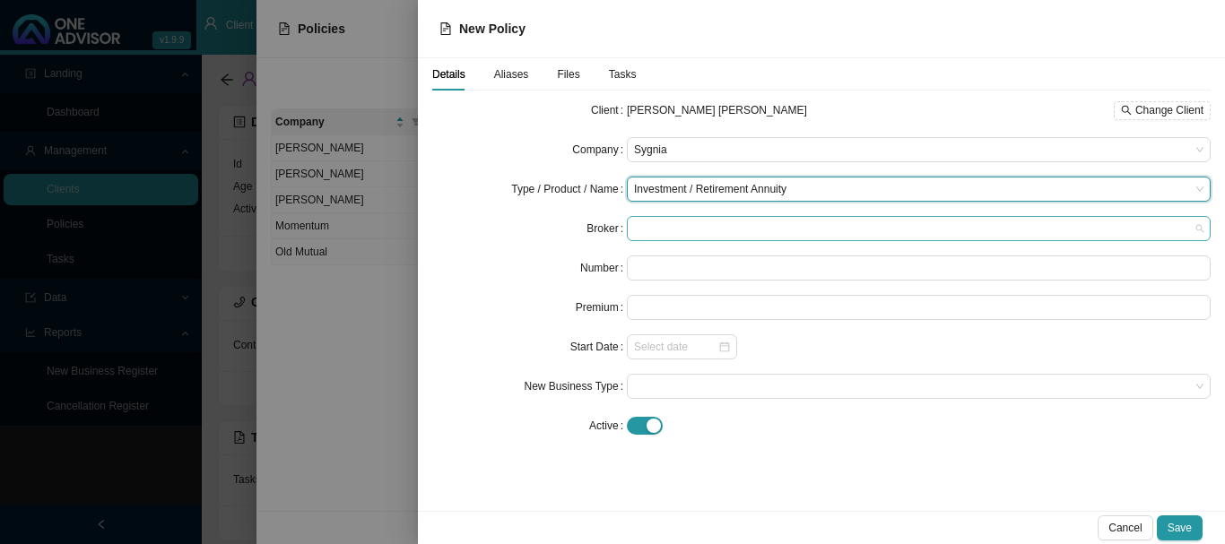
click at [676, 229] on span at bounding box center [919, 228] width 570 height 23
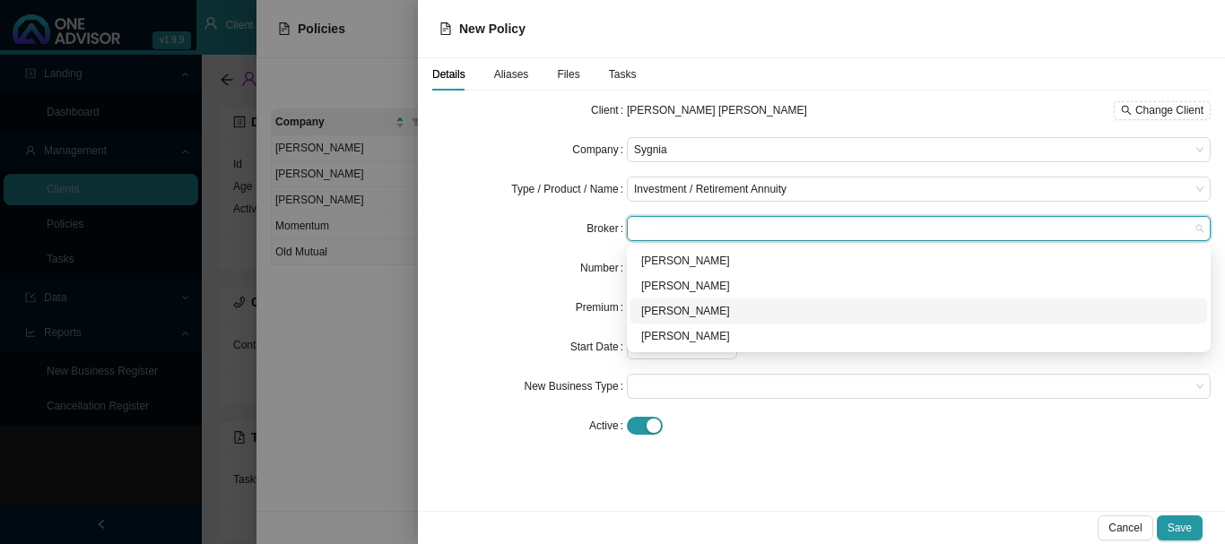
click at [675, 304] on div "[PERSON_NAME]" at bounding box center [918, 311] width 555 height 18
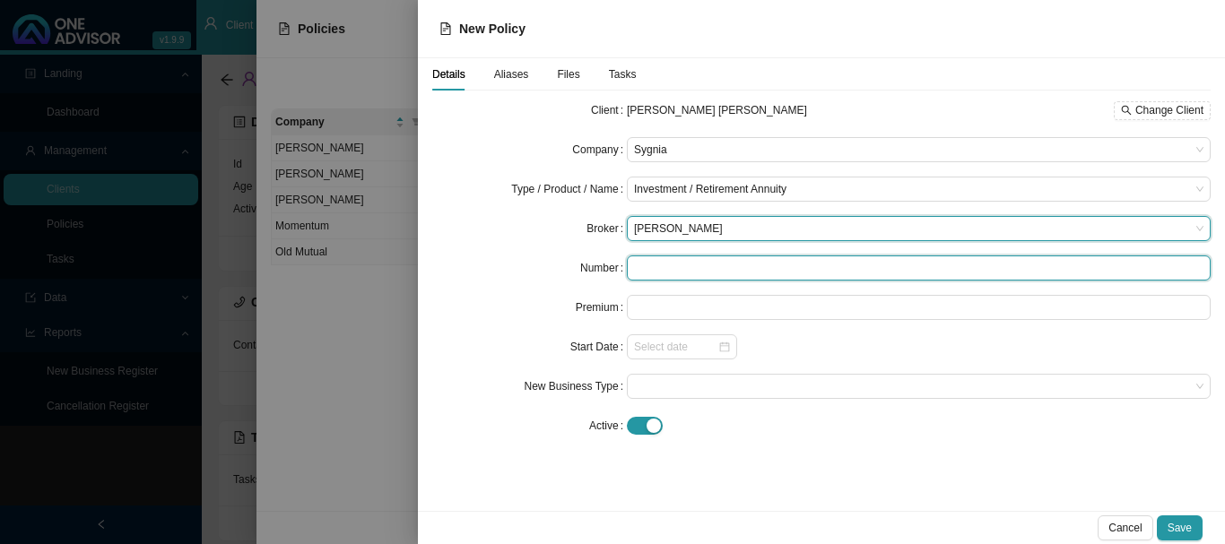
drag, startPoint x: 668, startPoint y: 267, endPoint x: 777, endPoint y: 249, distance: 110.0
click at [666, 267] on input "text" at bounding box center [919, 268] width 584 height 25
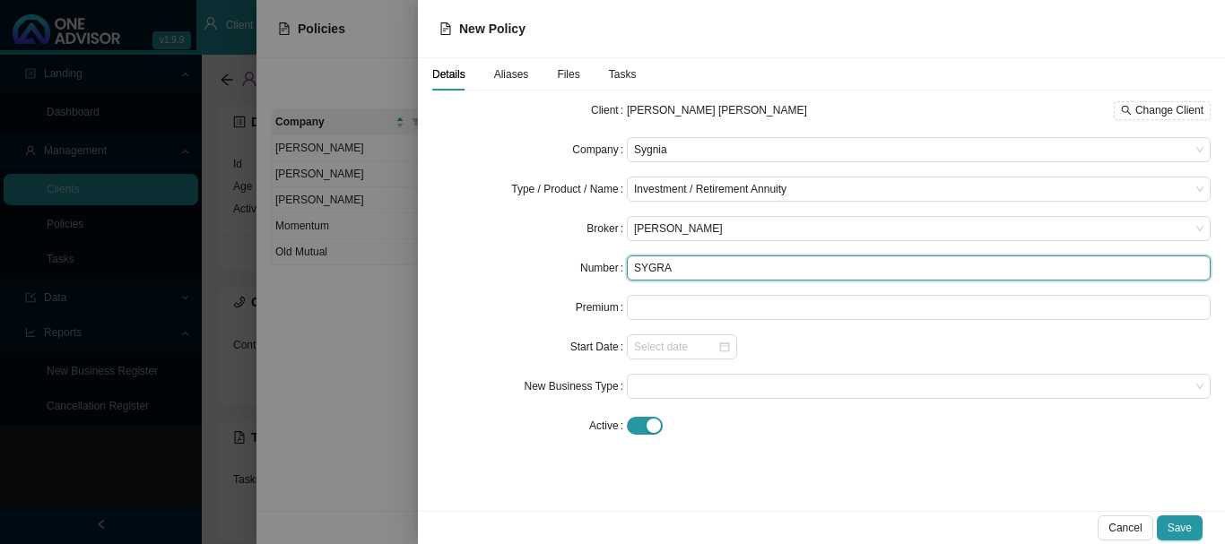
type input "SYGRA"
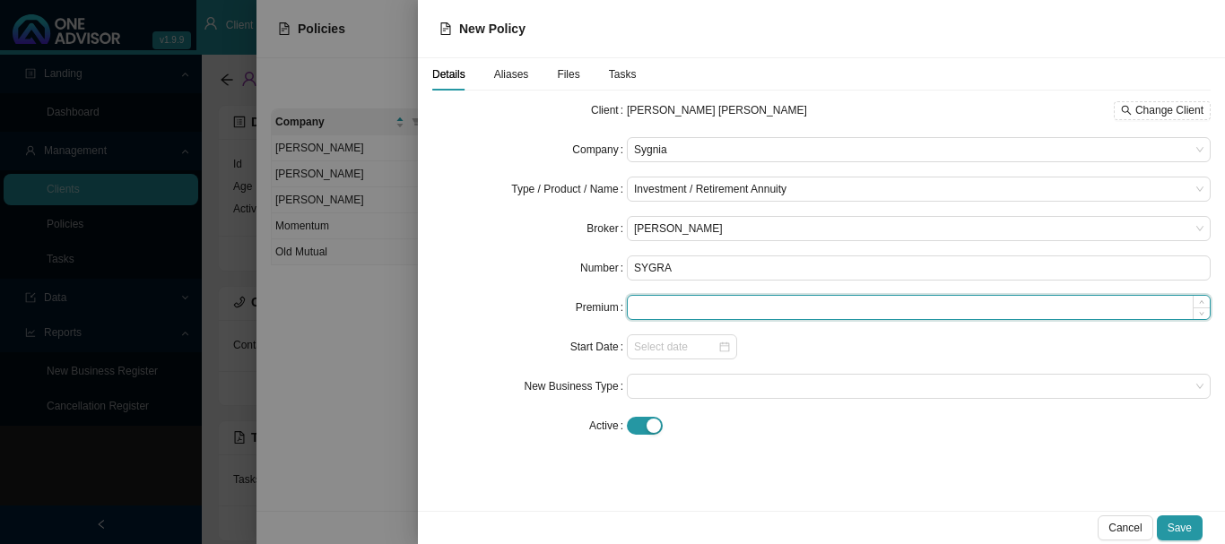
click at [666, 311] on input at bounding box center [919, 307] width 582 height 23
click at [639, 308] on input "1400" at bounding box center [919, 307] width 582 height 23
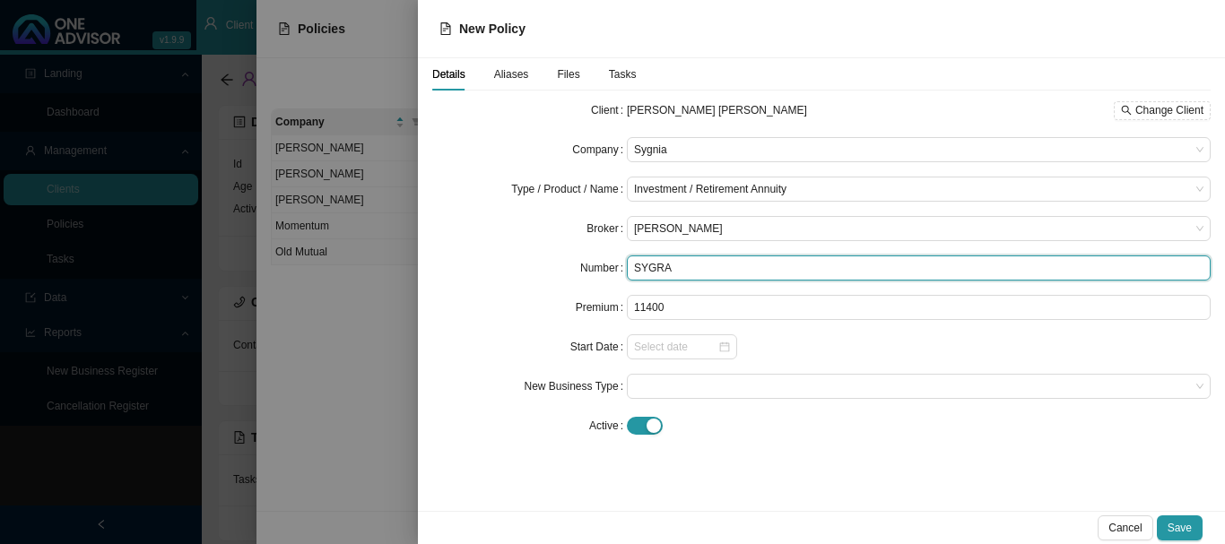
type input "11400.00"
click at [692, 269] on input "SYGRA" at bounding box center [919, 268] width 584 height 25
type input "SYGRA35942"
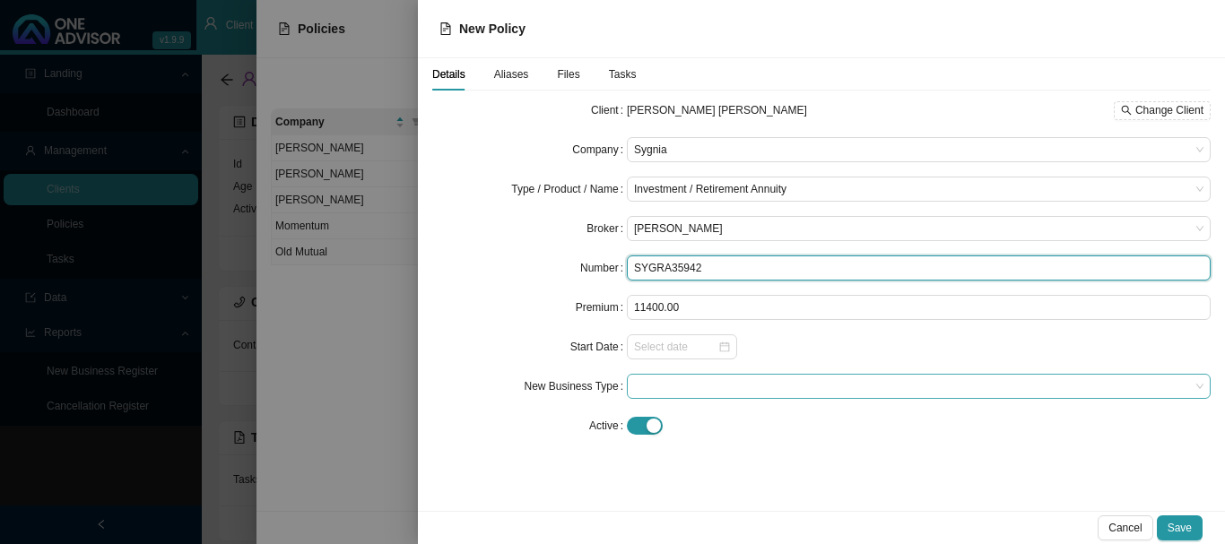
click at [657, 385] on span at bounding box center [919, 386] width 570 height 23
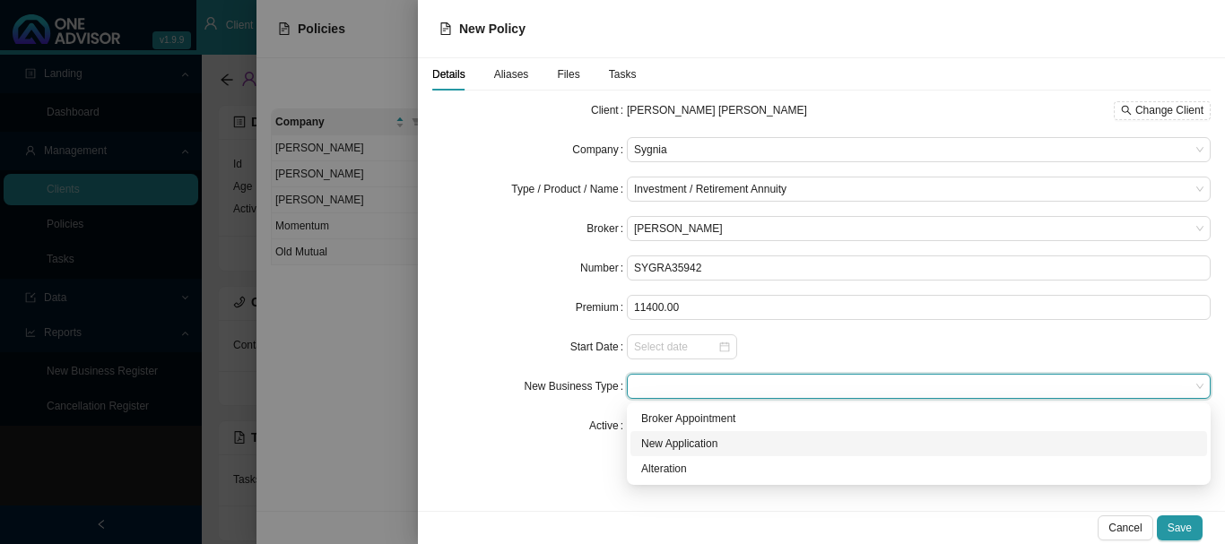
click at [715, 447] on div "New Application" at bounding box center [918, 444] width 555 height 18
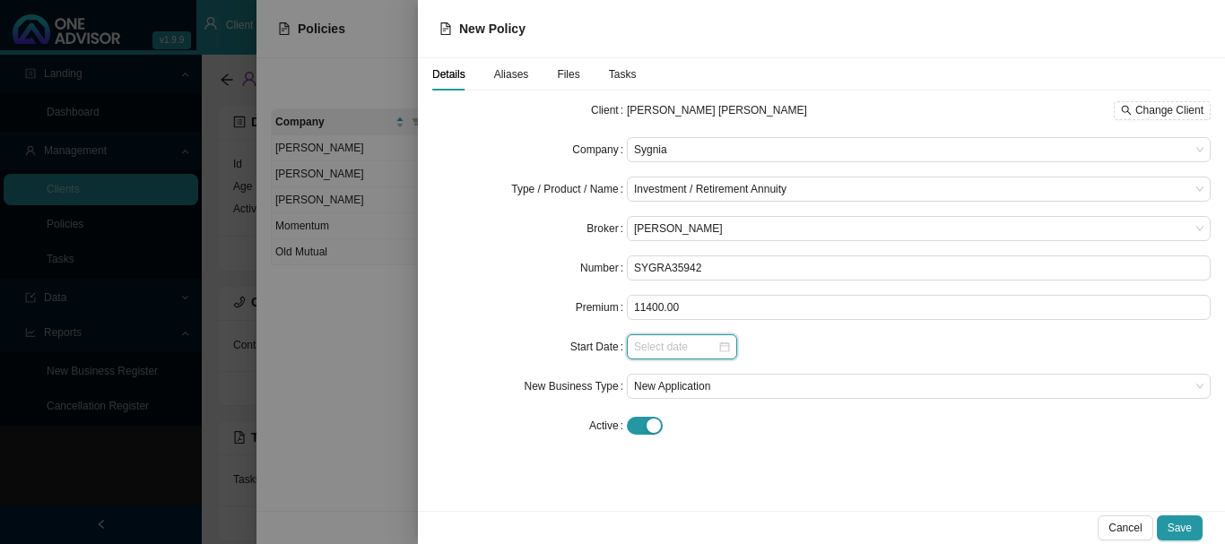
click at [672, 347] on input at bounding box center [675, 347] width 83 height 18
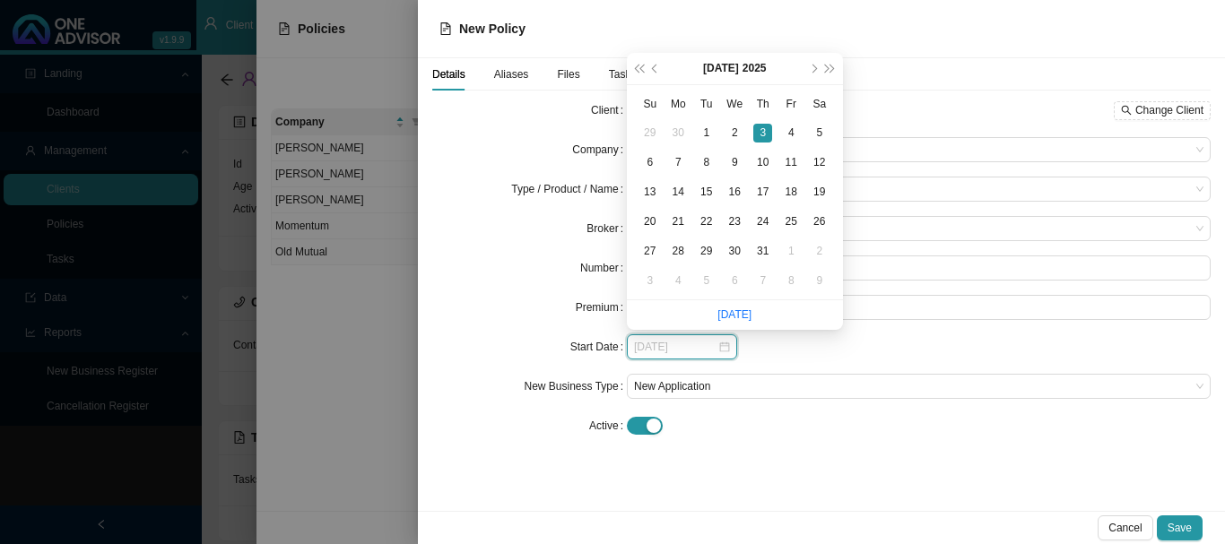
type input "[DATE]"
click at [765, 133] on div "3" at bounding box center [762, 133] width 19 height 19
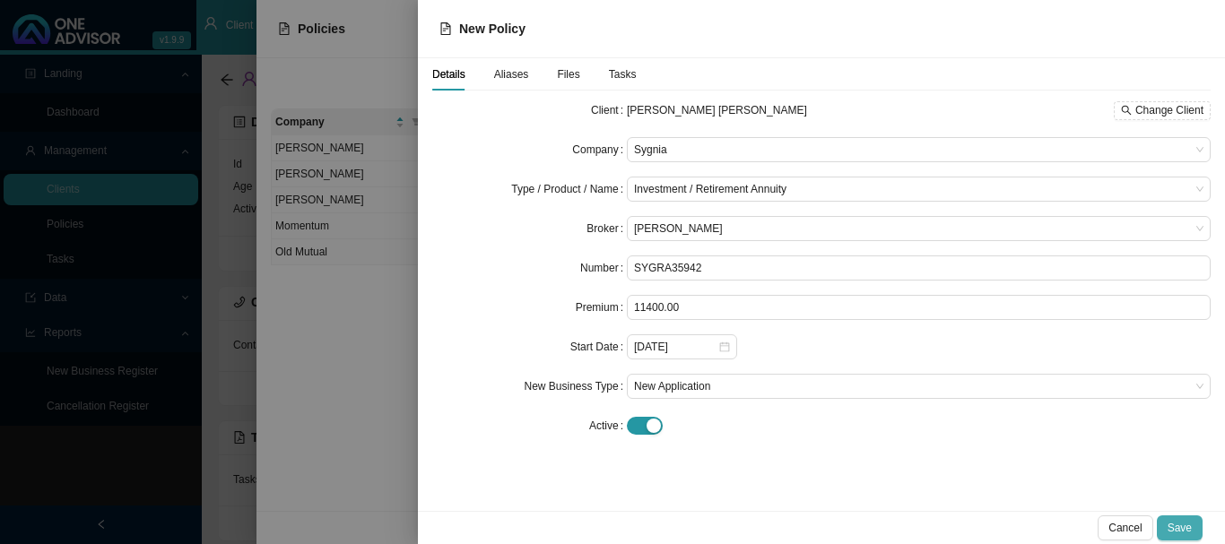
click at [1183, 527] on span "Save" at bounding box center [1180, 528] width 24 height 18
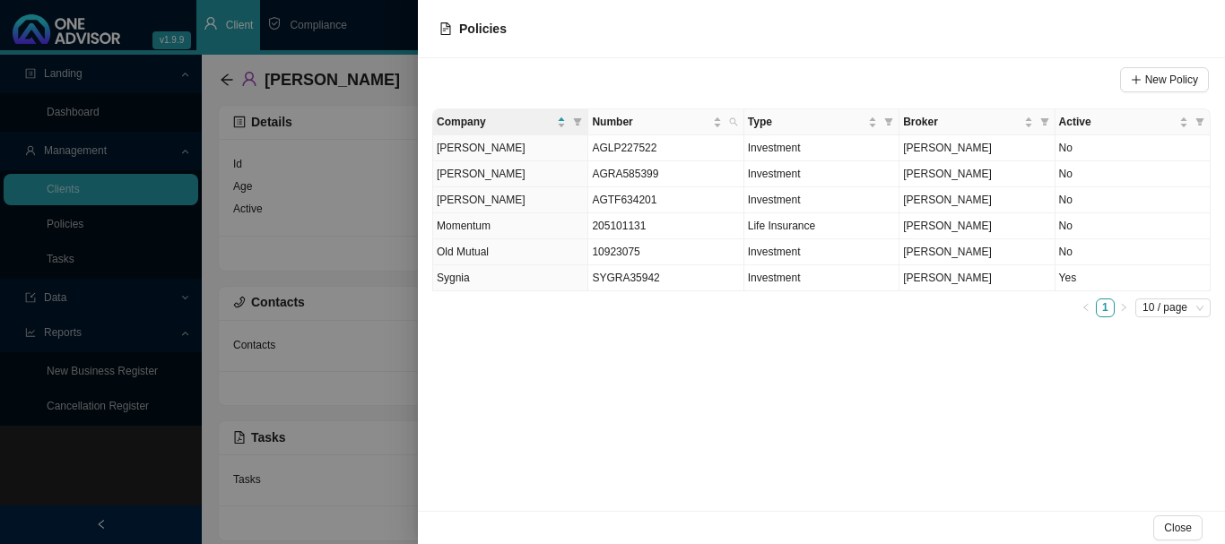
click at [383, 23] on div at bounding box center [612, 272] width 1225 height 544
